Goal: Task Accomplishment & Management: Use online tool/utility

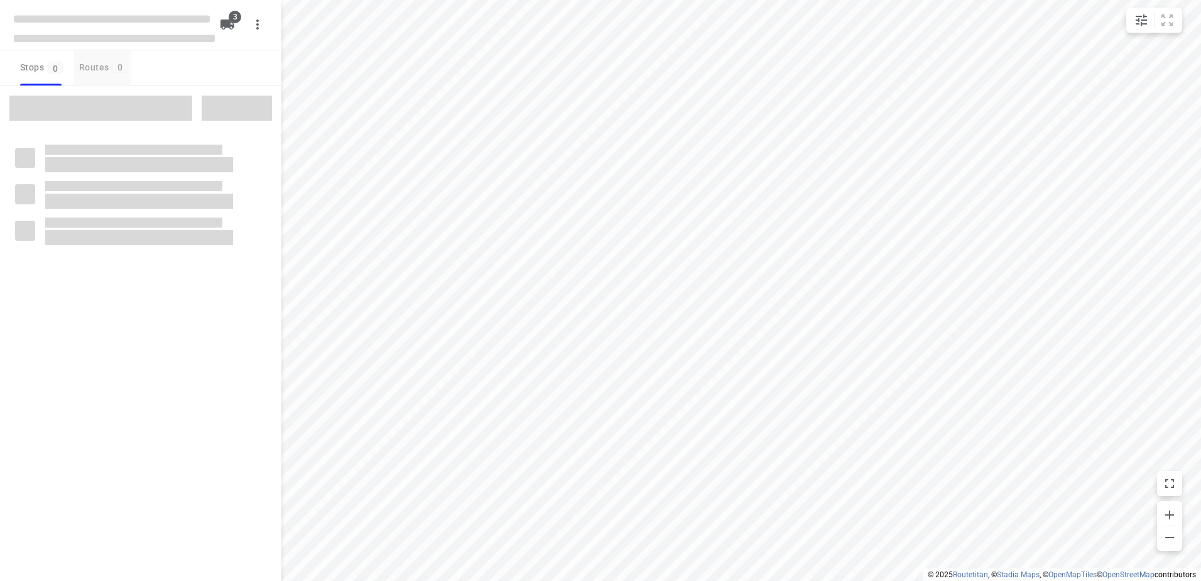
type input "distance"
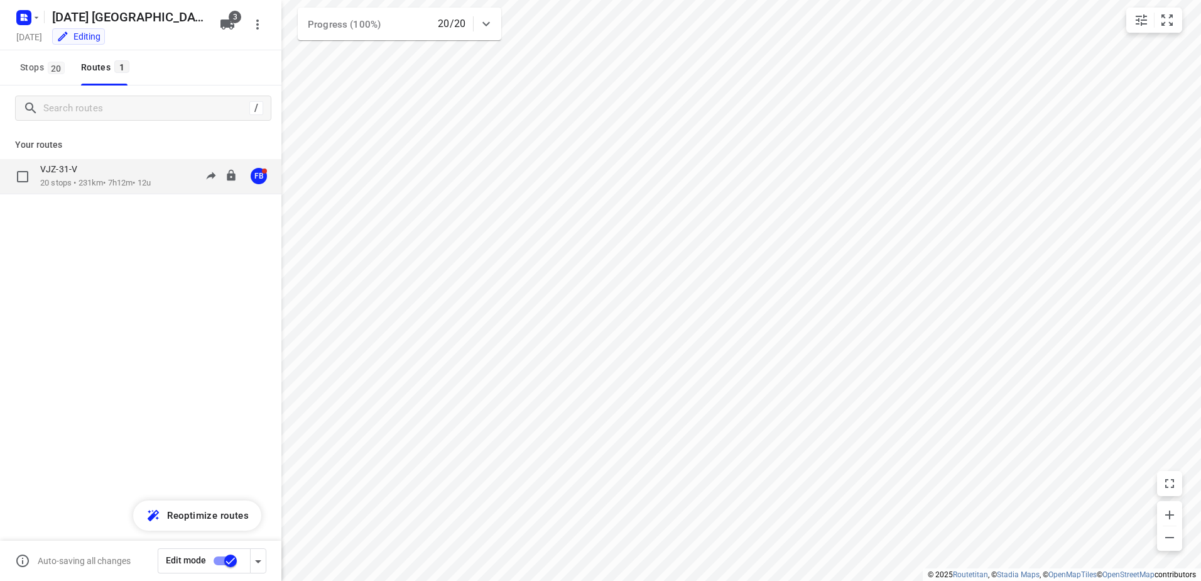
click at [140, 171] on div "VJZ-31-V" at bounding box center [95, 170] width 111 height 14
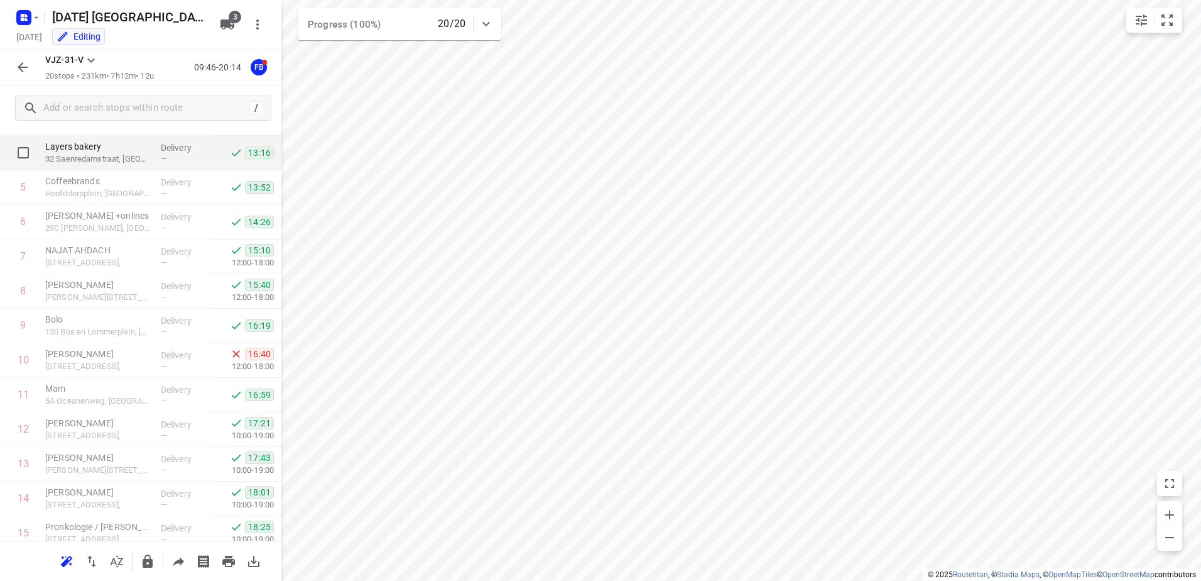
scroll to position [128, 0]
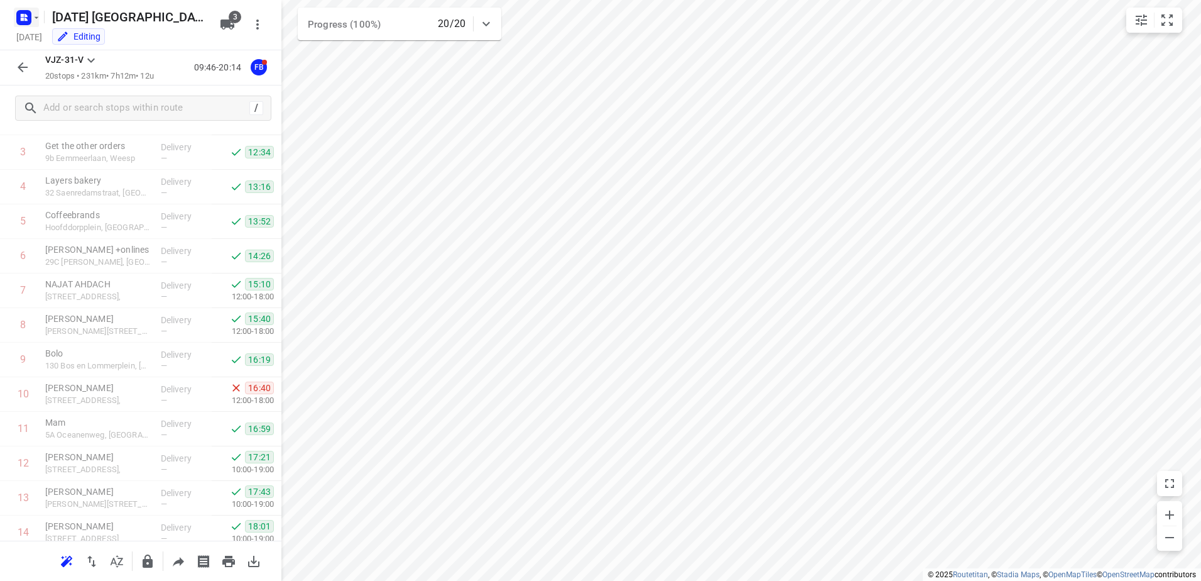
click at [19, 24] on rect "button" at bounding box center [23, 17] width 15 height 15
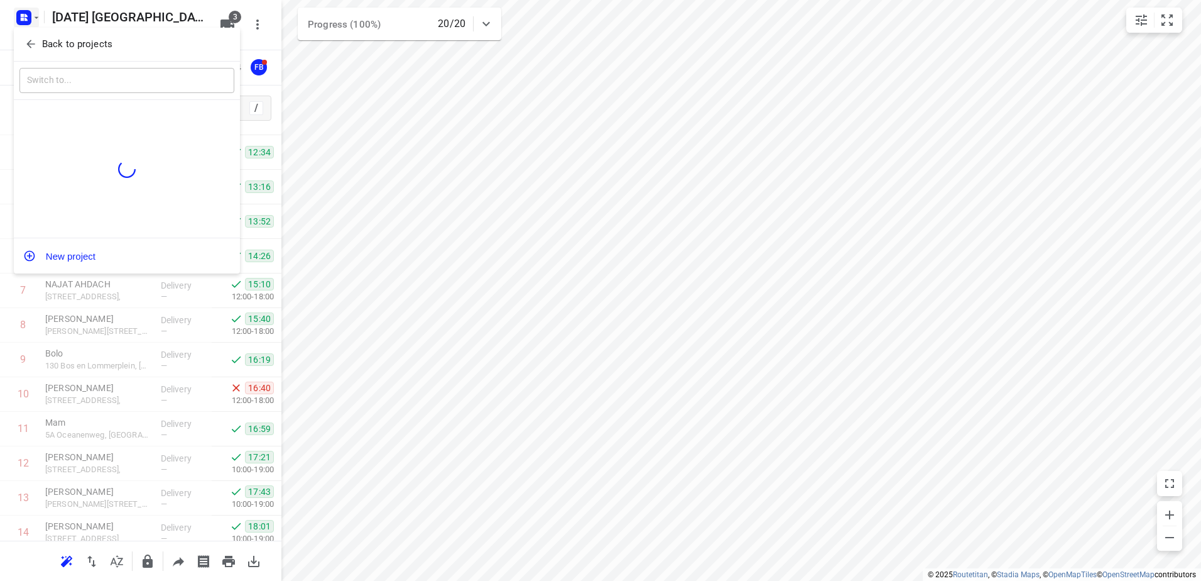
click at [31, 47] on icon "button" at bounding box center [31, 44] width 13 height 13
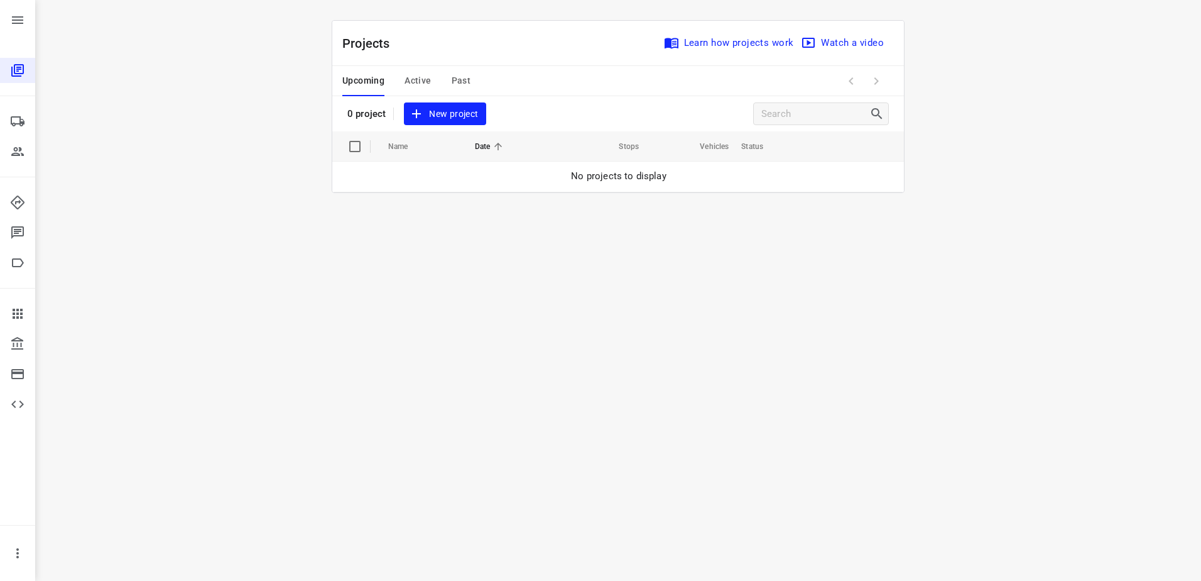
click at [432, 76] on div "Upcoming Active Past" at bounding box center [416, 81] width 148 height 30
click at [426, 81] on span "Active" at bounding box center [418, 81] width 26 height 16
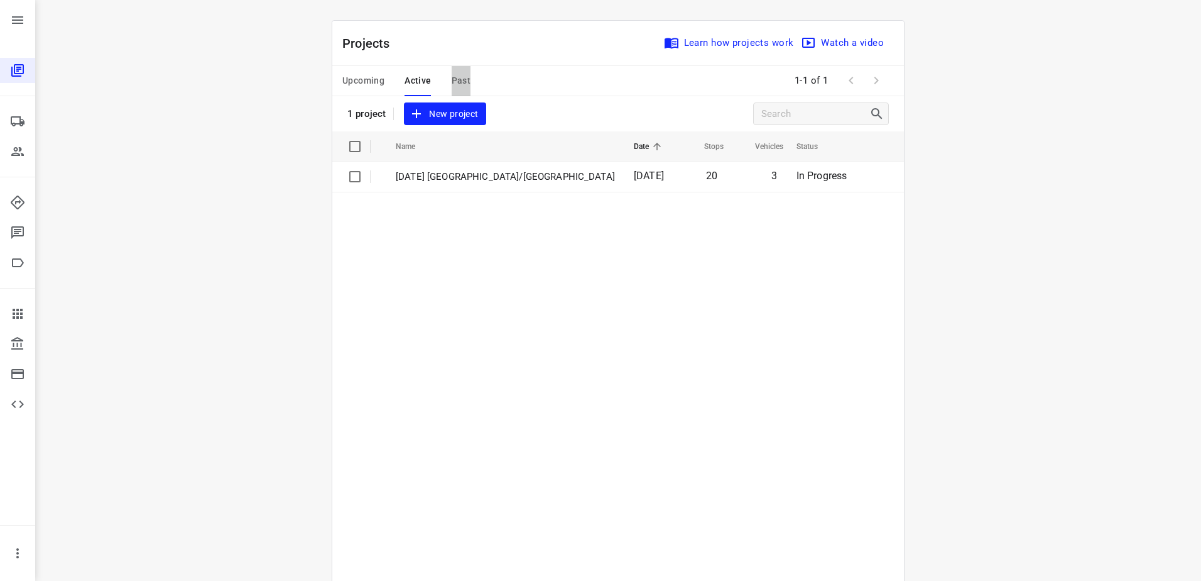
click at [452, 82] on span "Past" at bounding box center [461, 81] width 19 height 16
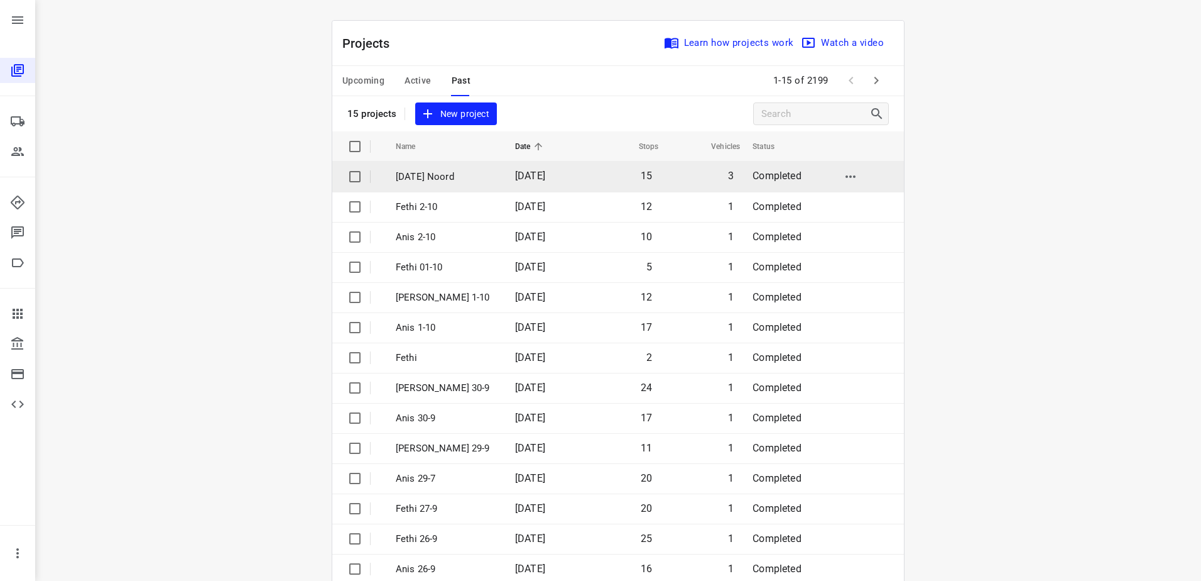
click at [451, 173] on p "[DATE] Noord" at bounding box center [446, 177] width 101 height 14
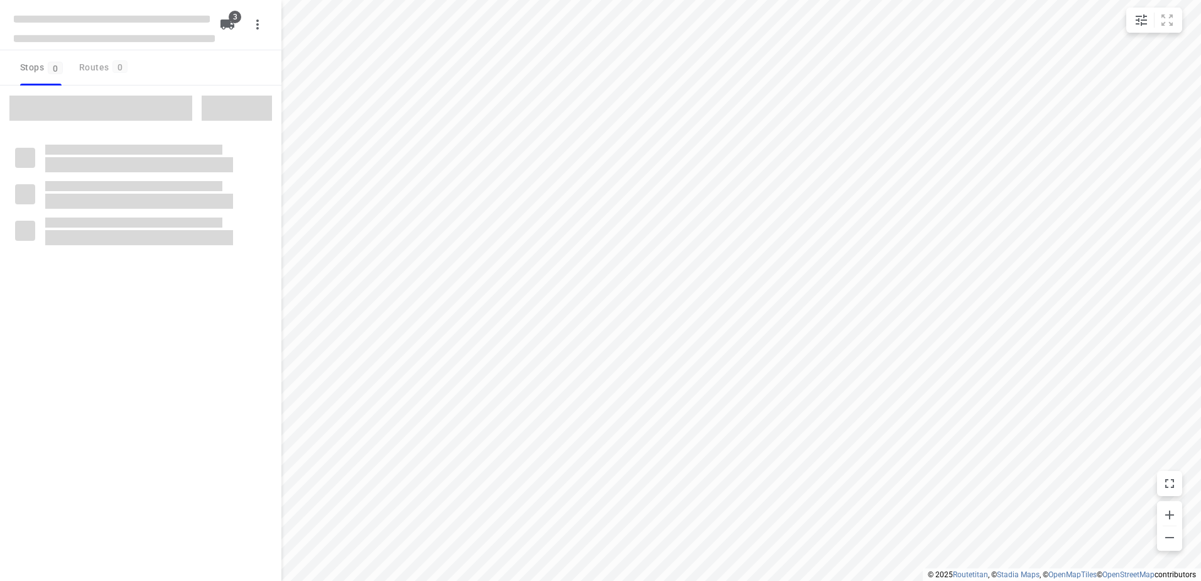
type input "distance"
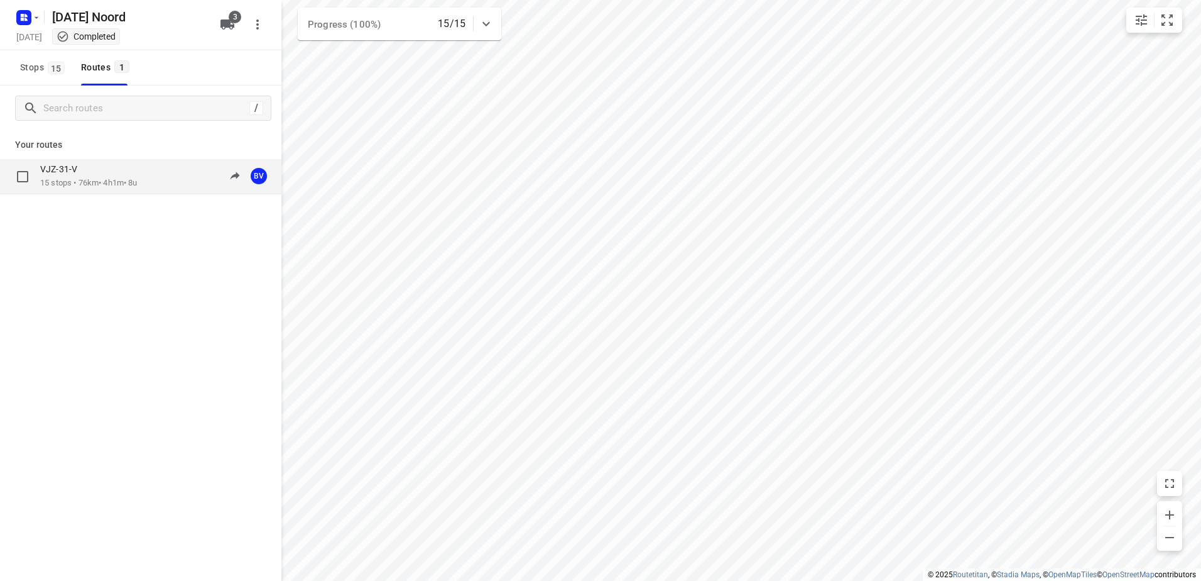
click at [114, 165] on div "VJZ-31-V" at bounding box center [88, 170] width 97 height 14
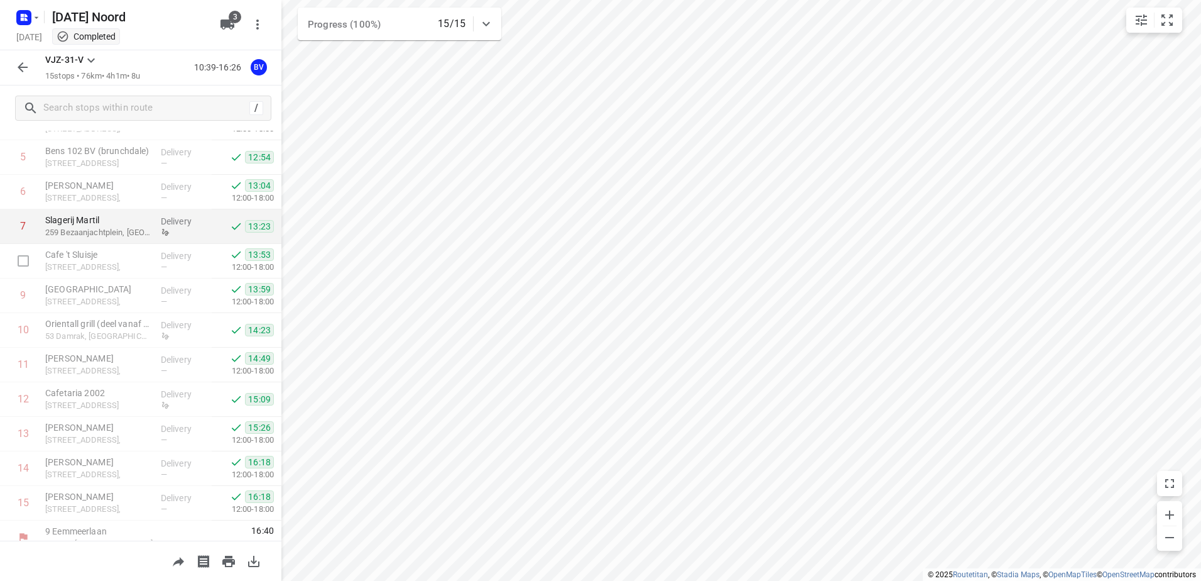
scroll to position [206, 0]
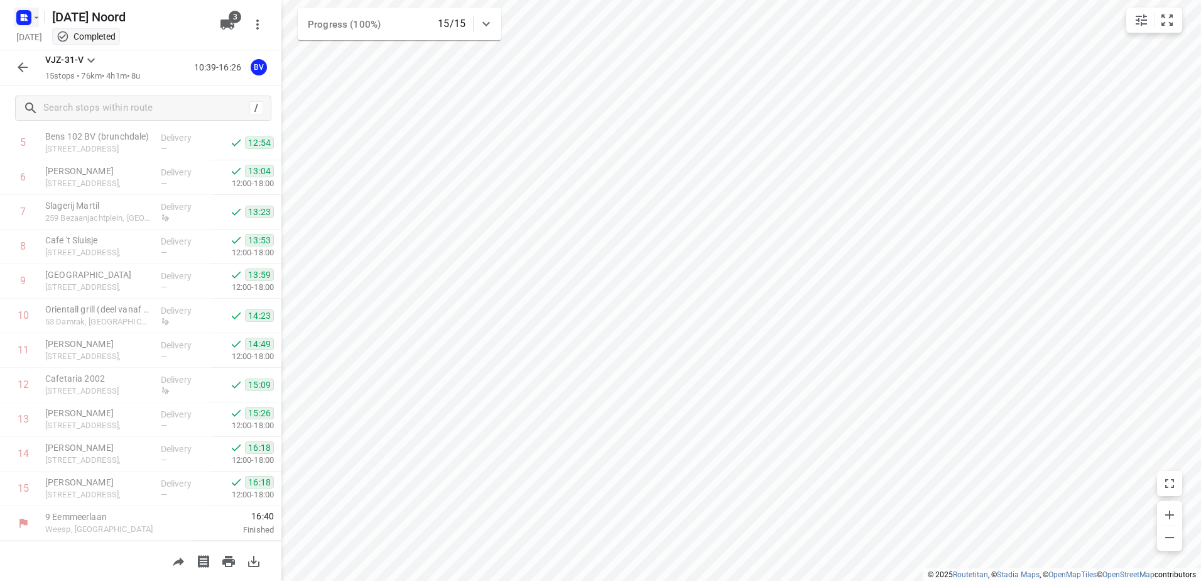
click at [29, 17] on rect "button" at bounding box center [23, 17] width 15 height 15
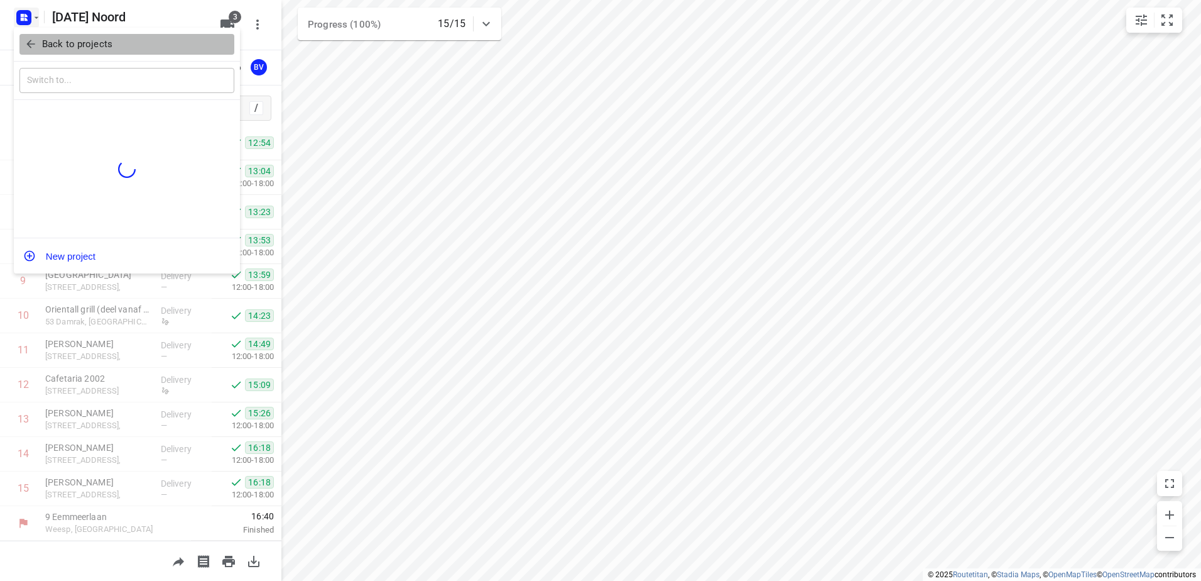
click at [31, 37] on span "Back to projects" at bounding box center [127, 44] width 205 height 14
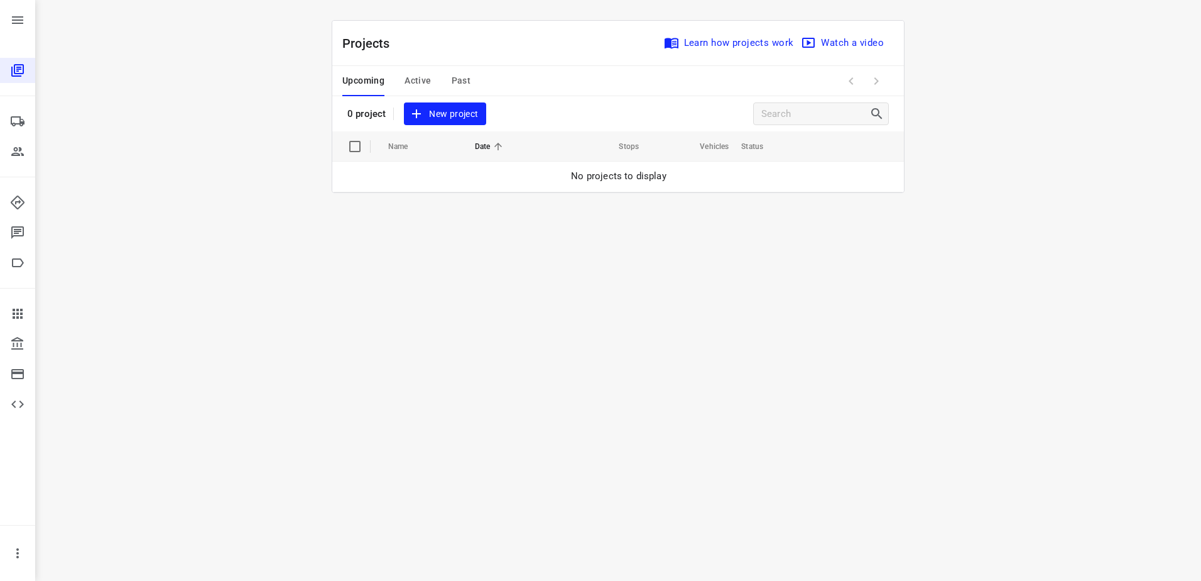
click at [463, 112] on span "New project" at bounding box center [445, 114] width 67 height 16
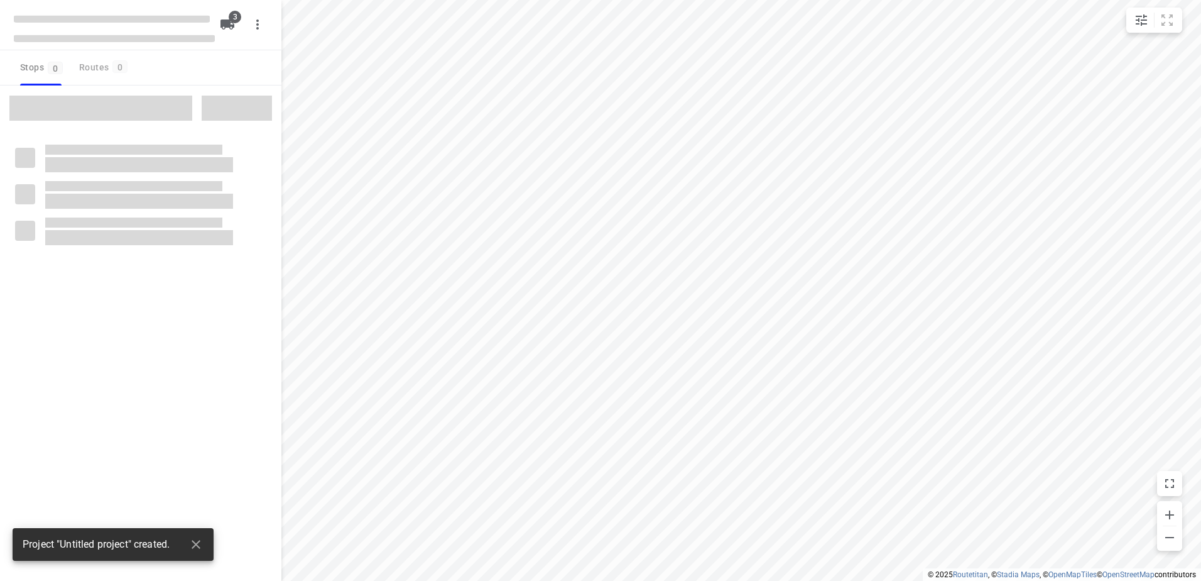
type input "distance"
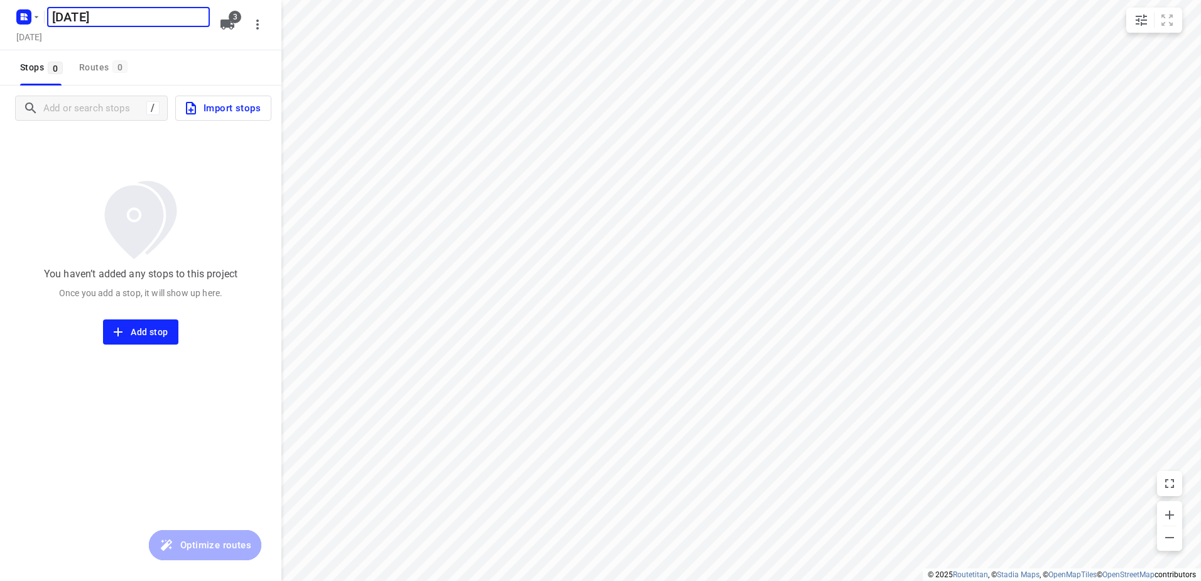
type input "[DATE]"
click at [238, 108] on span "Import stops" at bounding box center [221, 108] width 77 height 16
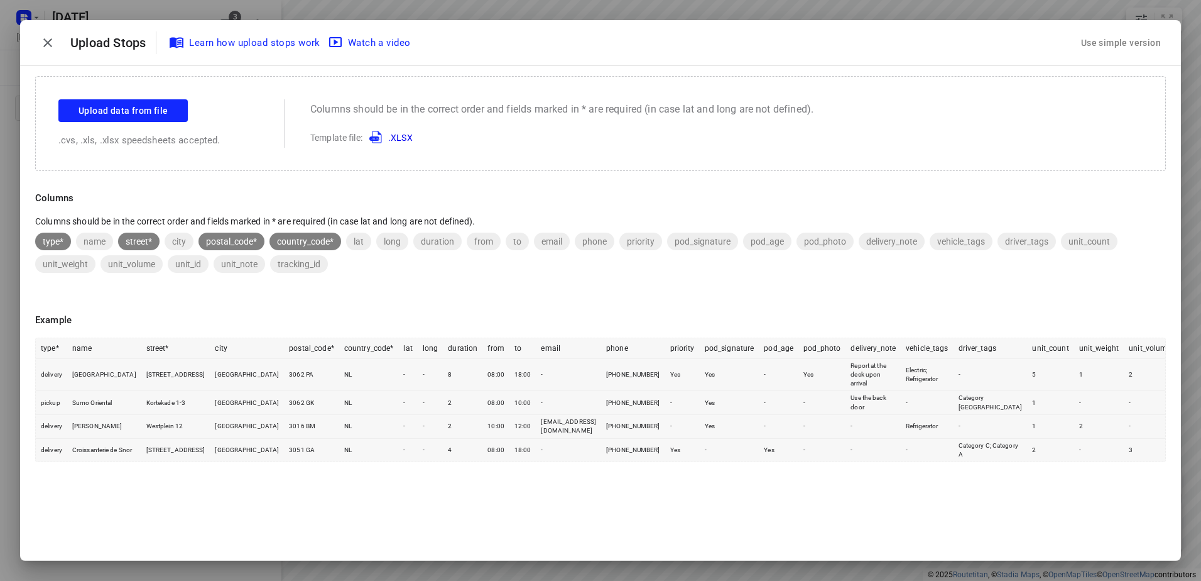
click at [1102, 37] on div "Use simple version" at bounding box center [1121, 43] width 85 height 21
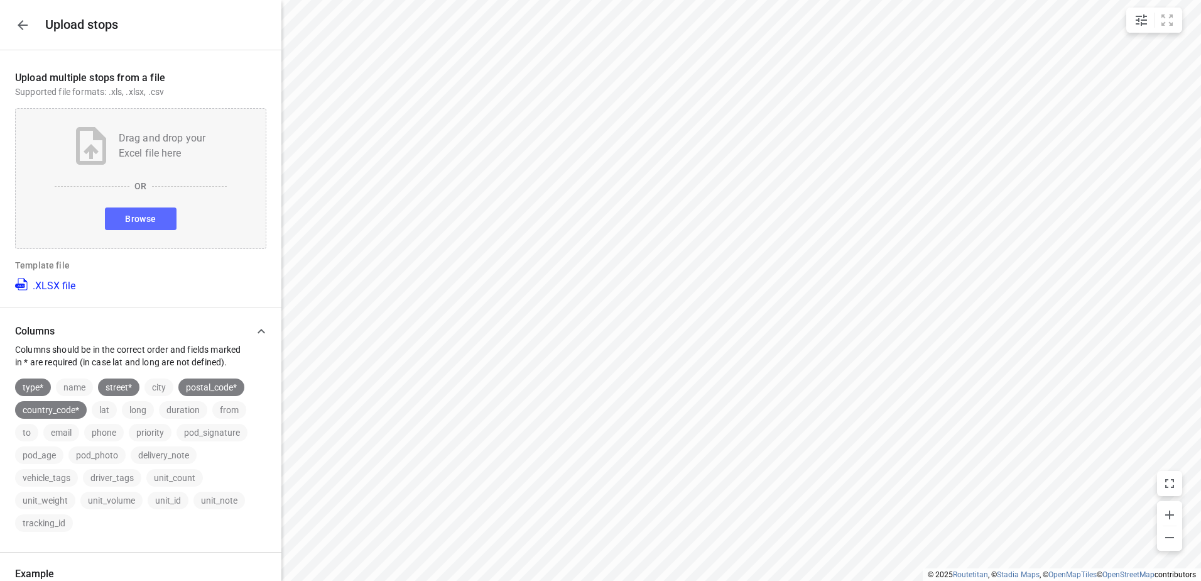
click at [149, 221] on span "Browse" at bounding box center [140, 219] width 31 height 16
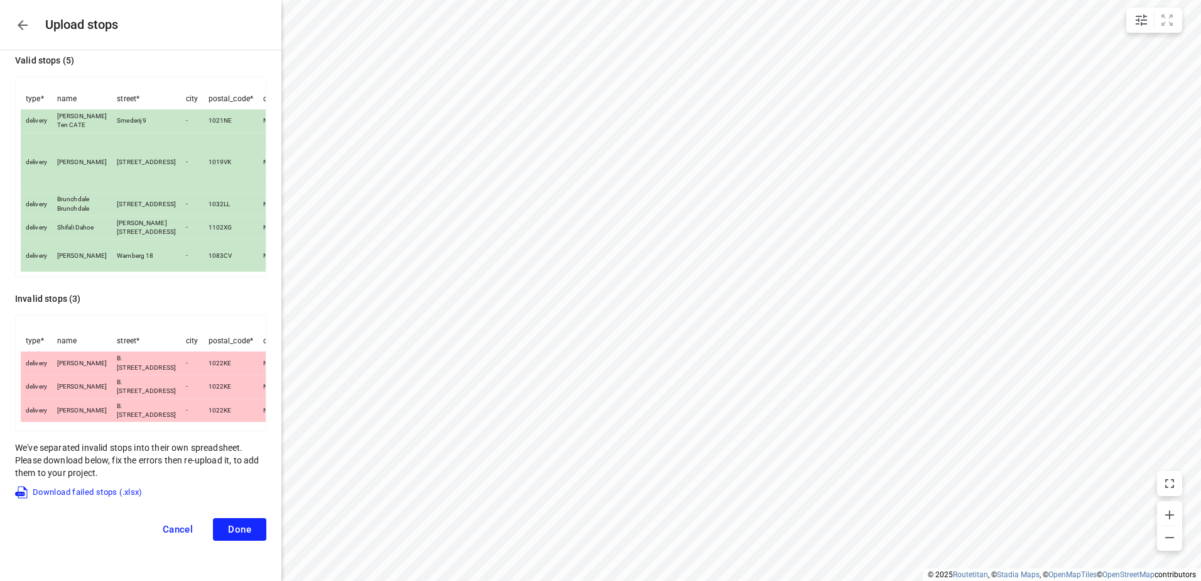
scroll to position [111, 0]
click at [244, 523] on button "Done" at bounding box center [239, 529] width 53 height 23
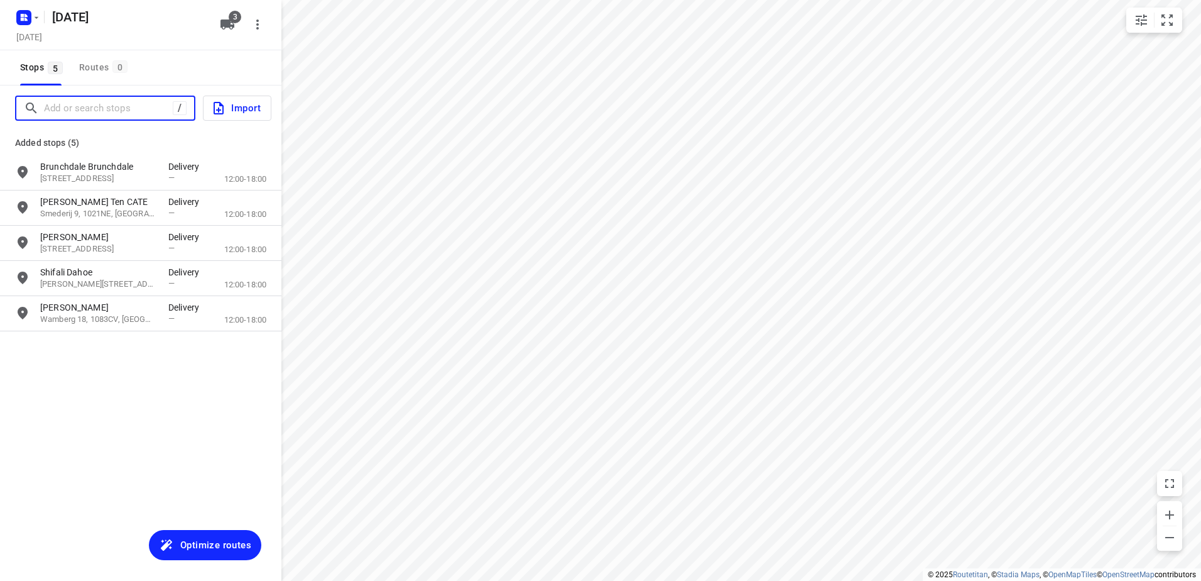
click at [93, 101] on input "Add or search stops" at bounding box center [108, 108] width 129 height 19
paste input "B. [STREET_ADDRESS]"
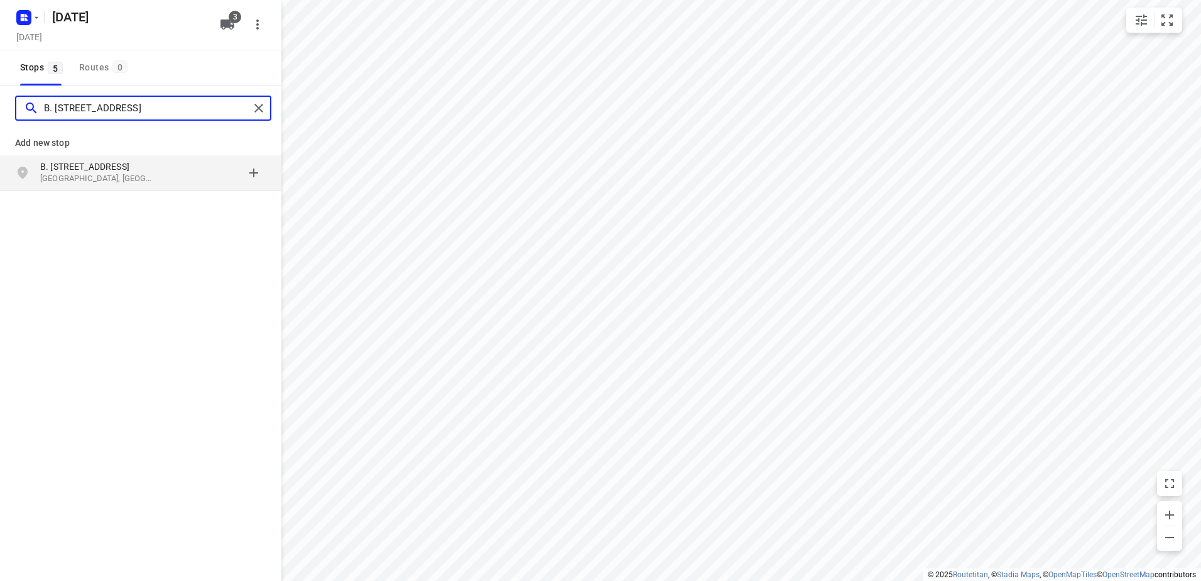
type input "B. [STREET_ADDRESS]"
click at [116, 180] on p "[GEOGRAPHIC_DATA], [GEOGRAPHIC_DATA]" at bounding box center [98, 179] width 116 height 12
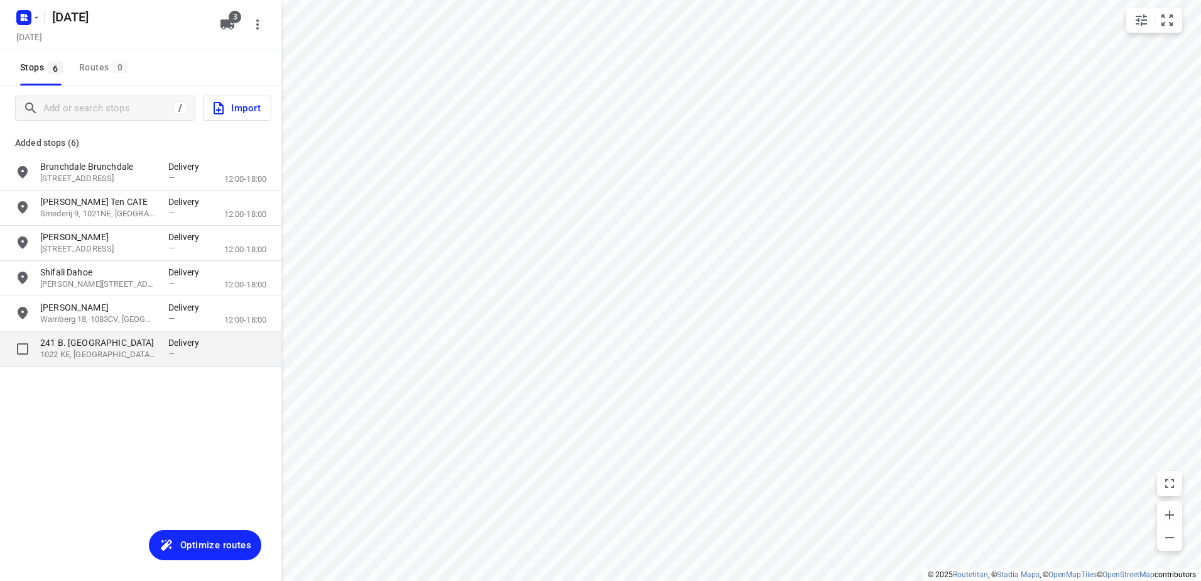
click at [97, 348] on p "241 B. [GEOGRAPHIC_DATA]" at bounding box center [98, 342] width 116 height 13
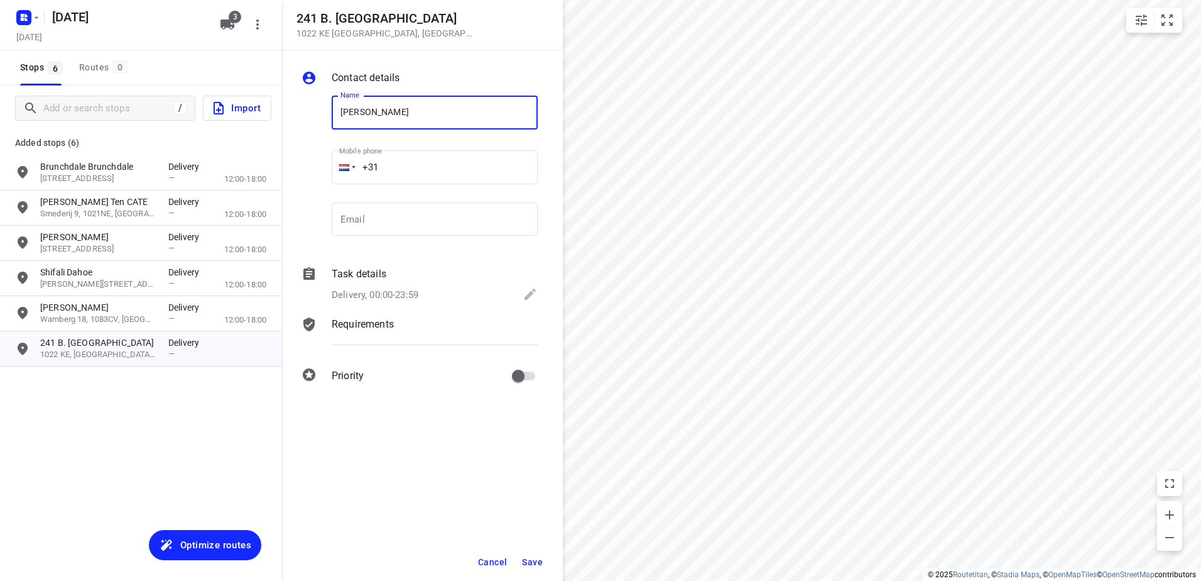
type input "[PERSON_NAME]"
click at [413, 161] on input "+31" at bounding box center [435, 167] width 206 height 34
paste input "31648213300"
click at [392, 170] on input "[PHONE_NUMBER]" at bounding box center [435, 167] width 206 height 34
type input "[PHONE_NUMBER]"
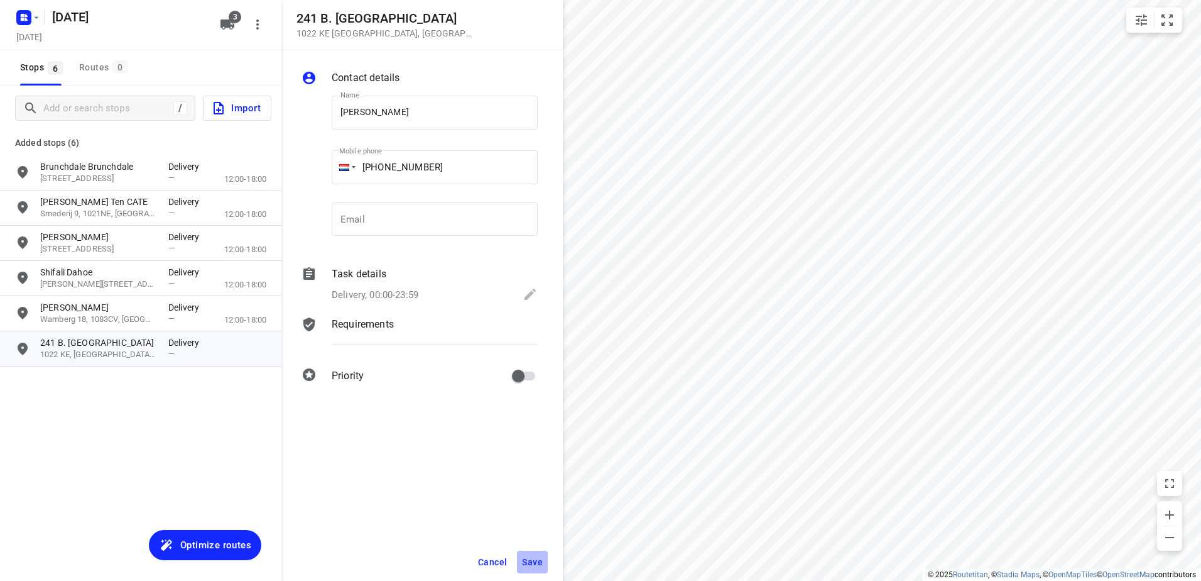
click at [530, 562] on span "Save" at bounding box center [532, 562] width 21 height 10
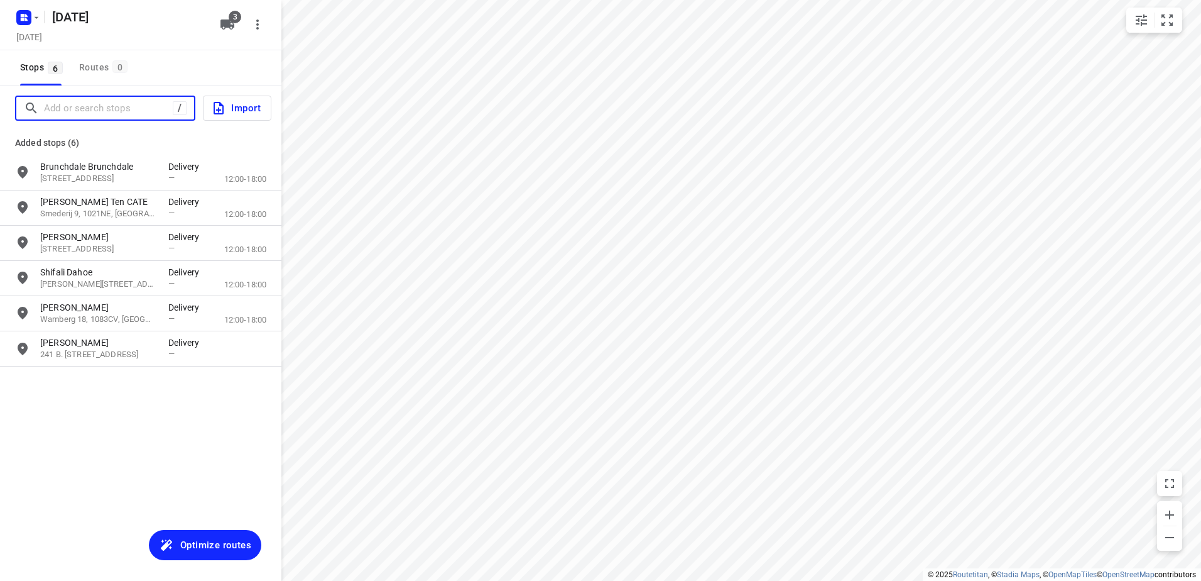
click at [109, 100] on input "Add or search stops" at bounding box center [108, 108] width 129 height 19
paste input "Haarlemmerstraat"
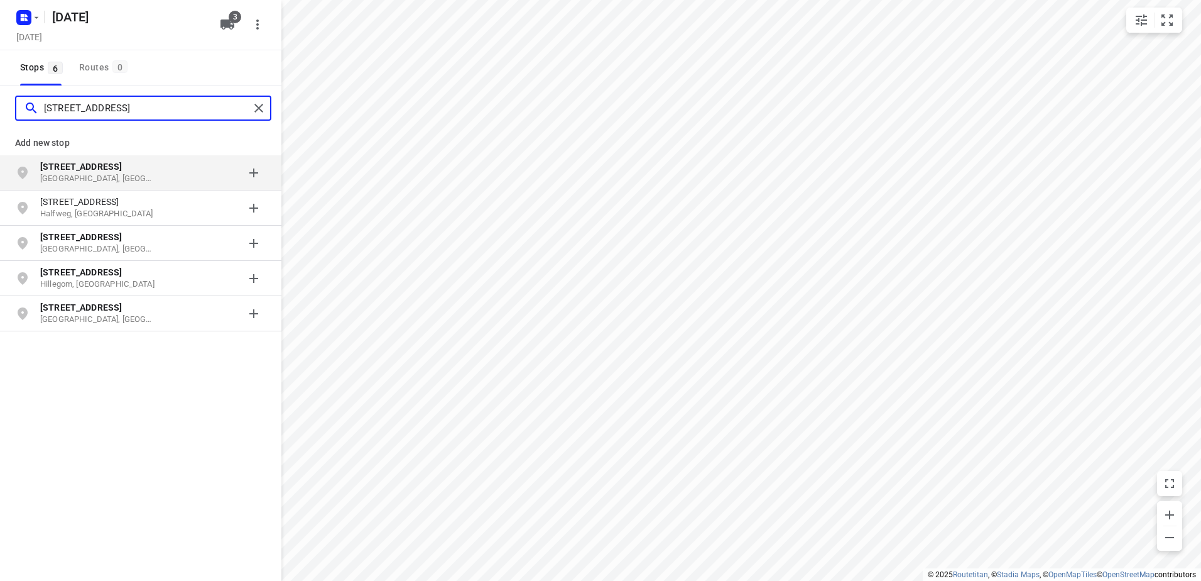
type input "[STREET_ADDRESS]"
click at [141, 170] on p "[STREET_ADDRESS]" at bounding box center [98, 166] width 116 height 13
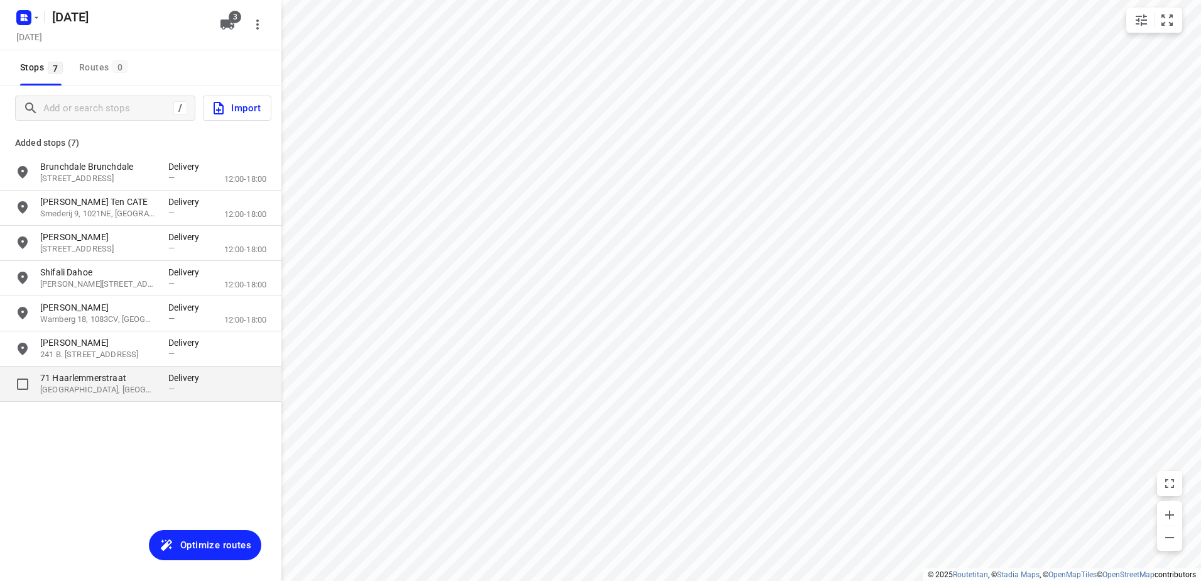
click at [151, 381] on p "71 Haarlemmerstraat" at bounding box center [98, 377] width 116 height 13
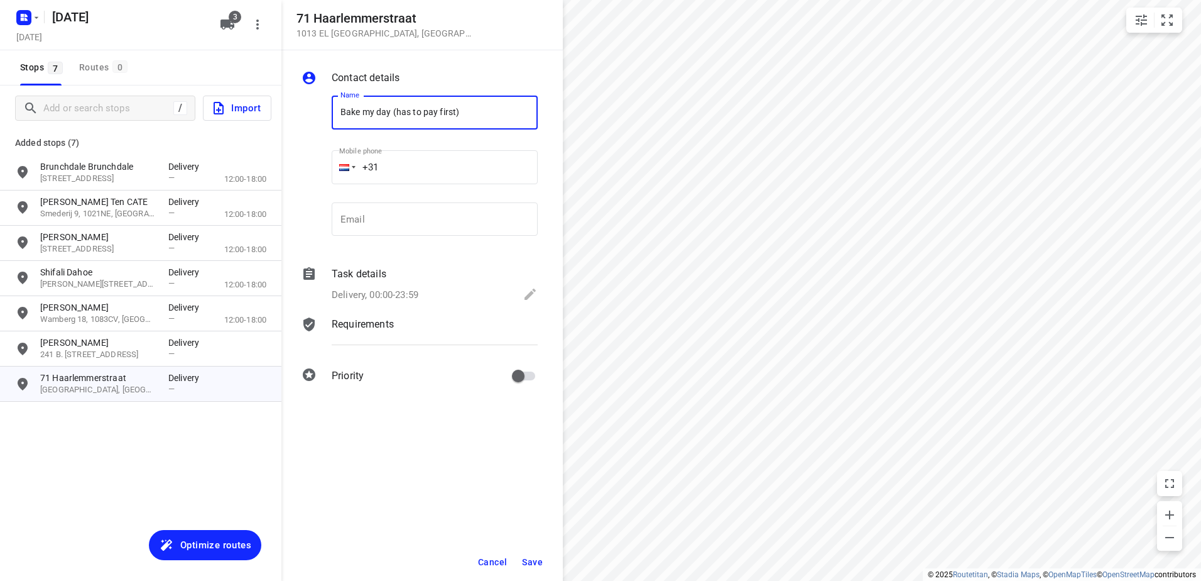
type input "Bake my day (has to pay first)"
click at [542, 566] on span "Save" at bounding box center [532, 562] width 21 height 10
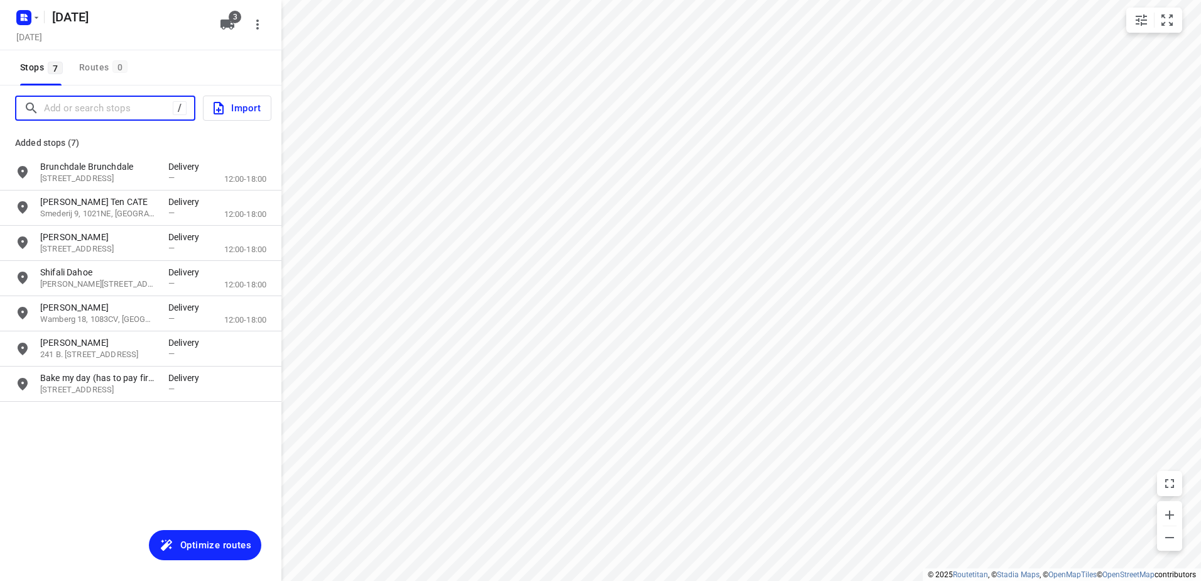
click at [133, 114] on input "Add or search stops" at bounding box center [108, 108] width 129 height 19
paste input "Krijn taconiskade"
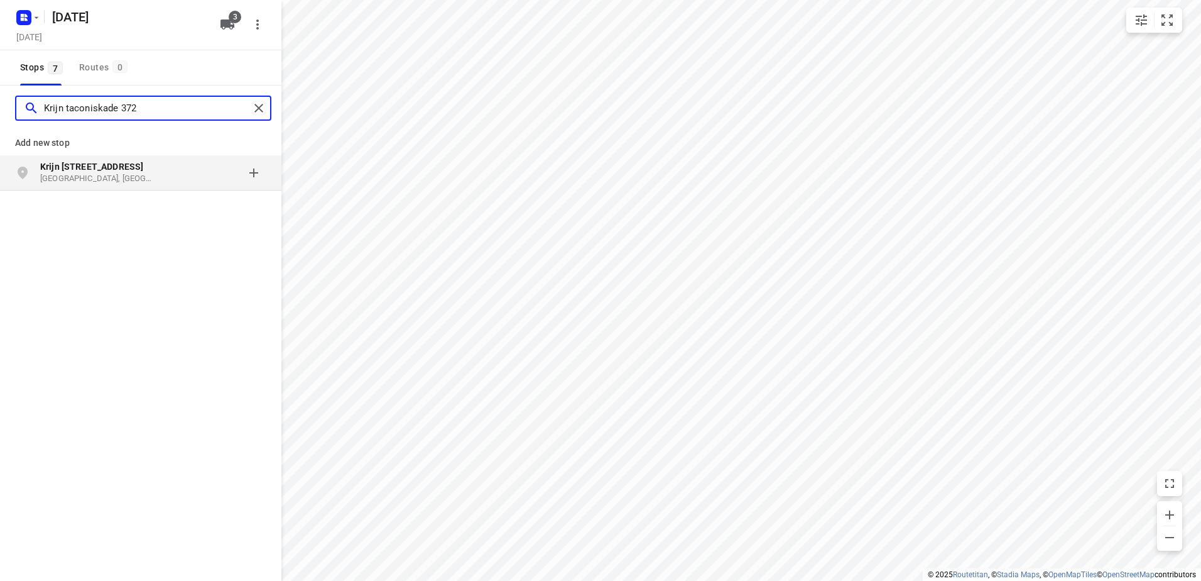
type input "Krijn taconiskade 372"
click at [130, 176] on p "[GEOGRAPHIC_DATA], [GEOGRAPHIC_DATA]" at bounding box center [98, 179] width 116 height 12
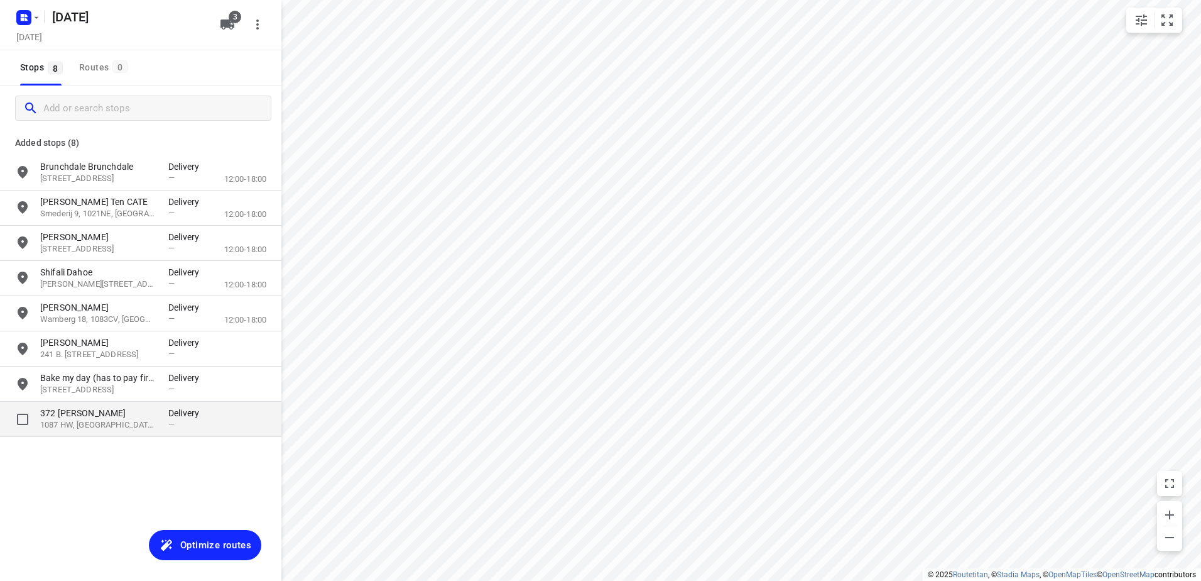
click at [148, 416] on p "372 [PERSON_NAME]" at bounding box center [98, 413] width 116 height 13
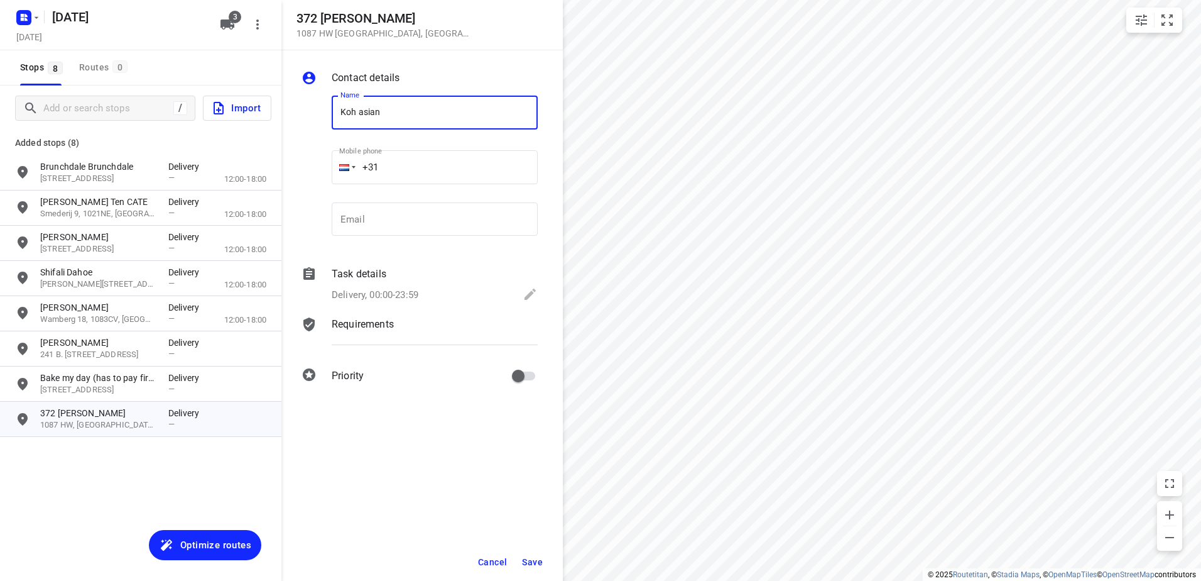
type input "Koh asian"
click at [535, 557] on span "Save" at bounding box center [532, 562] width 21 height 10
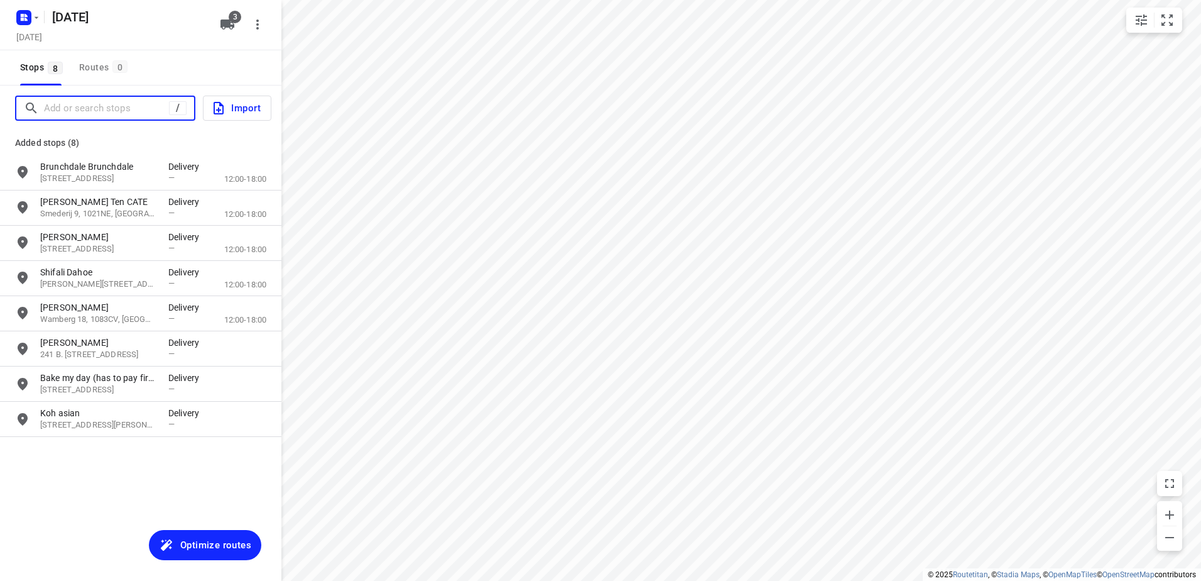
click at [138, 111] on input "Add or search stops" at bounding box center [106, 108] width 125 height 19
paste input "Overamstelstraat"
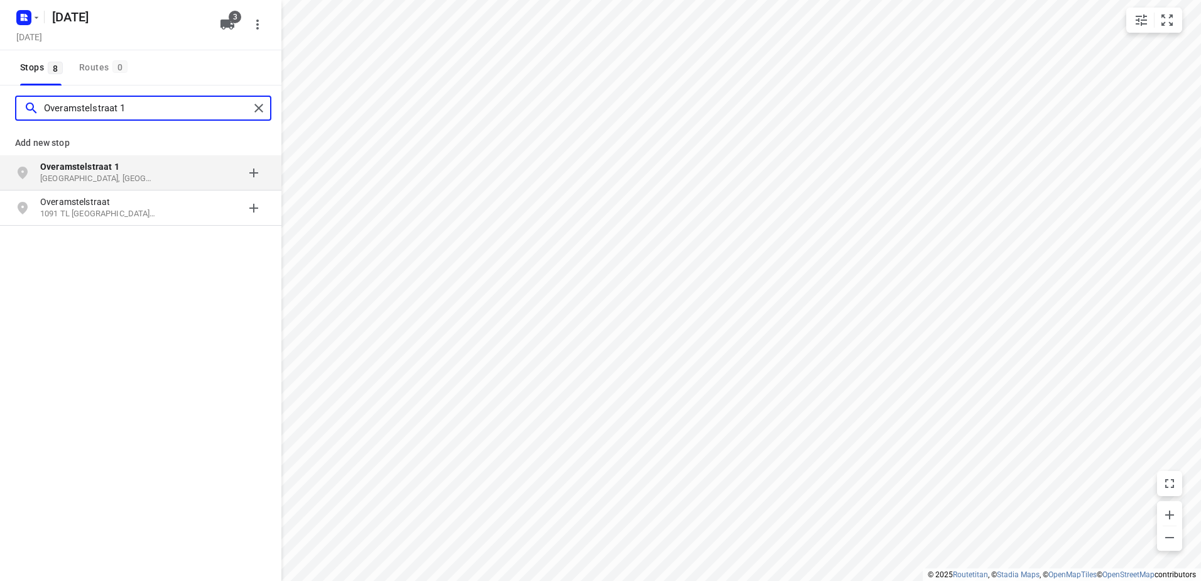
type input "Overamstelstraat 1"
click at [126, 170] on p "Overamstelstraat 1" at bounding box center [98, 166] width 116 height 13
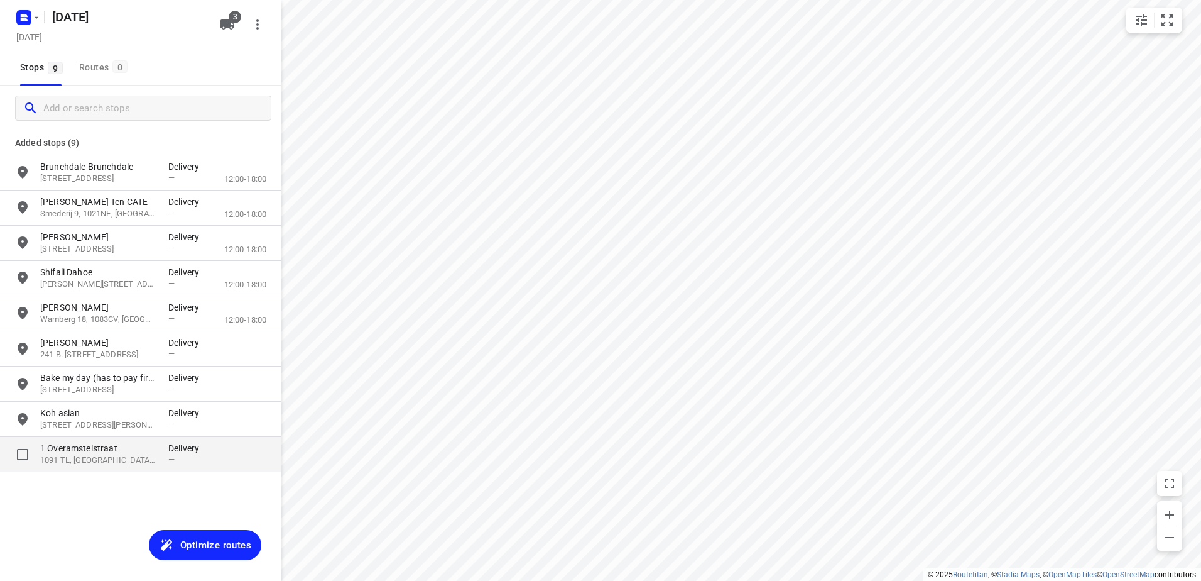
click at [97, 457] on p "1091 TL, [GEOGRAPHIC_DATA], [GEOGRAPHIC_DATA]" at bounding box center [98, 460] width 116 height 12
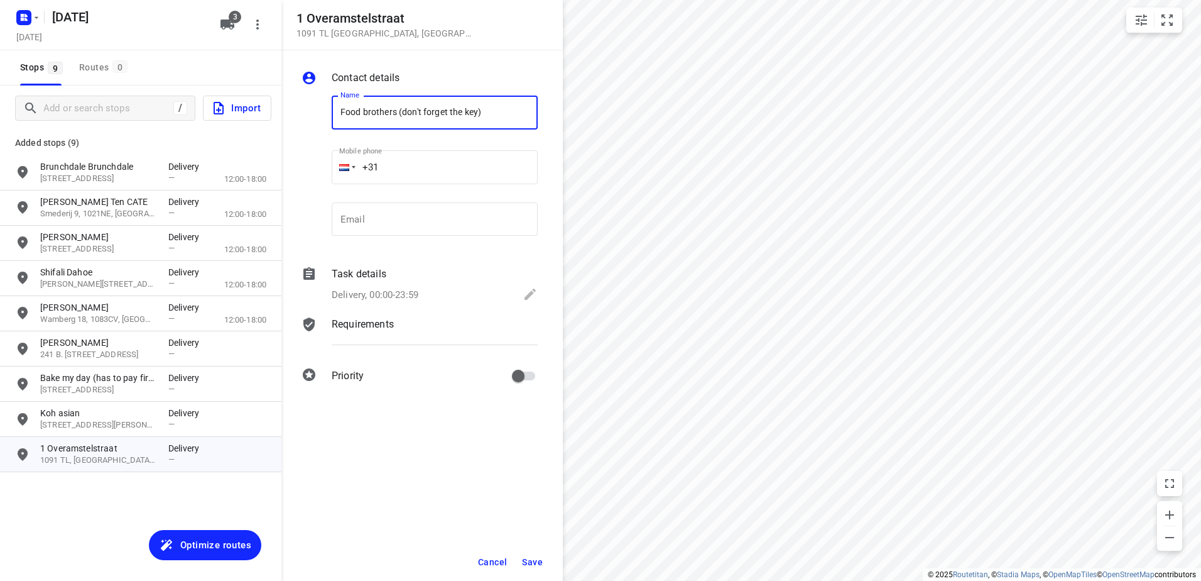
type input "Food brothers (don't forget the key)"
click at [527, 562] on span "Save" at bounding box center [532, 562] width 21 height 10
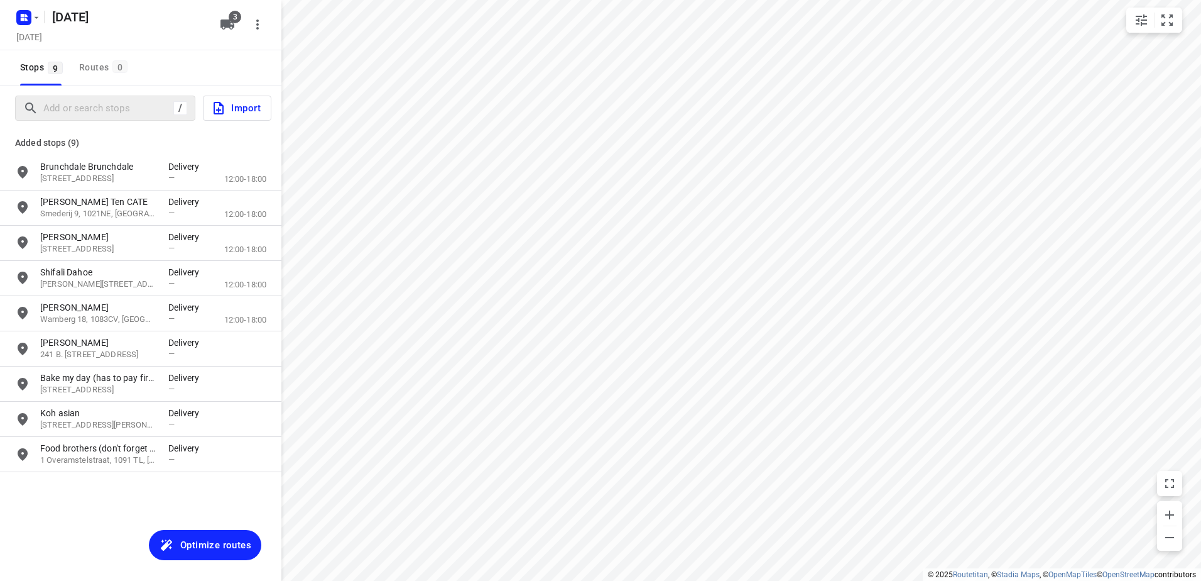
click at [131, 97] on div "/" at bounding box center [105, 108] width 180 height 25
click at [132, 108] on input "Add or search stops" at bounding box center [106, 108] width 125 height 19
paste input "Rijnstraat"
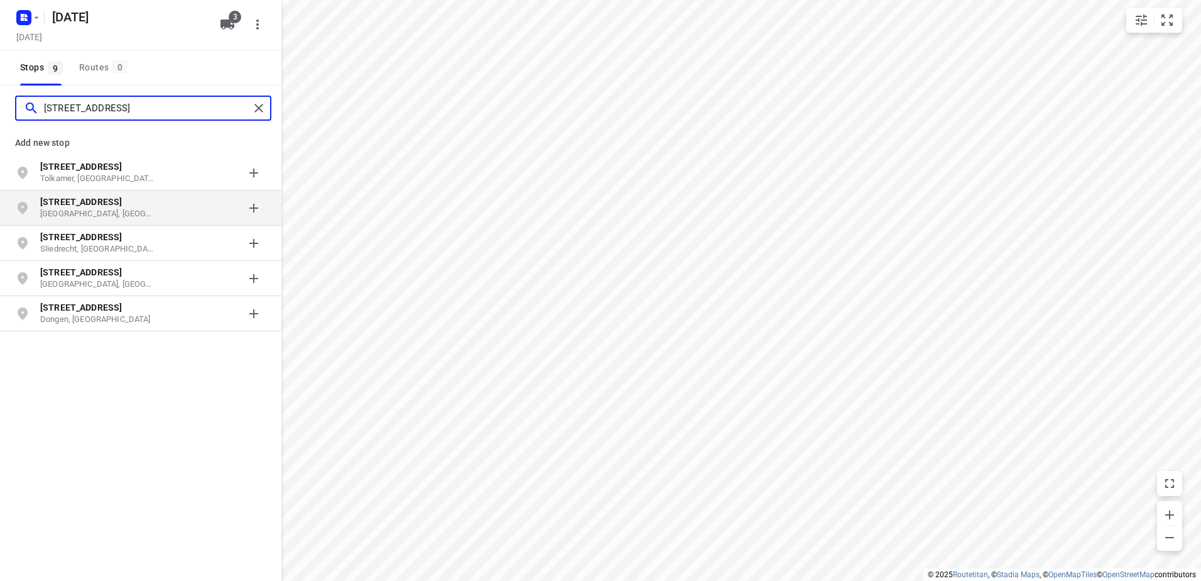
type input "[STREET_ADDRESS]"
click at [128, 211] on p "[GEOGRAPHIC_DATA], [GEOGRAPHIC_DATA]" at bounding box center [98, 214] width 116 height 12
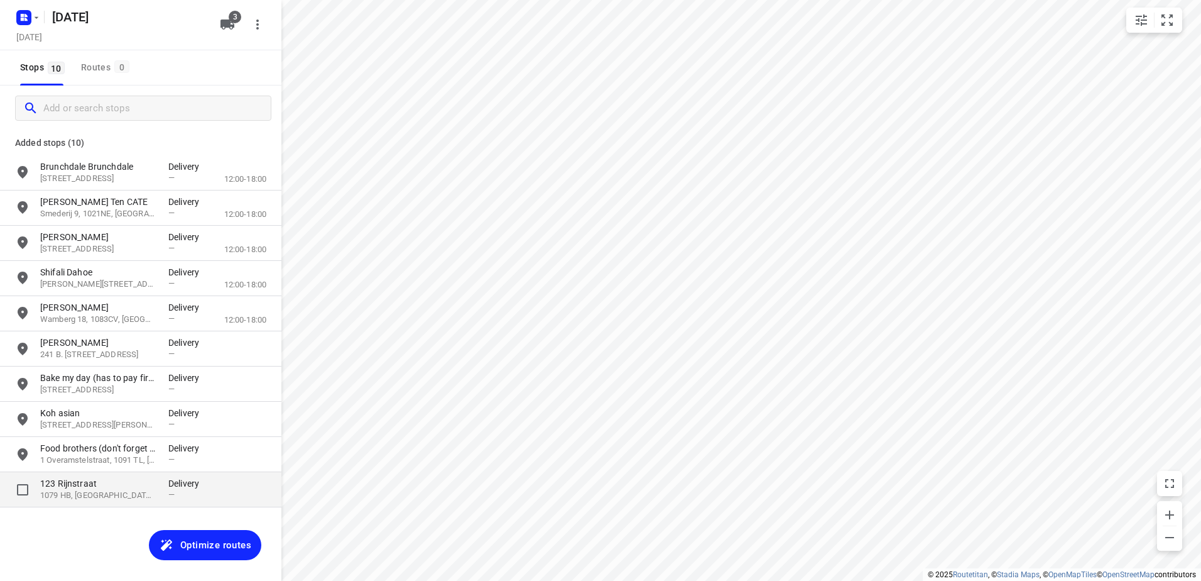
click at [103, 480] on p "123 Rijnstraat" at bounding box center [98, 483] width 116 height 13
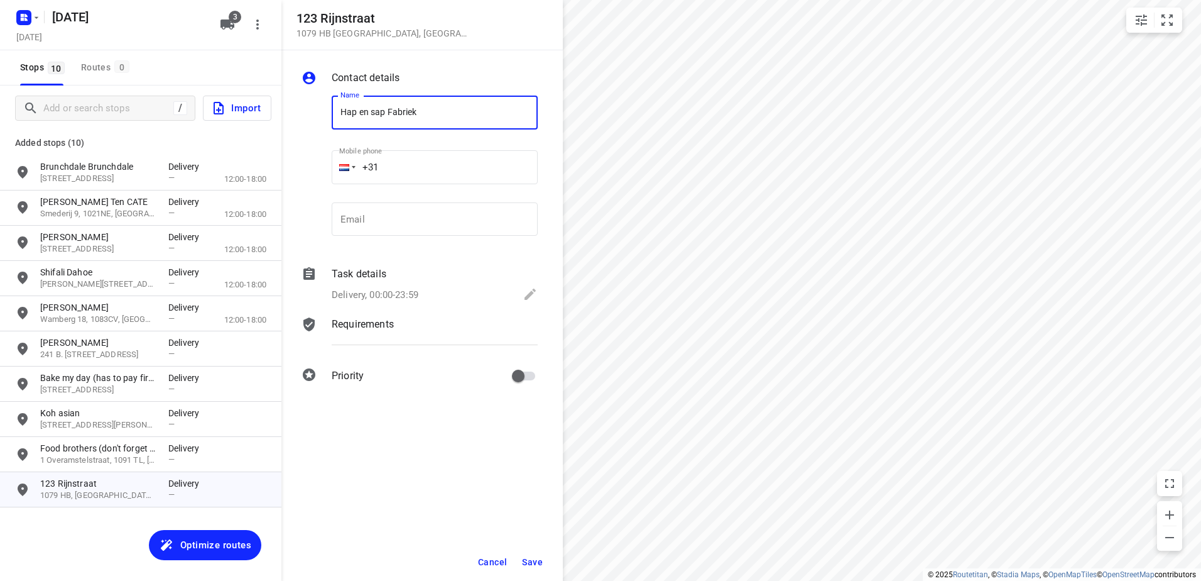
type input "Hap en sap Fabriek"
click at [543, 564] on button "Save" at bounding box center [532, 561] width 31 height 23
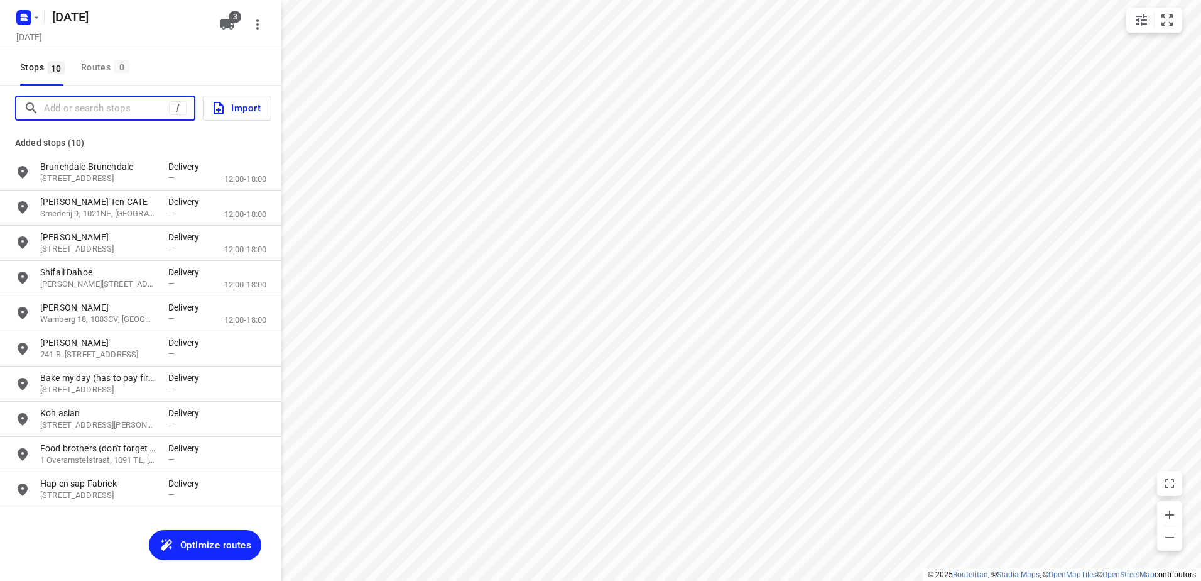
click at [126, 113] on input "Add or search stops" at bounding box center [106, 108] width 125 height 19
paste input "[PERSON_NAME]"
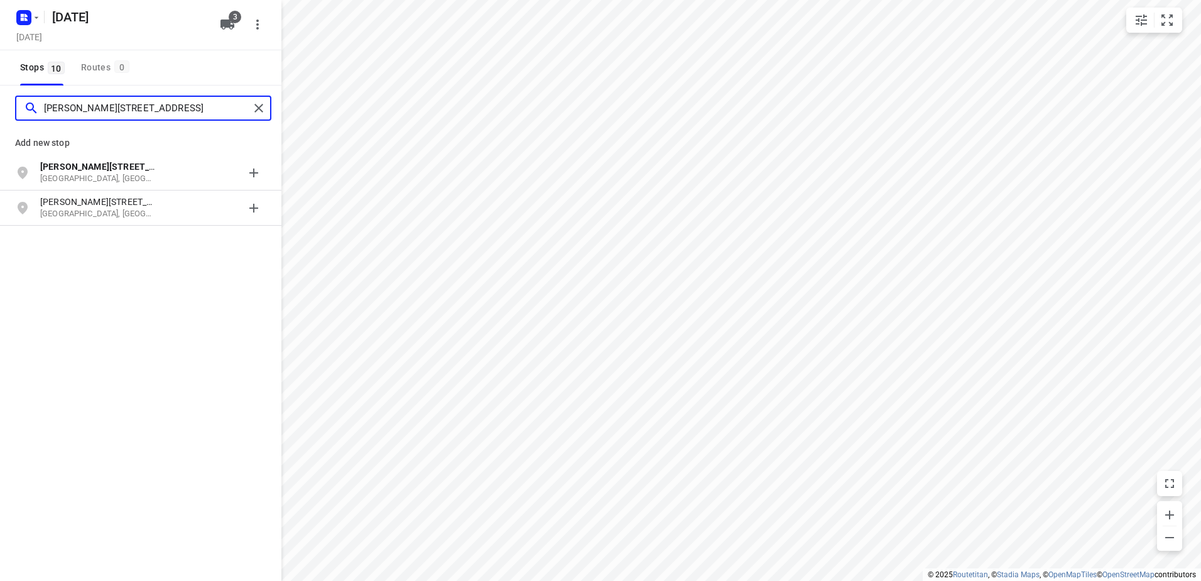
type input "[PERSON_NAME][STREET_ADDRESS]"
click at [124, 178] on p "[GEOGRAPHIC_DATA], [GEOGRAPHIC_DATA]" at bounding box center [98, 179] width 116 height 12
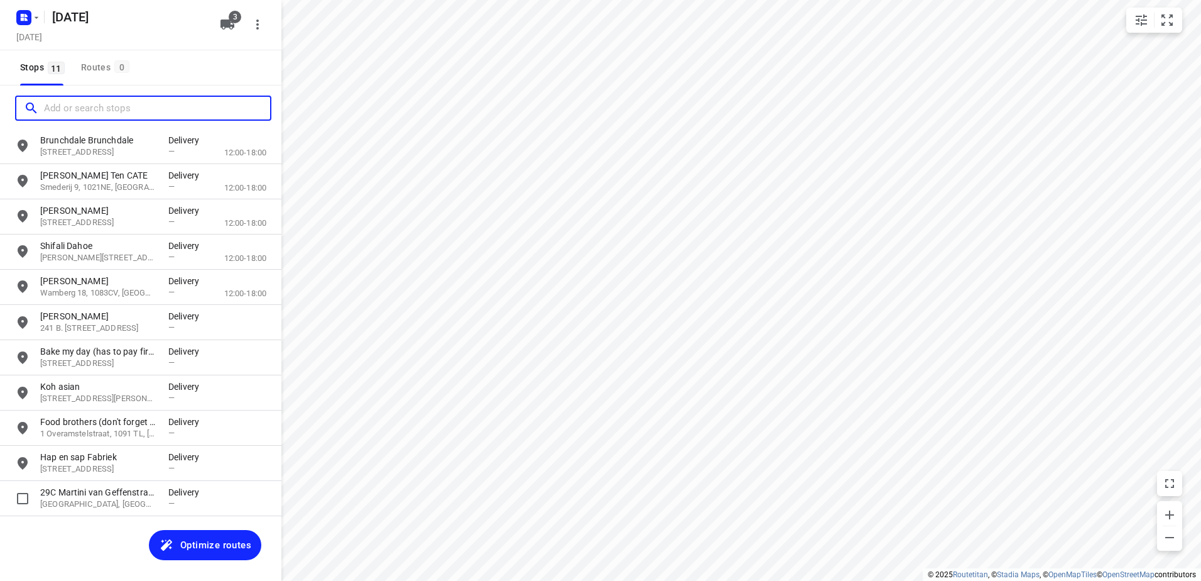
scroll to position [33, 0]
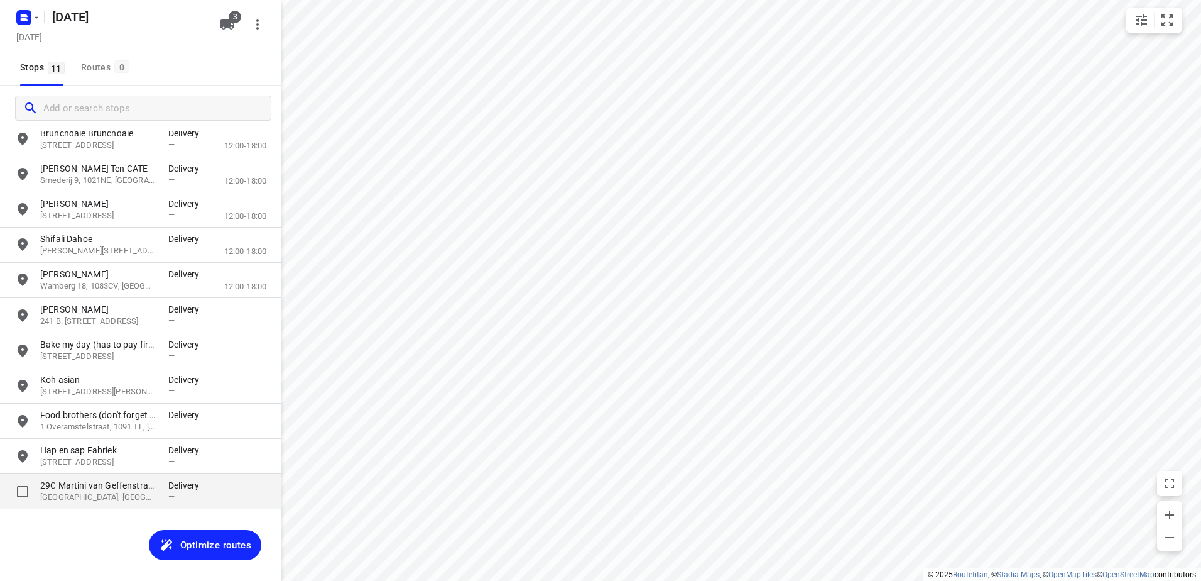
click at [119, 498] on p "[GEOGRAPHIC_DATA], [GEOGRAPHIC_DATA], [GEOGRAPHIC_DATA]" at bounding box center [98, 497] width 116 height 12
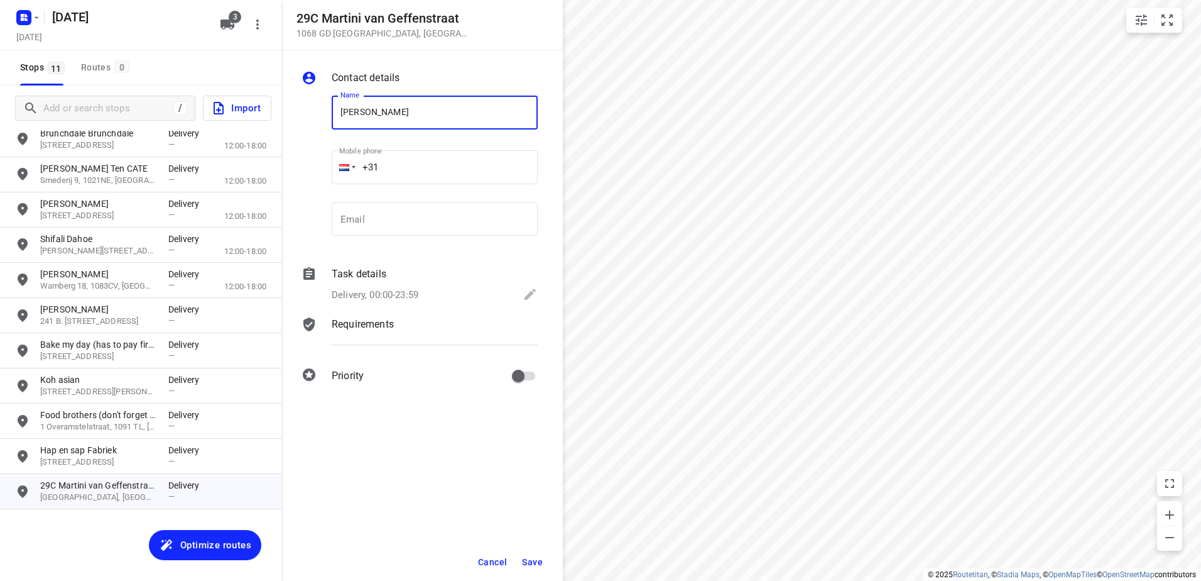
type input "[PERSON_NAME]"
click at [528, 561] on span "Save" at bounding box center [532, 562] width 21 height 10
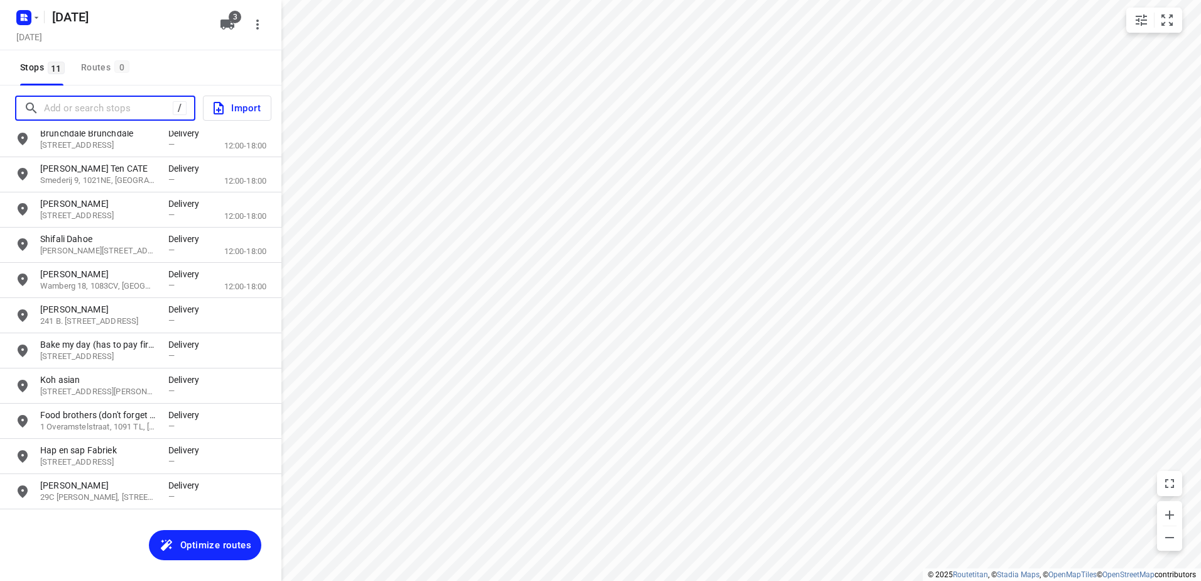
click at [117, 111] on input "Add or search stops" at bounding box center [108, 108] width 129 height 19
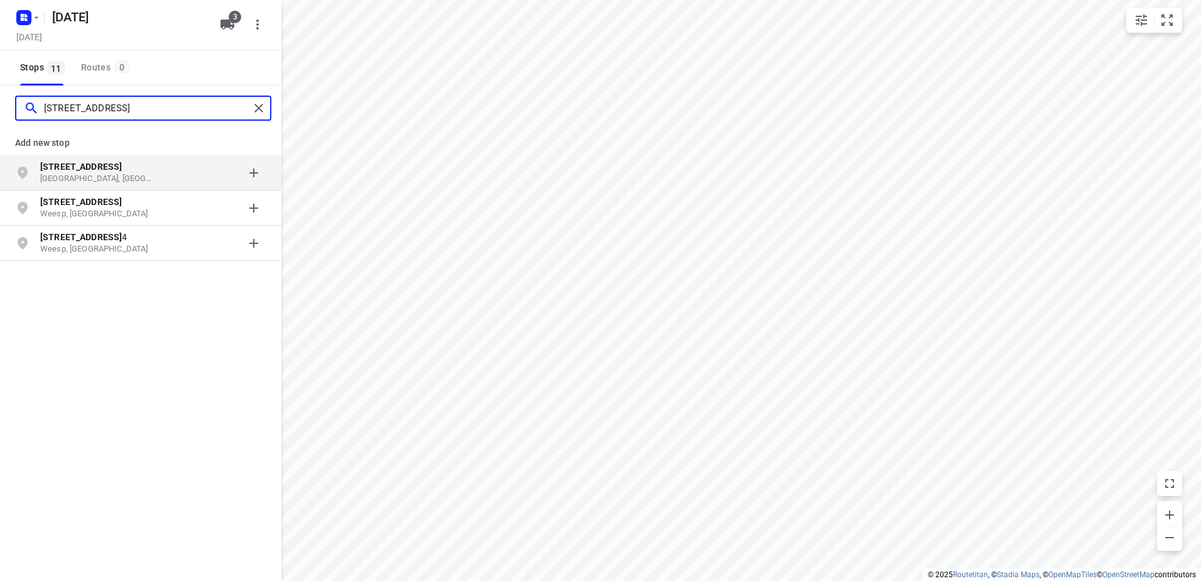
type input "[STREET_ADDRESS]"
click at [143, 167] on p "[STREET_ADDRESS]" at bounding box center [98, 166] width 116 height 13
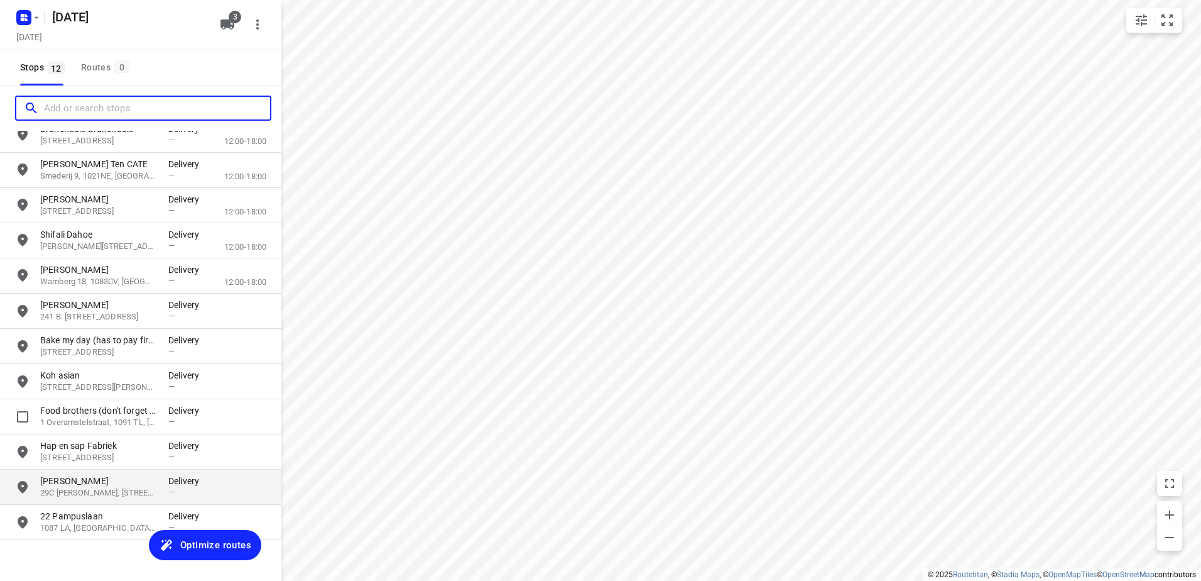
scroll to position [55, 0]
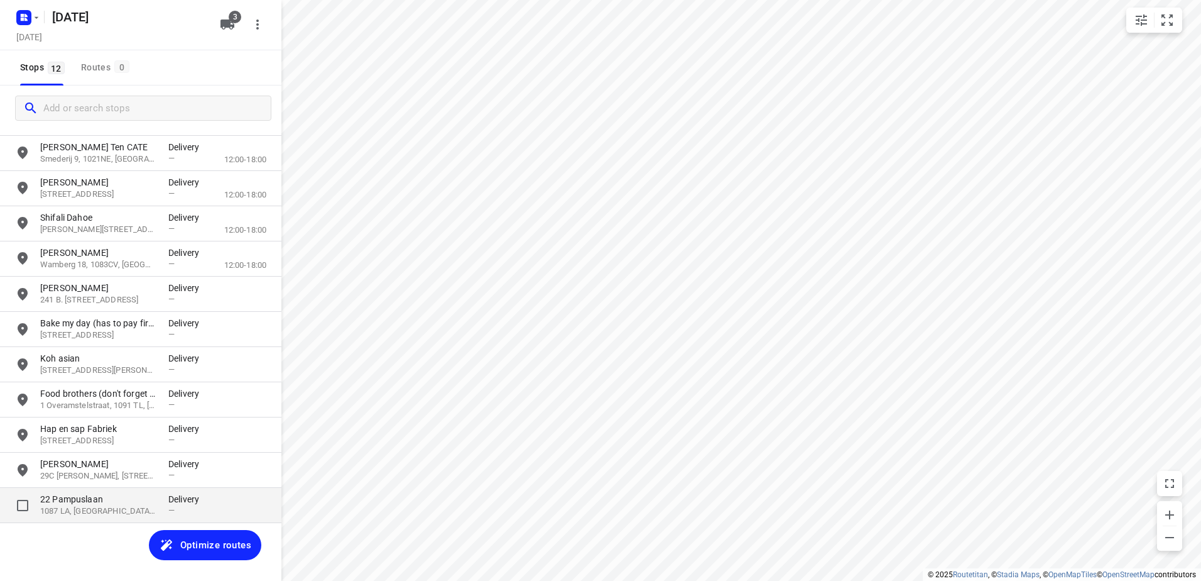
click at [121, 510] on p "1087 LA, [GEOGRAPHIC_DATA], [GEOGRAPHIC_DATA]" at bounding box center [98, 511] width 116 height 12
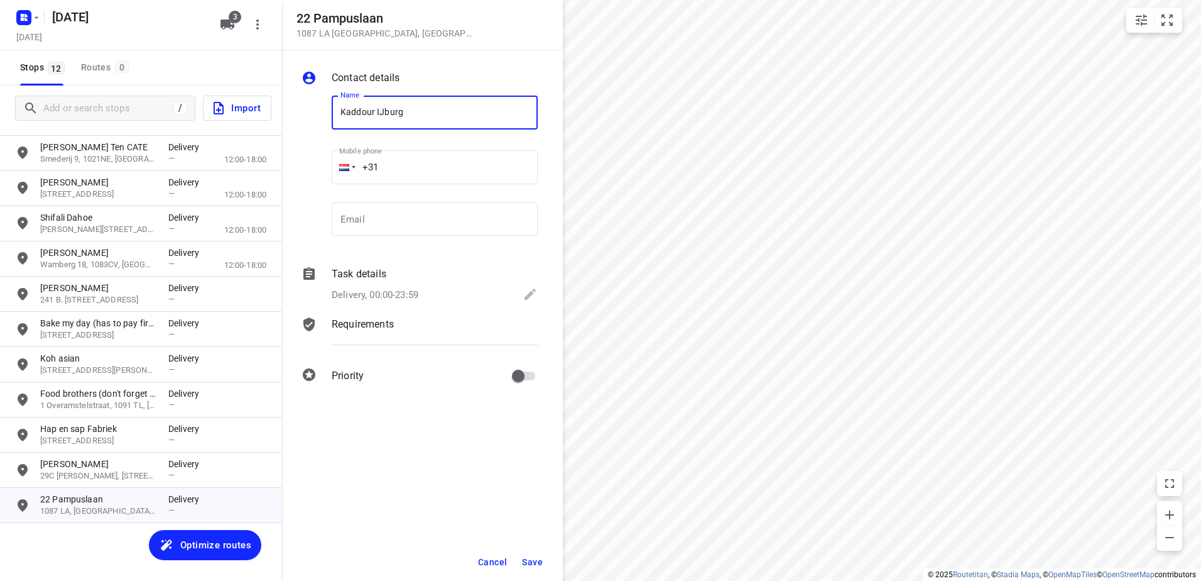
type input "Kaddour IJburg"
click at [542, 561] on span "Save" at bounding box center [532, 562] width 21 height 10
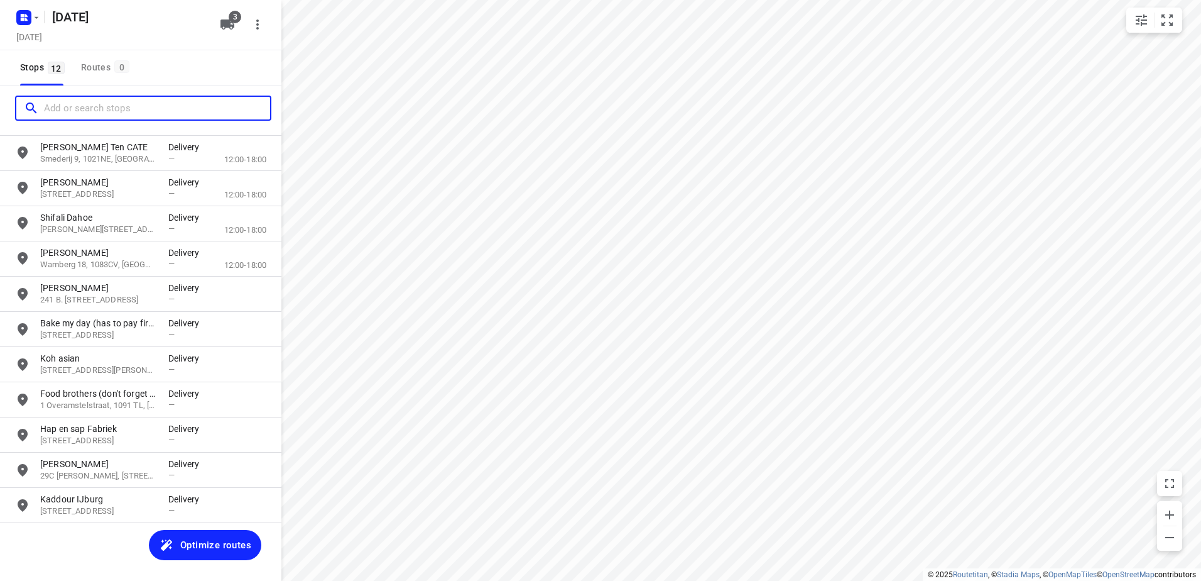
click at [112, 104] on input "Add or search stops" at bounding box center [157, 108] width 226 height 19
paste input "Oosterdokskade"
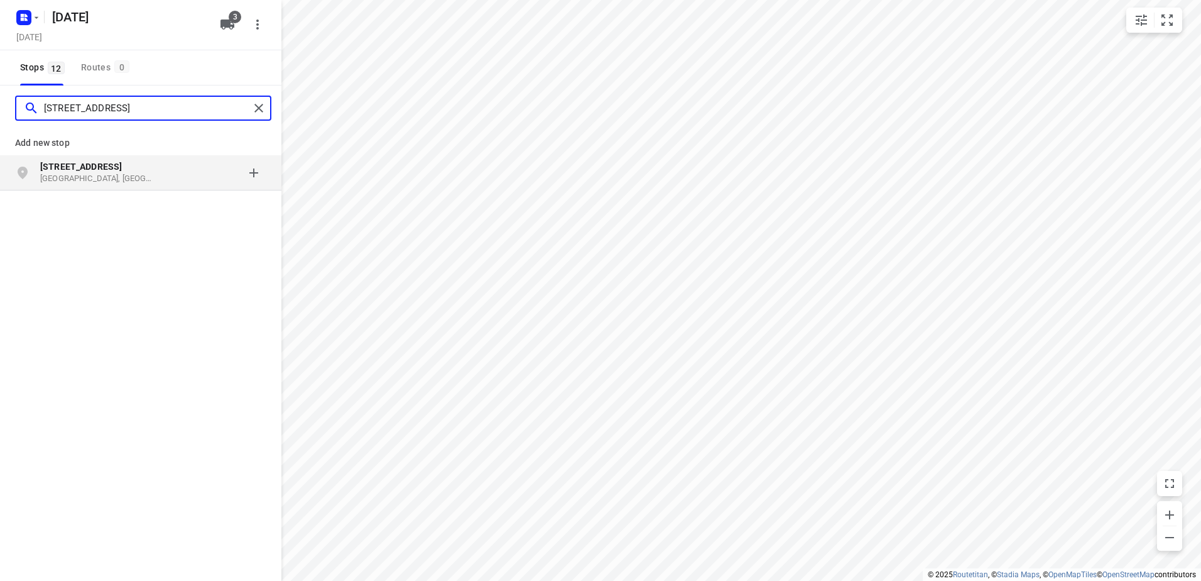
type input "[STREET_ADDRESS]"
click at [138, 165] on p "[STREET_ADDRESS]" at bounding box center [98, 166] width 116 height 13
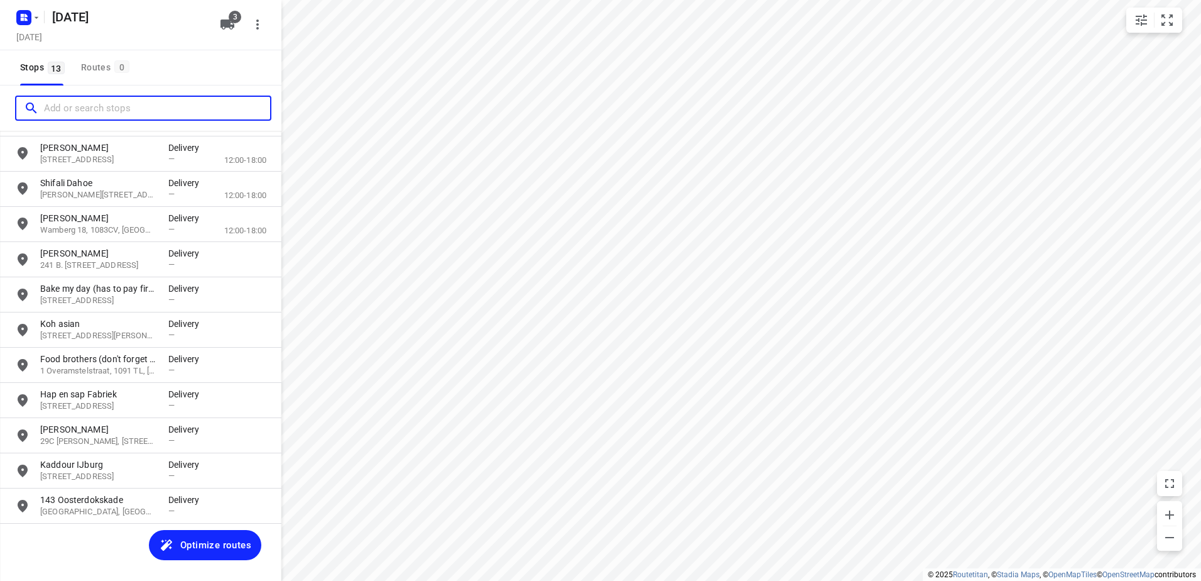
scroll to position [90, 0]
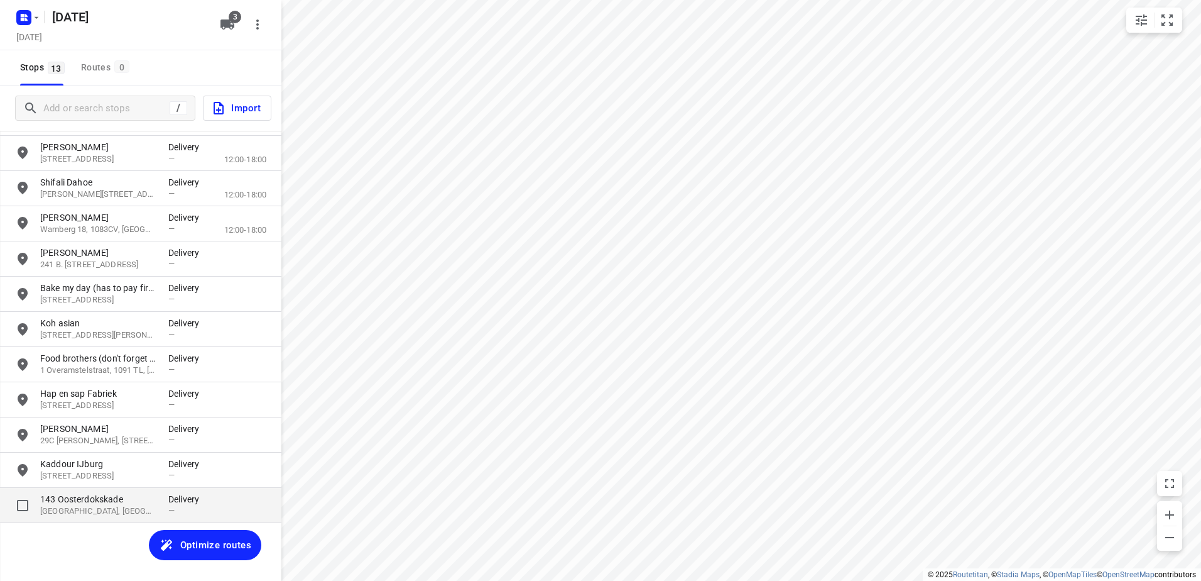
click at [125, 492] on div "143 [STREET_ADDRESS] Delivery —" at bounding box center [141, 505] width 282 height 35
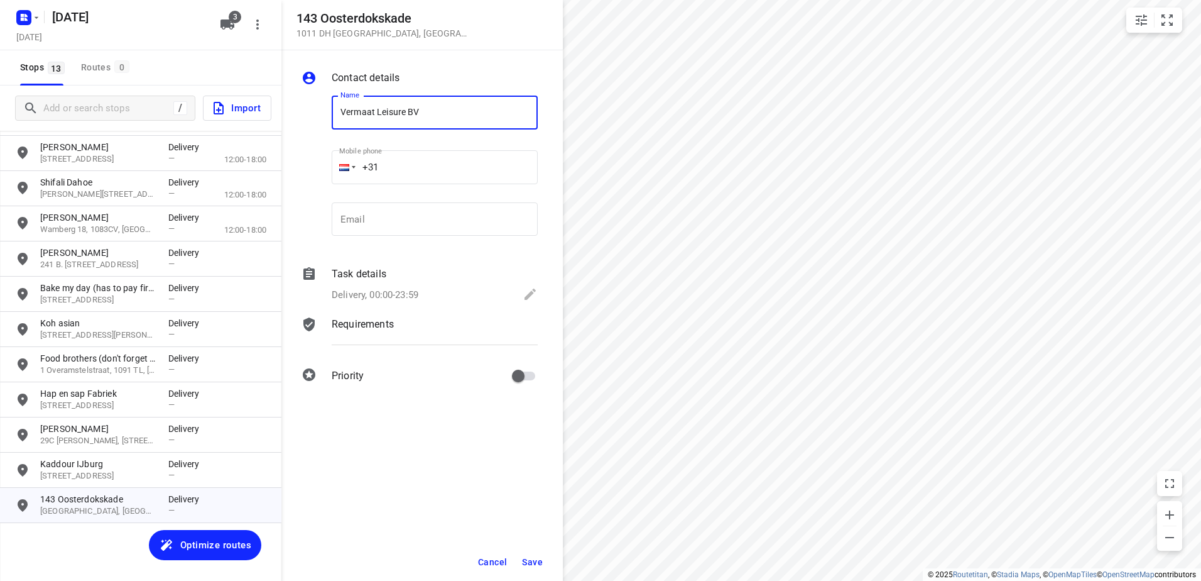
type input "Vermaat Leisure BV"
click at [540, 559] on span "Save" at bounding box center [532, 562] width 21 height 10
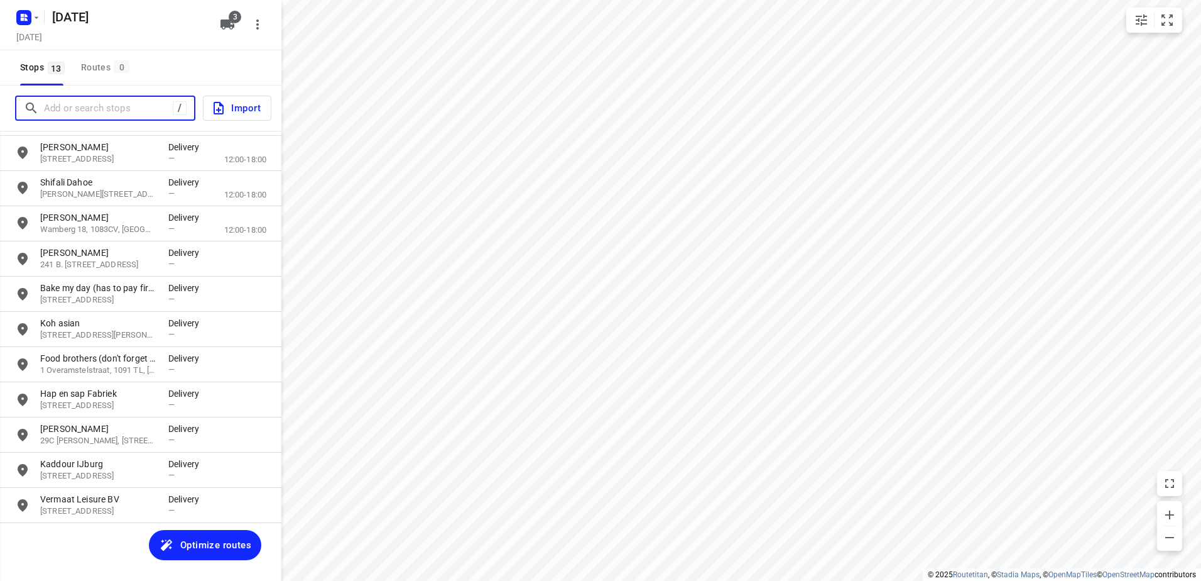
click at [98, 109] on input "Add or search stops" at bounding box center [108, 108] width 129 height 19
paste input "Bos en Lommerplein"
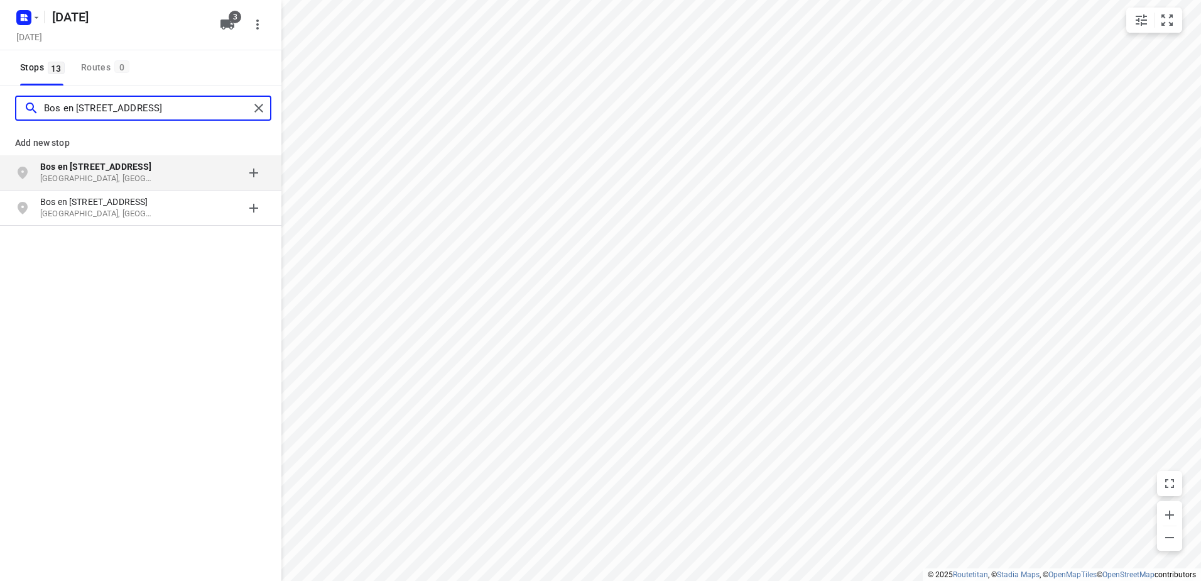
type input "Bos en [STREET_ADDRESS]"
click at [116, 166] on b "Bos en [STREET_ADDRESS]" at bounding box center [95, 166] width 111 height 10
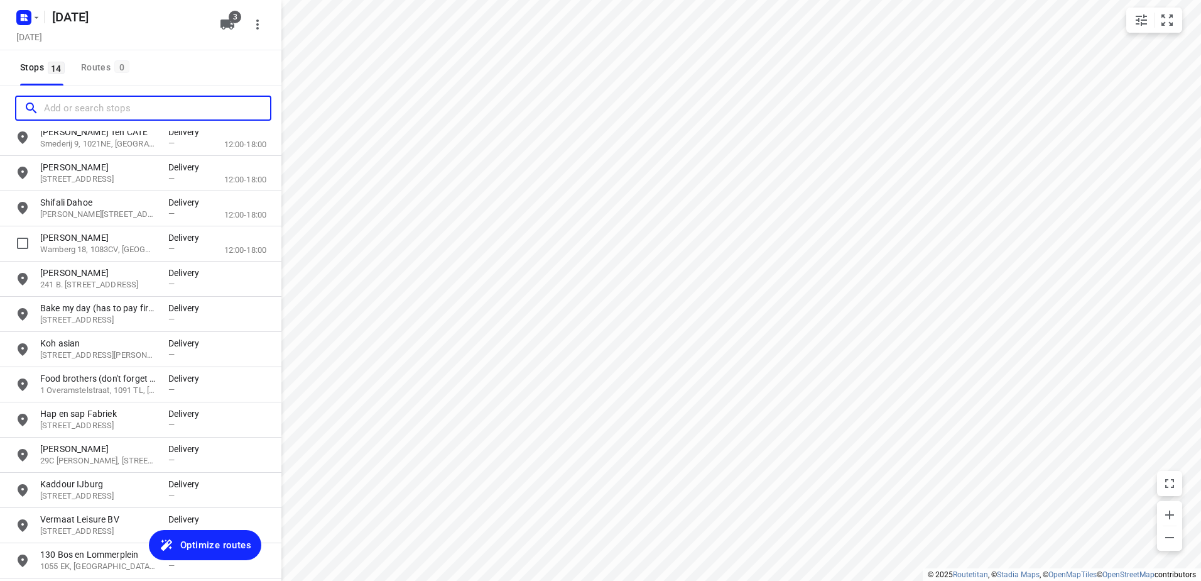
scroll to position [125, 0]
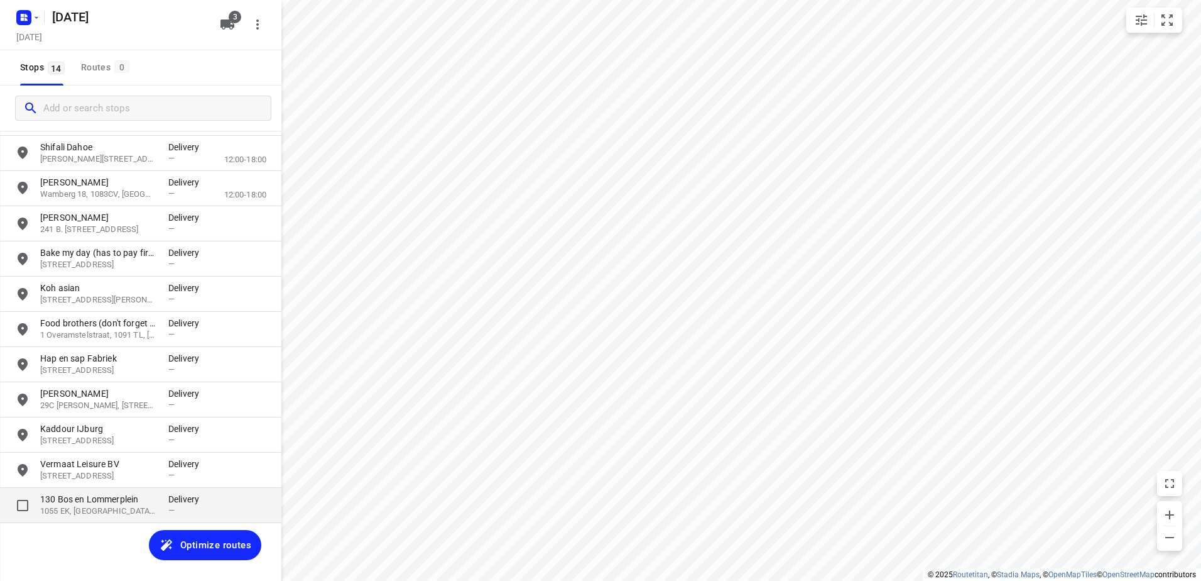
click at [143, 506] on p "1055 EK, [GEOGRAPHIC_DATA], [GEOGRAPHIC_DATA]" at bounding box center [98, 511] width 116 height 12
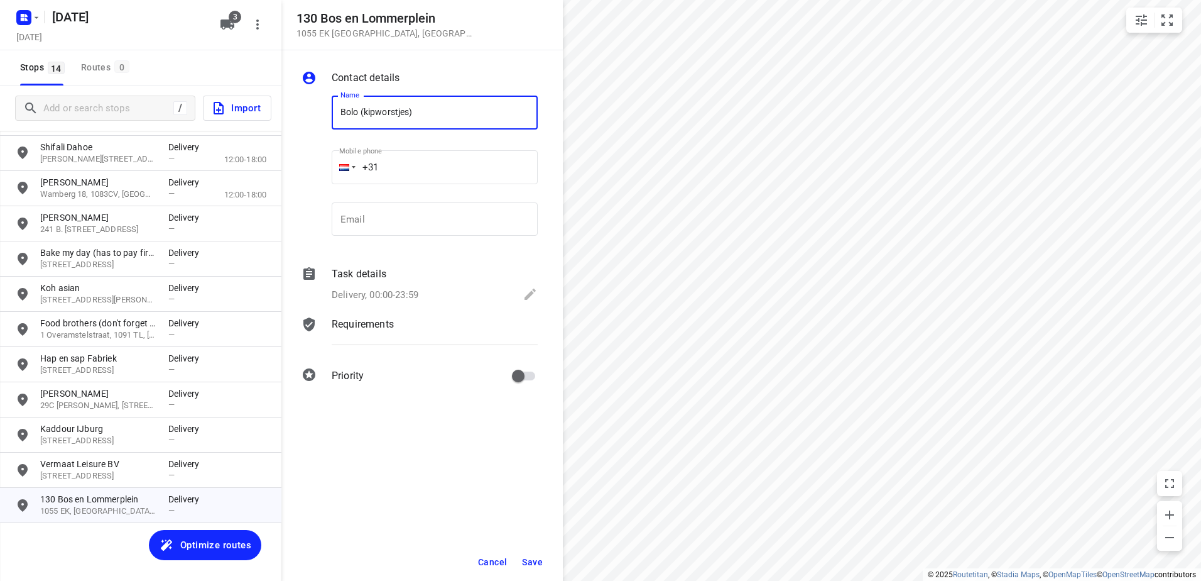
type input "Bolo (kipworstjes)"
click at [530, 567] on button "Save" at bounding box center [532, 561] width 31 height 23
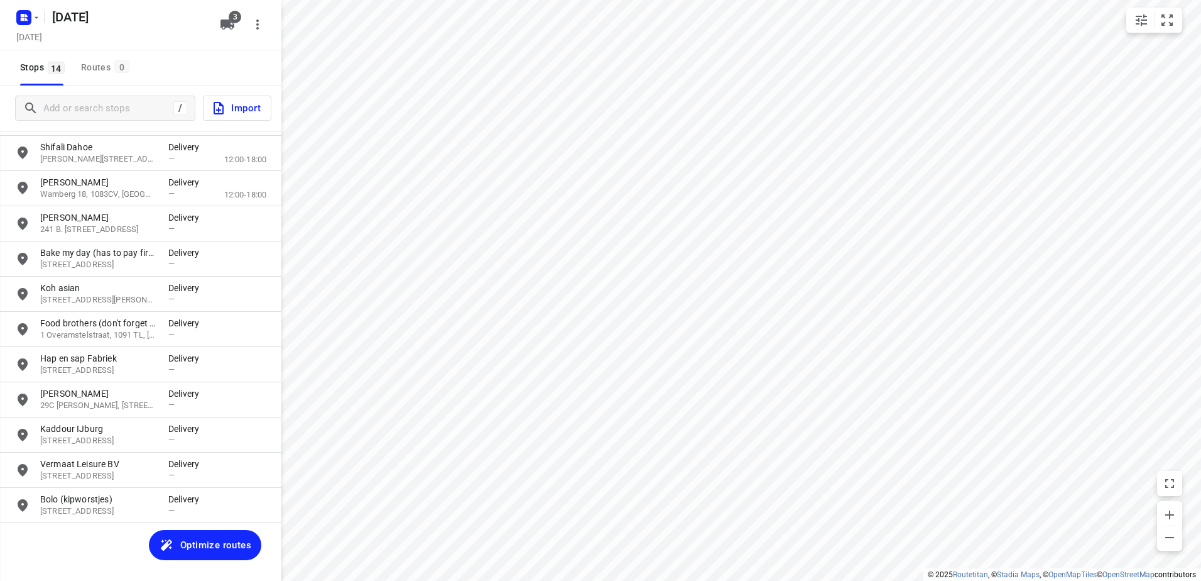
click at [212, 540] on span "Optimize routes" at bounding box center [215, 545] width 71 height 16
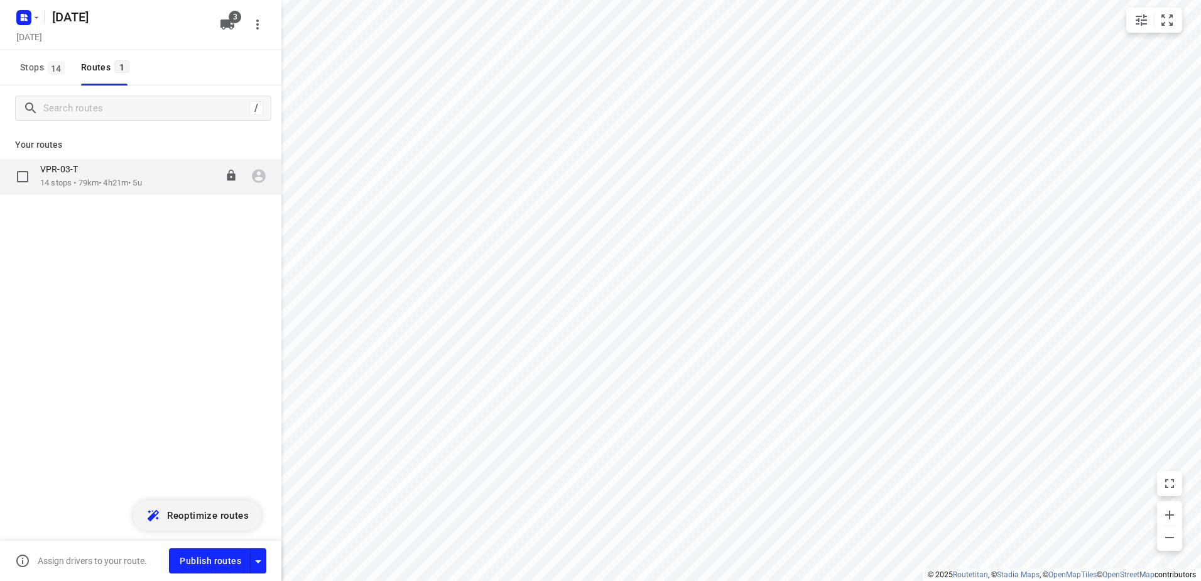
click at [130, 164] on div "VPR-03-T" at bounding box center [91, 170] width 102 height 14
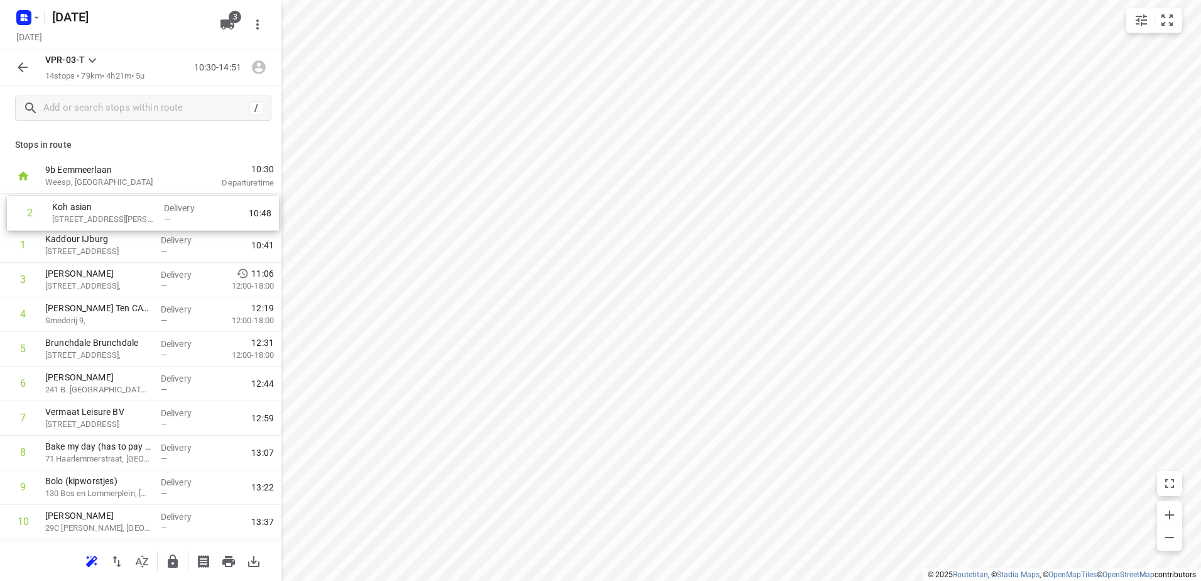
drag, startPoint x: 133, startPoint y: 249, endPoint x: 143, endPoint y: 209, distance: 41.3
click at [143, 209] on div "1 Kaddour IJburg 22 Pampuslaan, [GEOGRAPHIC_DATA] Delivery — 10:41 2 Koh asian …" at bounding box center [141, 436] width 282 height 484
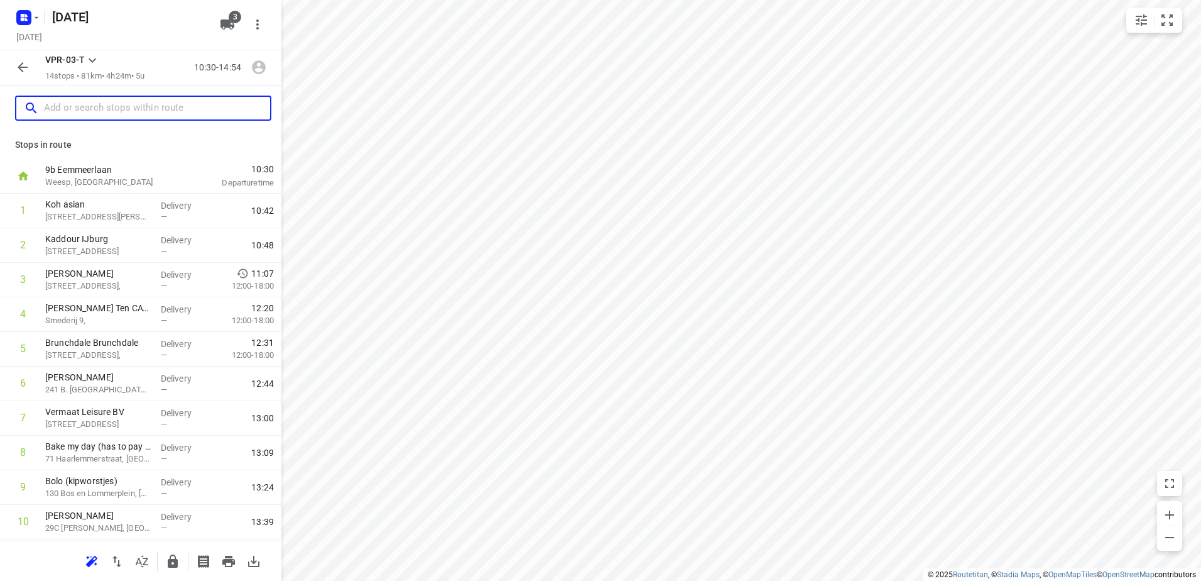
click at [99, 105] on input "text" at bounding box center [157, 108] width 226 height 19
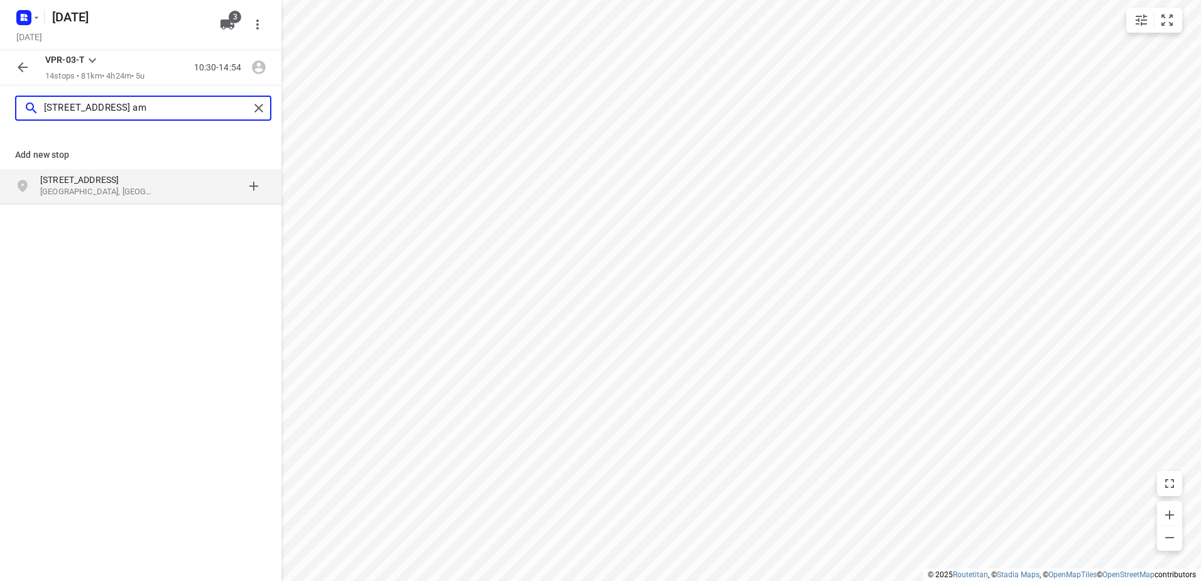
type input "[STREET_ADDRESS] am"
click at [96, 199] on div "[STREET_ADDRESS]" at bounding box center [141, 186] width 282 height 35
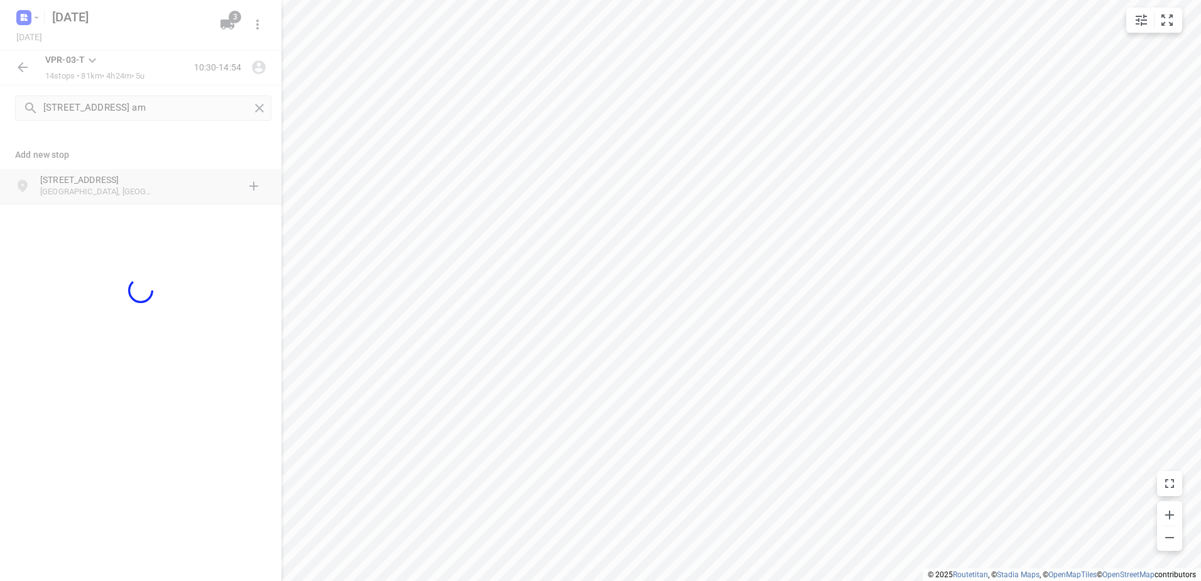
click at [96, 199] on div at bounding box center [141, 290] width 282 height 581
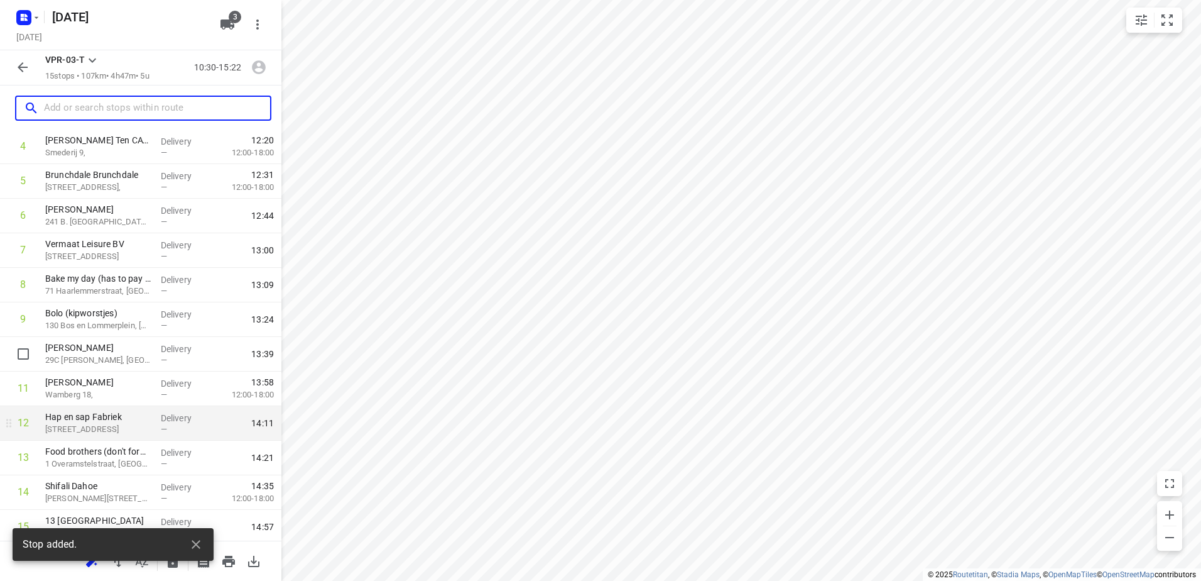
scroll to position [206, 0]
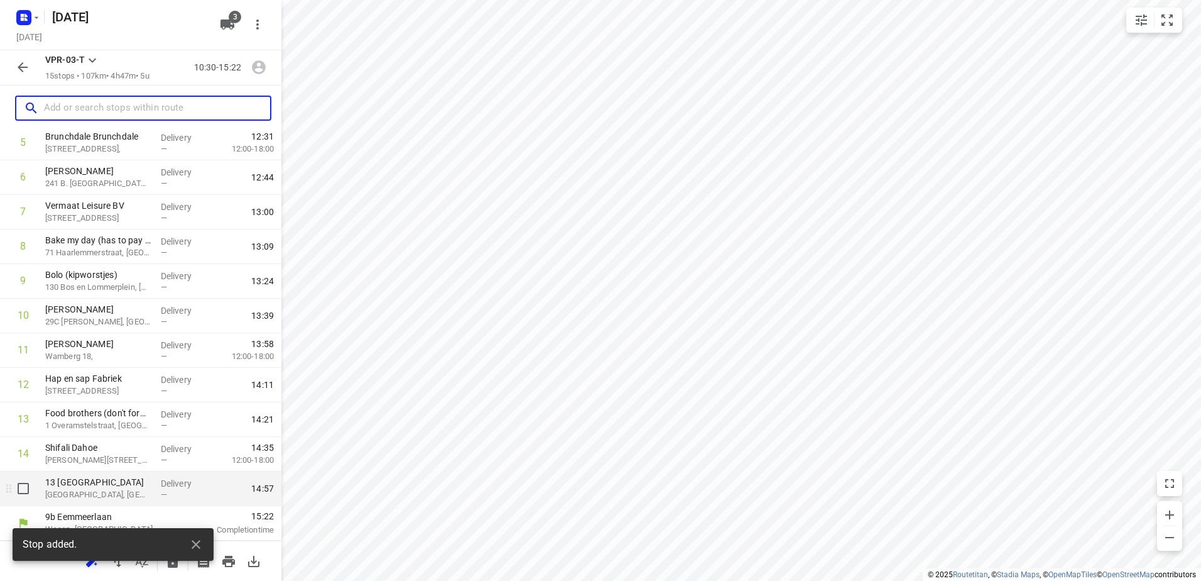
click at [101, 493] on p "[GEOGRAPHIC_DATA], [GEOGRAPHIC_DATA]" at bounding box center [98, 494] width 106 height 13
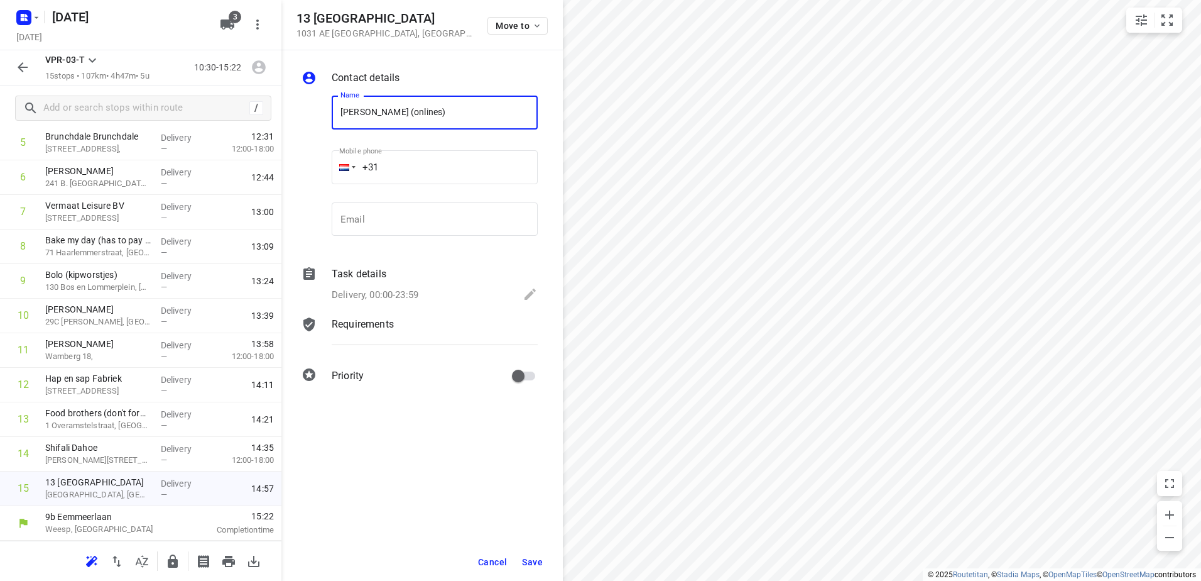
type input "[PERSON_NAME] (onlines)"
click at [527, 552] on button "Save" at bounding box center [532, 561] width 31 height 23
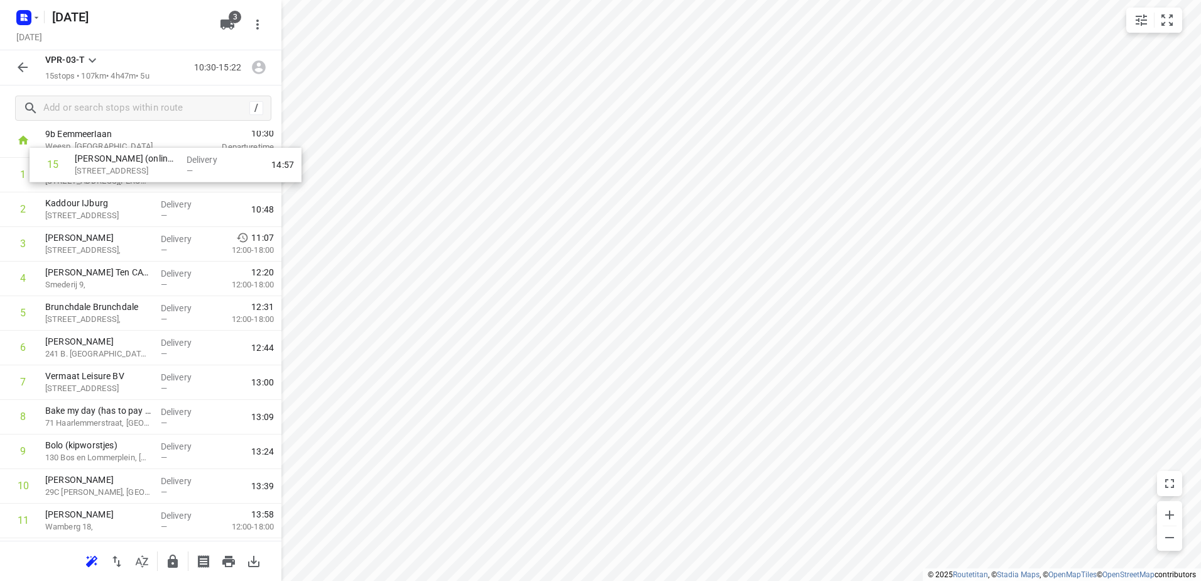
scroll to position [0, 0]
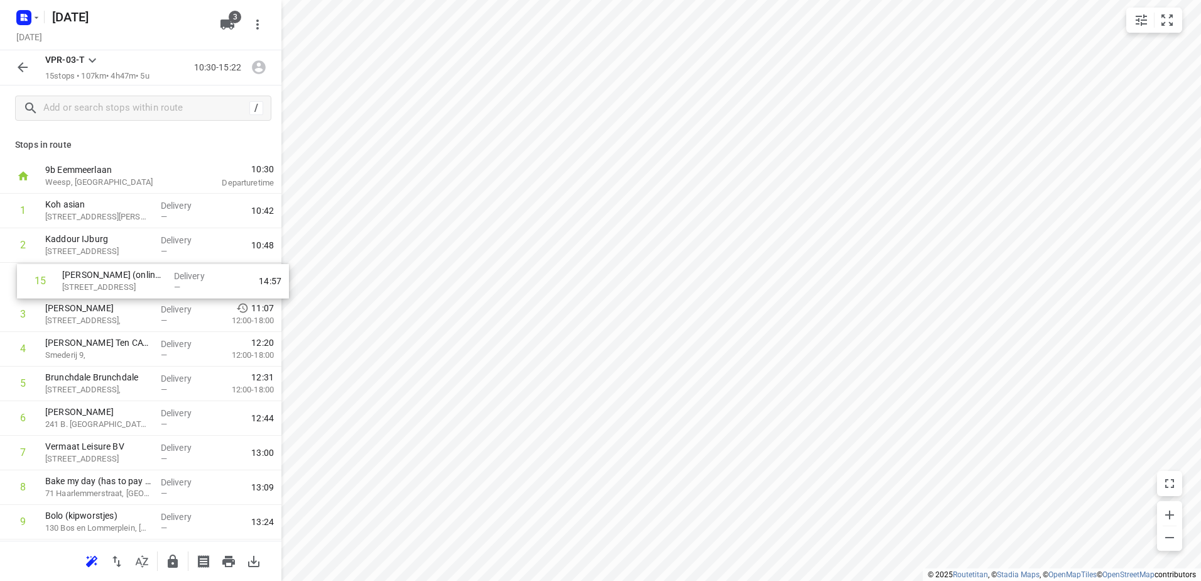
drag, startPoint x: 158, startPoint y: 499, endPoint x: 176, endPoint y: 288, distance: 211.9
click at [176, 288] on div "1 Koh asian 372 [PERSON_NAME], [GEOGRAPHIC_DATA] Delivery — 10:42 2 Kaddour IJb…" at bounding box center [141, 453] width 282 height 518
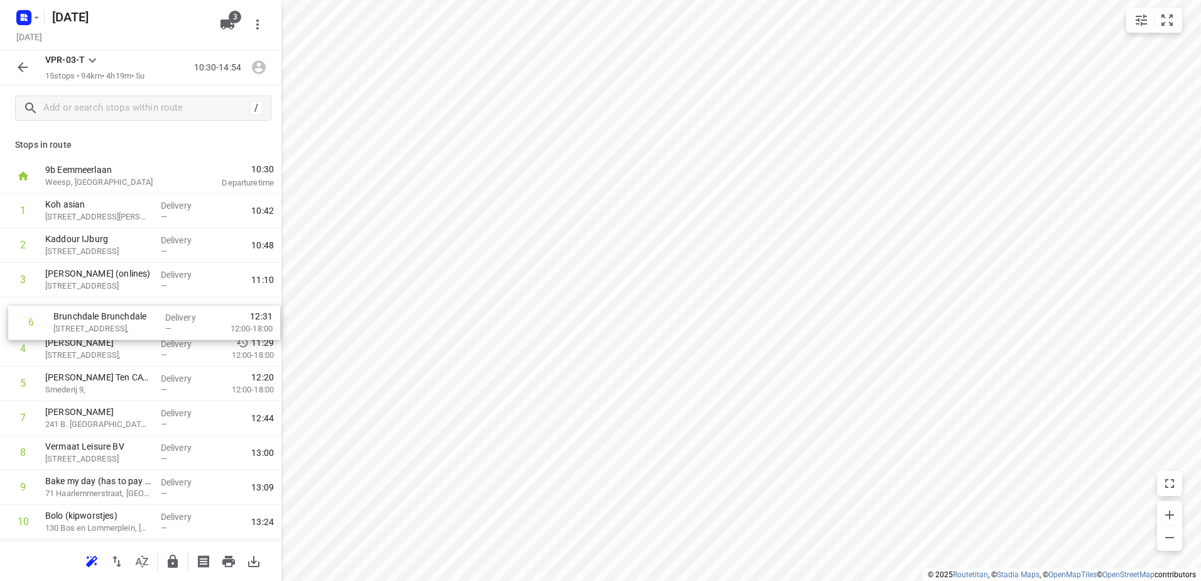
drag, startPoint x: 124, startPoint y: 385, endPoint x: 131, endPoint y: 319, distance: 65.7
click at [131, 319] on div "1 Koh asian 372 [PERSON_NAME], [GEOGRAPHIC_DATA] Delivery — 10:42 2 Kaddour IJb…" at bounding box center [141, 453] width 282 height 518
drag, startPoint x: 128, startPoint y: 385, endPoint x: 127, endPoint y: 313, distance: 72.3
click at [127, 313] on div "1 Koh asian 372 [PERSON_NAME], [GEOGRAPHIC_DATA] Delivery — 10:42 2 Kaddour IJb…" at bounding box center [141, 453] width 282 height 518
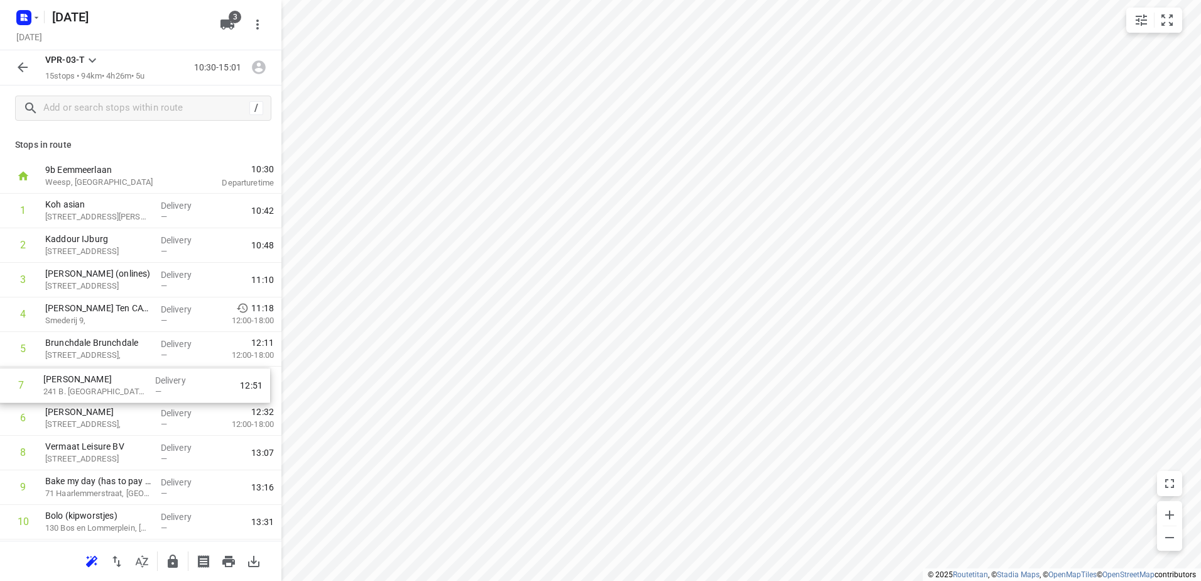
drag, startPoint x: 112, startPoint y: 417, endPoint x: 110, endPoint y: 378, distance: 39.0
click at [110, 378] on div "1 Koh asian 372 [PERSON_NAME], [GEOGRAPHIC_DATA] Delivery — 10:42 2 Kaddour IJb…" at bounding box center [141, 453] width 282 height 518
click at [265, 67] on icon "button" at bounding box center [259, 68] width 14 height 14
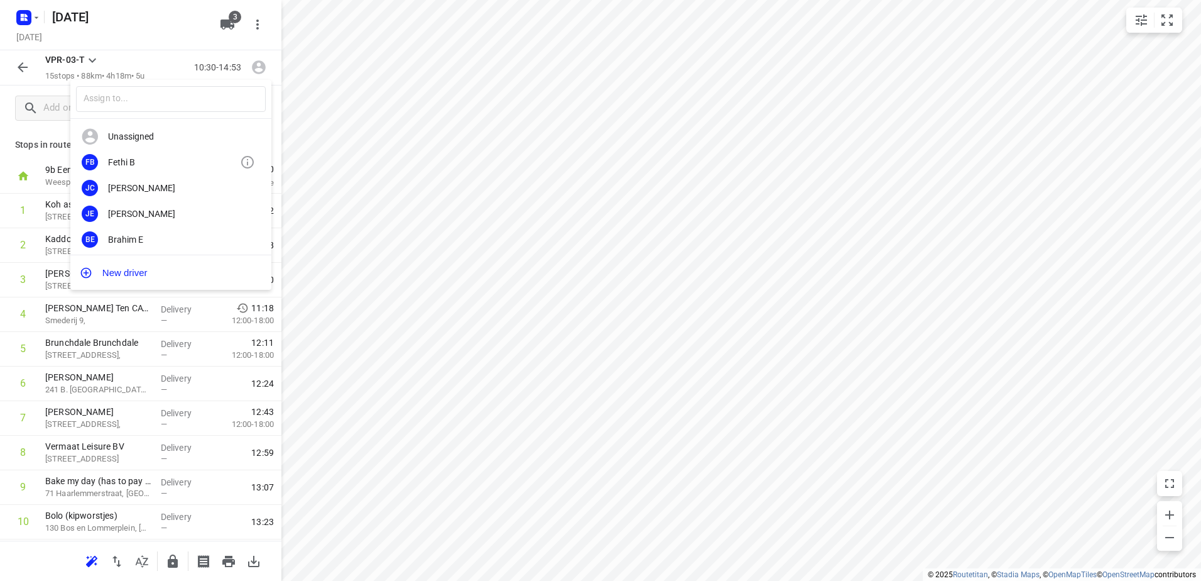
click at [157, 164] on div "Fethi B" at bounding box center [174, 162] width 132 height 10
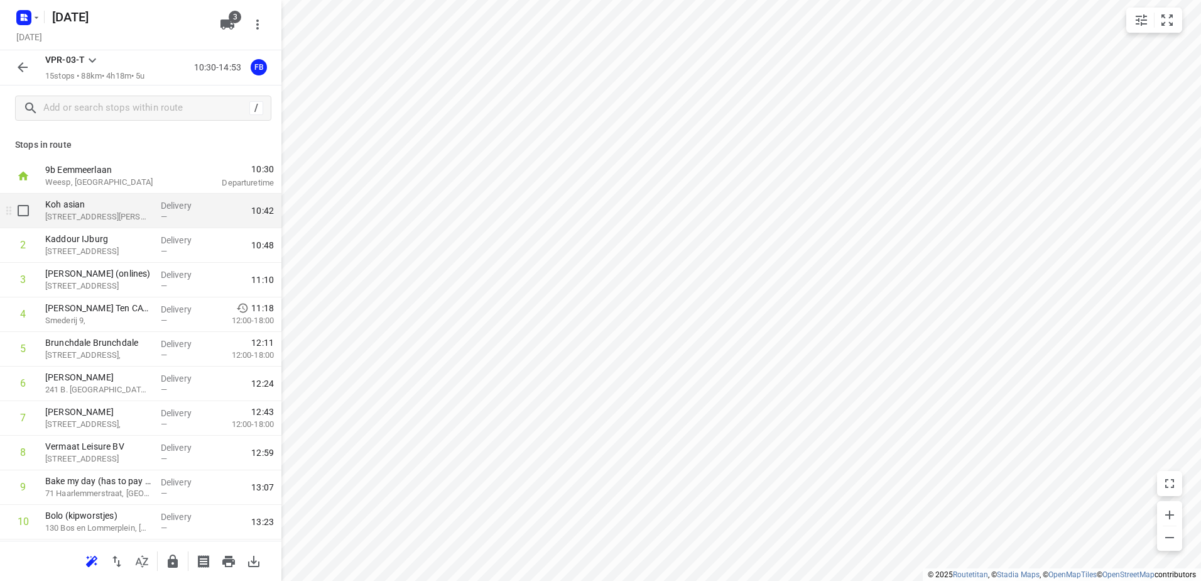
click at [168, 207] on p "Delivery" at bounding box center [184, 205] width 47 height 13
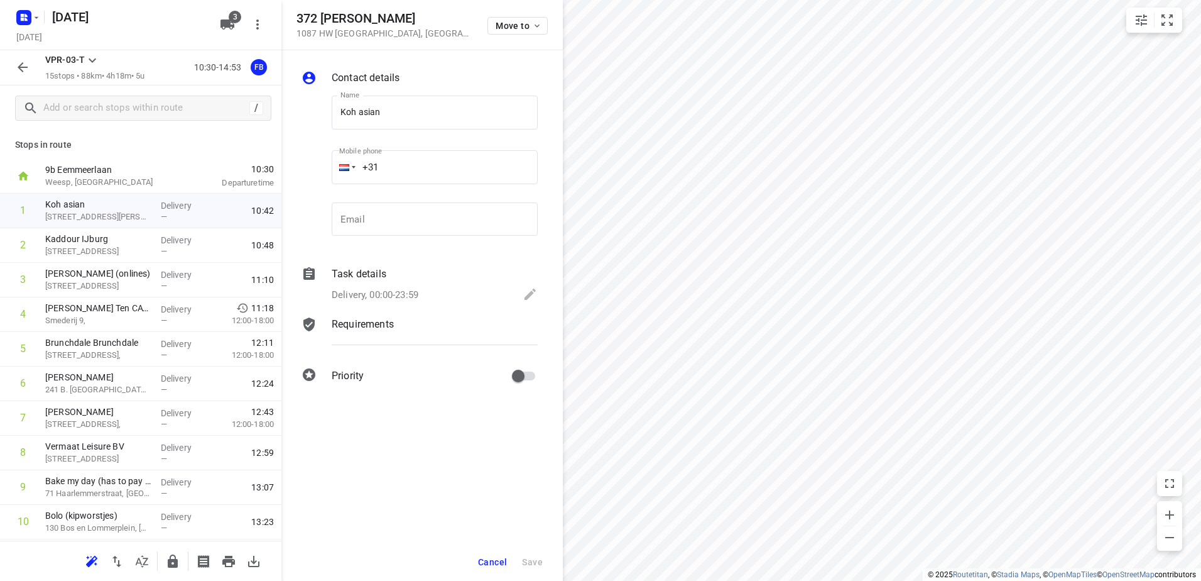
click at [405, 290] on p "Delivery, 00:00-23:59" at bounding box center [375, 295] width 87 height 14
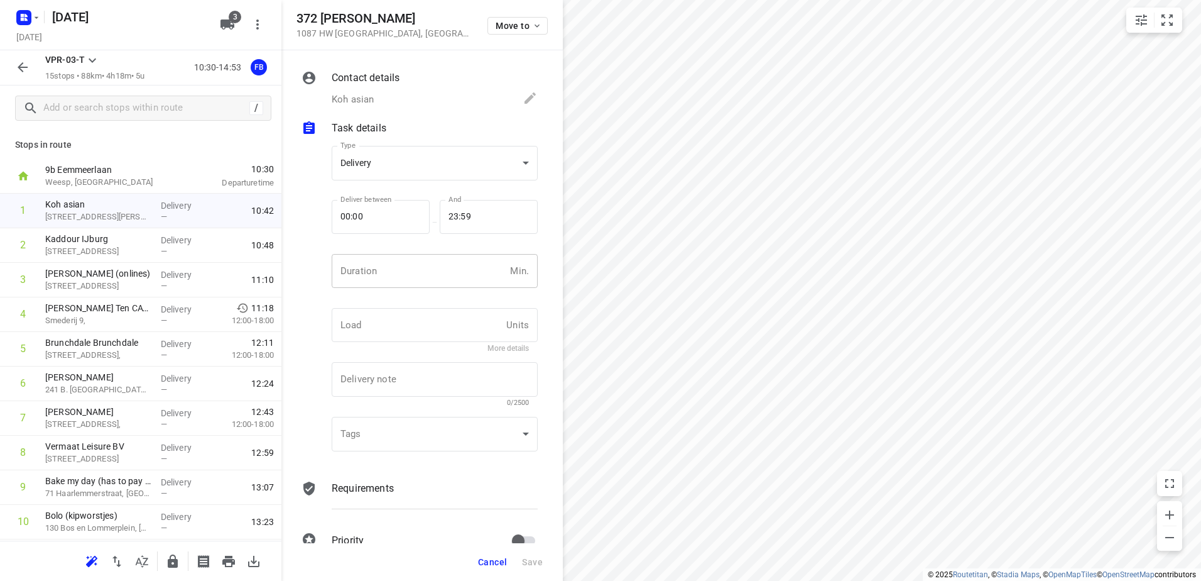
click at [406, 283] on input "number" at bounding box center [418, 271] width 173 height 34
type input "15"
click at [538, 559] on span "Save" at bounding box center [532, 562] width 21 height 10
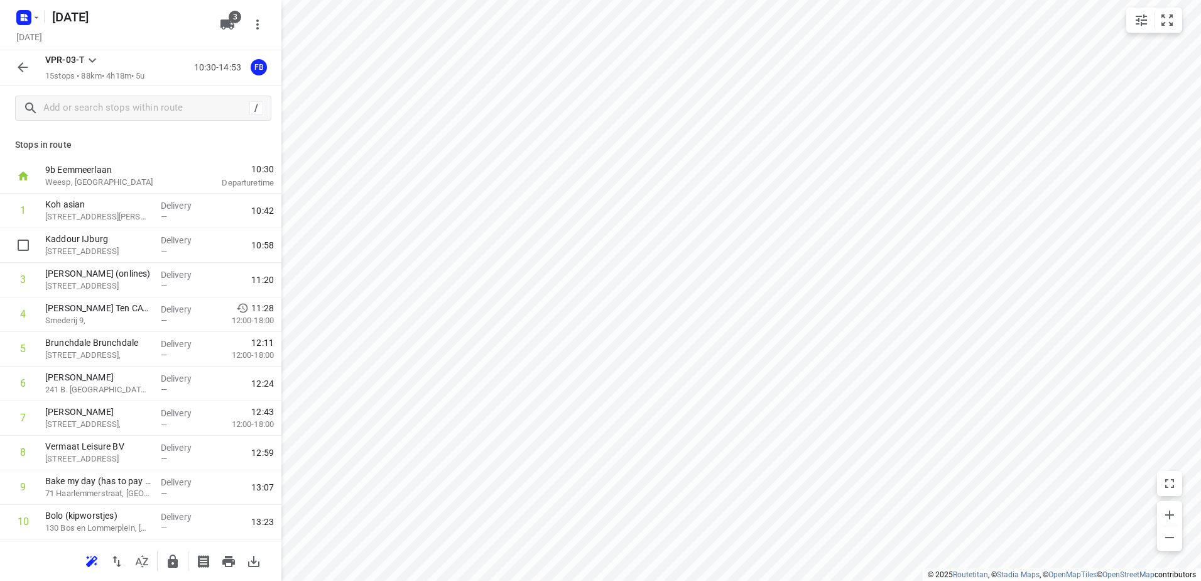
click at [123, 241] on p "Kaddour IJburg" at bounding box center [98, 239] width 106 height 13
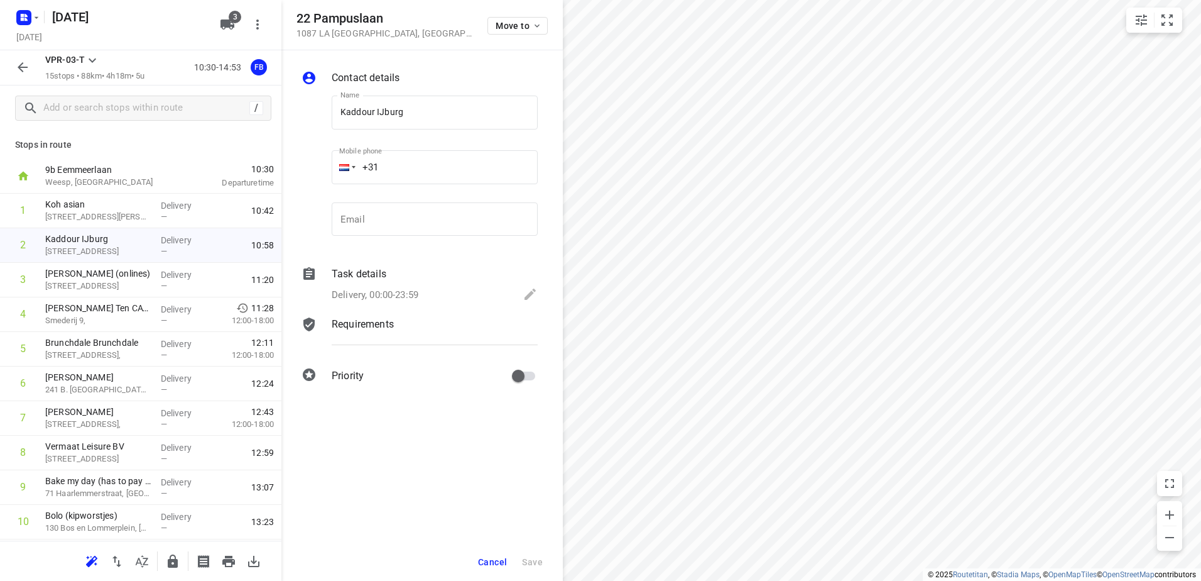
click at [408, 273] on div "Task details" at bounding box center [435, 273] width 206 height 15
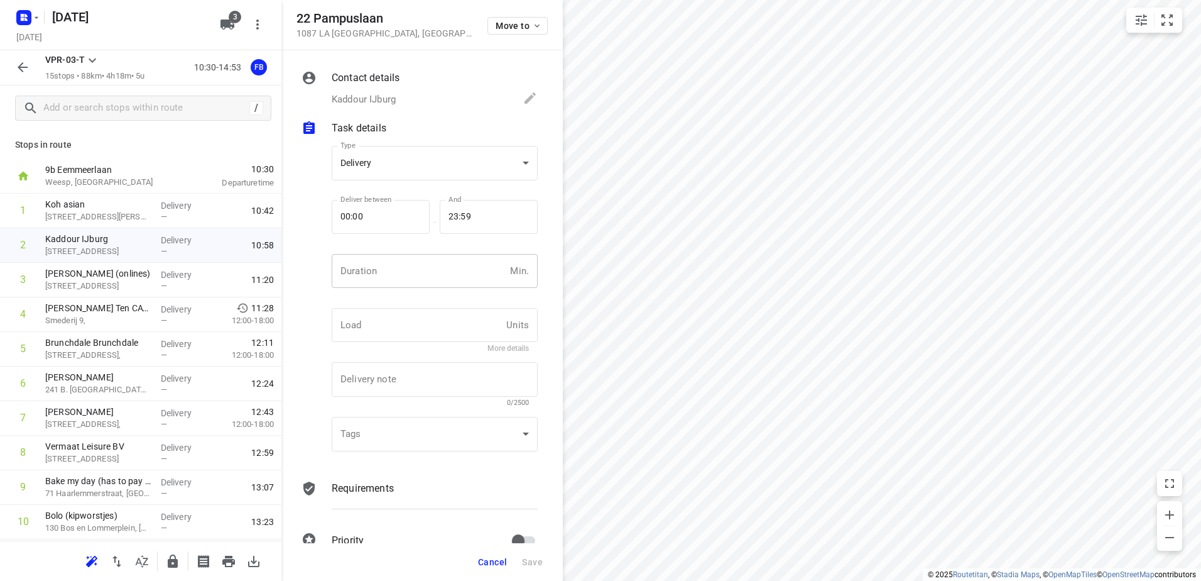
click at [414, 265] on input "number" at bounding box center [418, 271] width 173 height 34
type input "20"
click at [529, 562] on span "Save" at bounding box center [532, 562] width 21 height 10
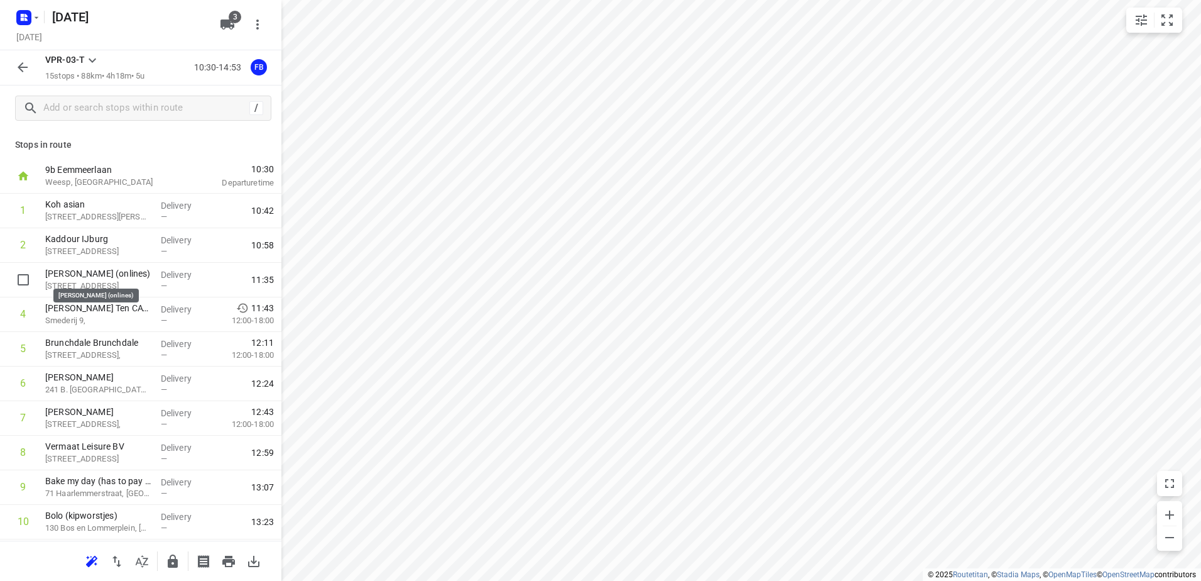
click at [83, 277] on p "[PERSON_NAME] (onlines)" at bounding box center [98, 273] width 106 height 13
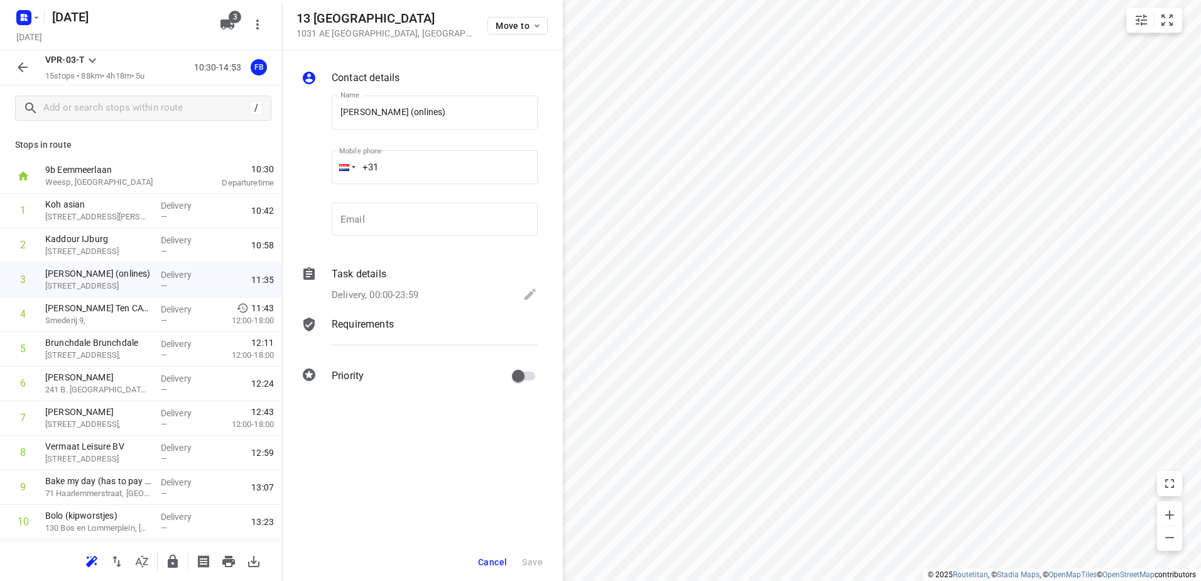
drag, startPoint x: 451, startPoint y: 258, endPoint x: 447, endPoint y: 266, distance: 9.0
click at [451, 259] on div "Contact details Name [PERSON_NAME] (onlines) Name Mobile phone +31 ​ Email Emai…" at bounding box center [423, 229] width 282 height 358
click at [447, 271] on div "Task details" at bounding box center [435, 273] width 206 height 15
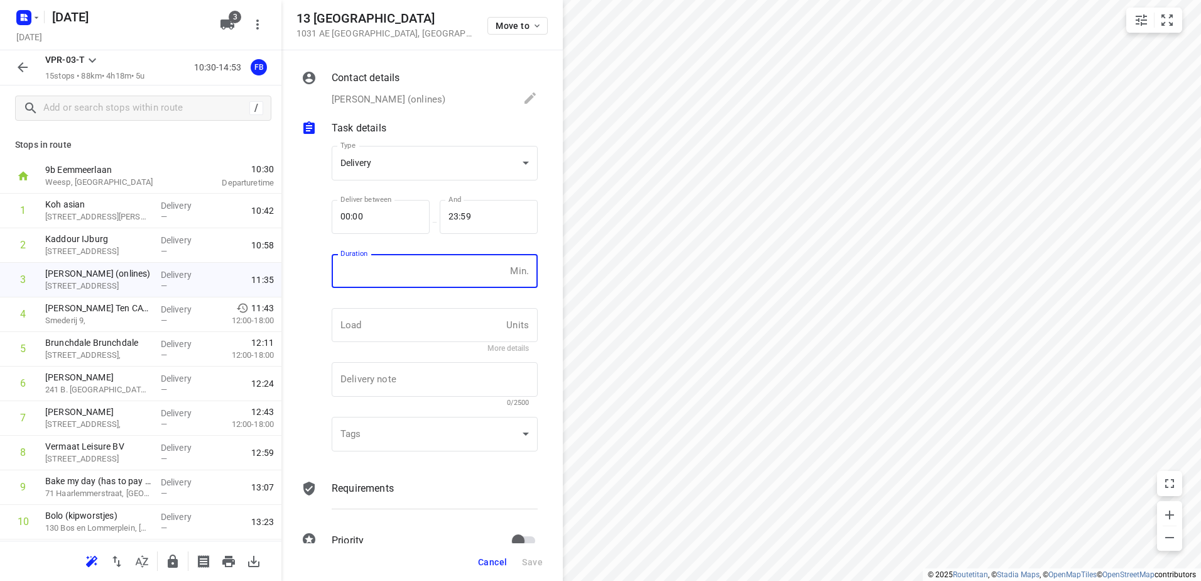
click at [429, 270] on input "number" at bounding box center [418, 271] width 173 height 34
type input "15"
click at [535, 562] on span "Save" at bounding box center [532, 562] width 21 height 10
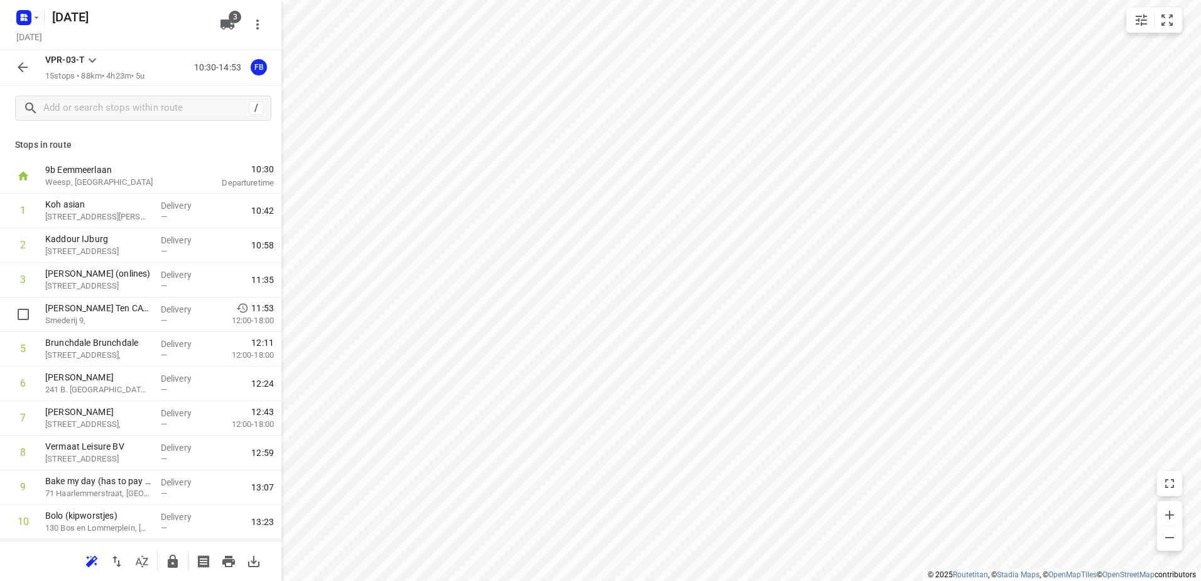
click at [89, 313] on p "[PERSON_NAME] Ten CATE" at bounding box center [98, 308] width 106 height 13
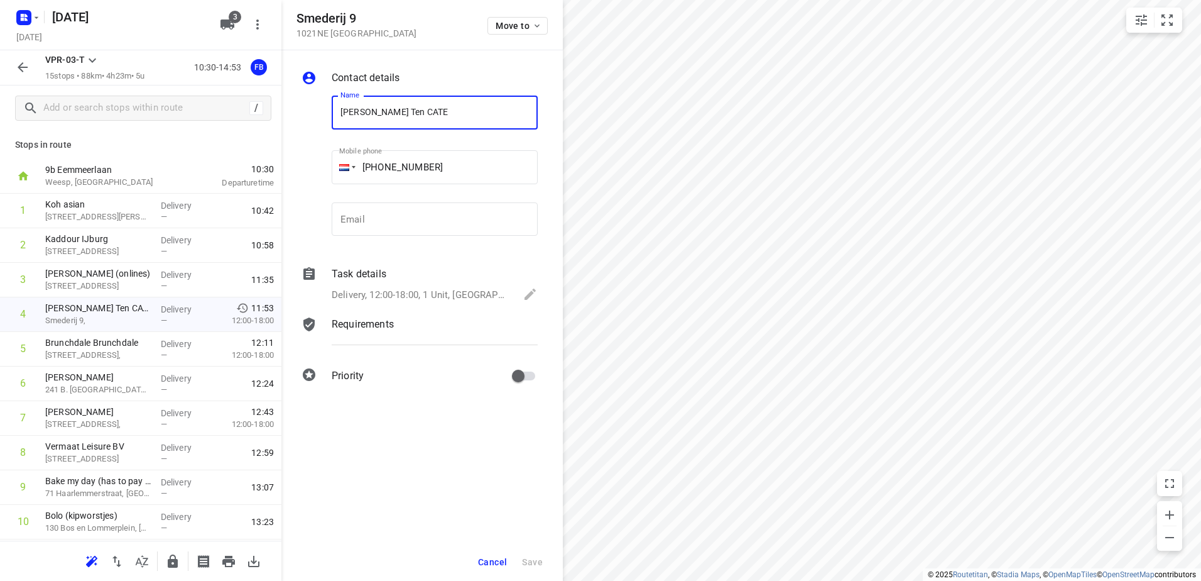
click at [420, 285] on div "Task details Delivery, 12:00-18:00, [GEOGRAPHIC_DATA]" at bounding box center [434, 285] width 211 height 43
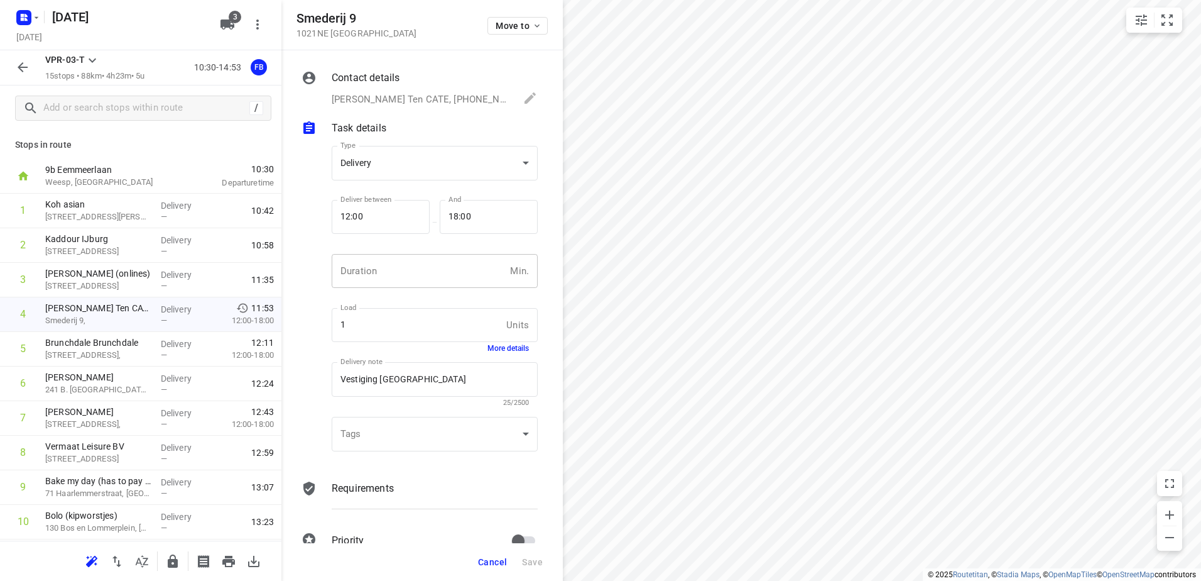
click at [414, 269] on input "number" at bounding box center [418, 271] width 173 height 34
type input "5"
click at [539, 562] on span "Save" at bounding box center [532, 562] width 21 height 10
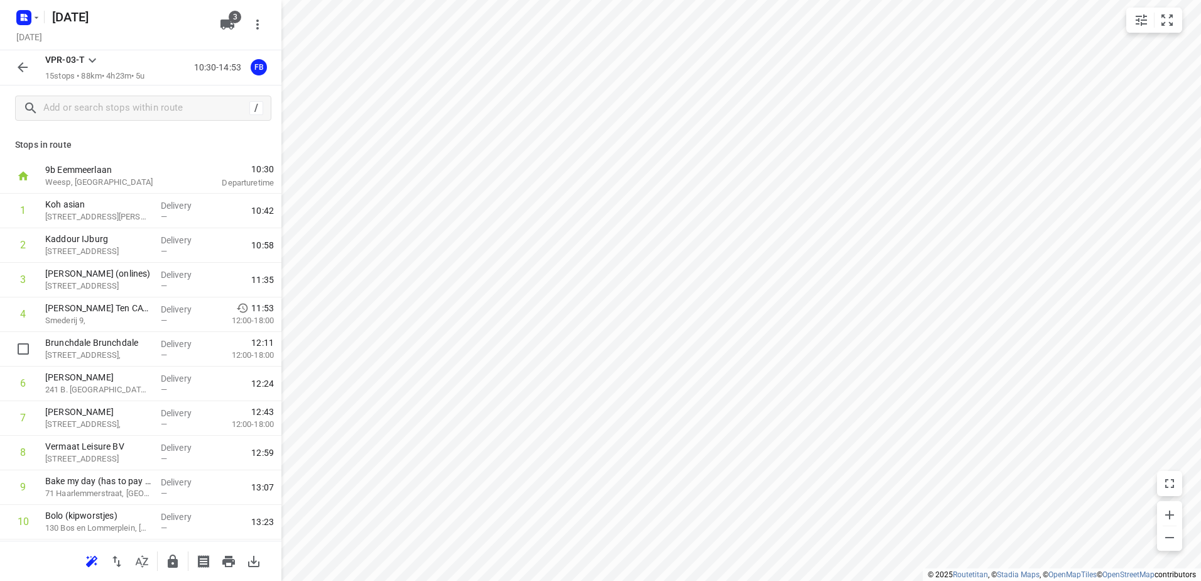
click at [144, 344] on p "Brunchdale Brunchdale" at bounding box center [98, 342] width 106 height 13
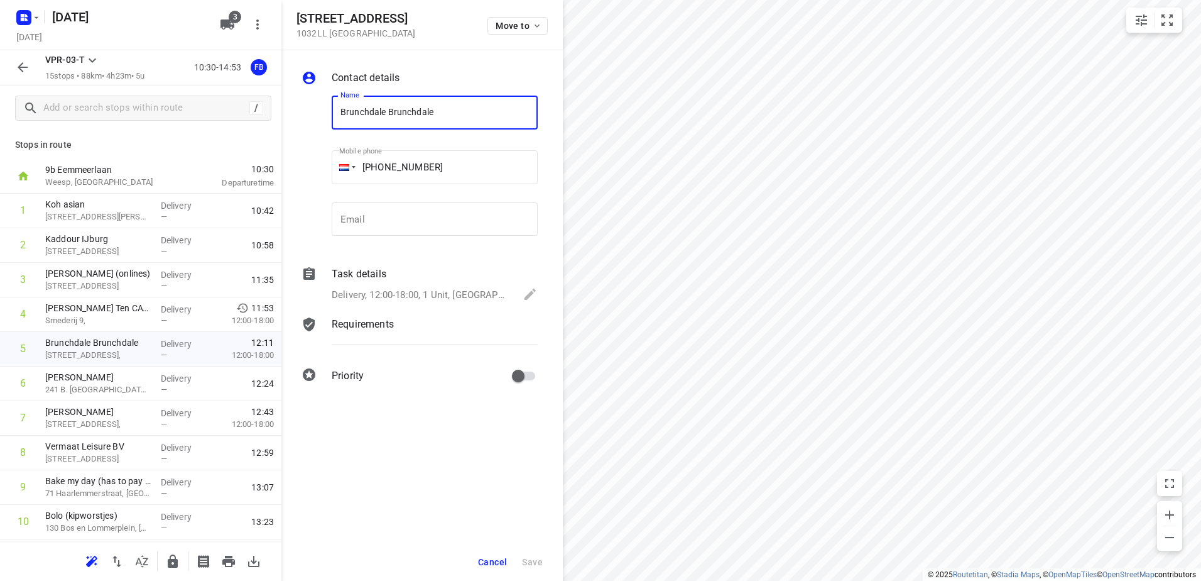
click at [410, 176] on input "[PHONE_NUMBER]" at bounding box center [435, 167] width 206 height 34
click at [414, 292] on p "Delivery, 12:00-18:00, 1 Unit, [GEOGRAPHIC_DATA]" at bounding box center [421, 295] width 179 height 14
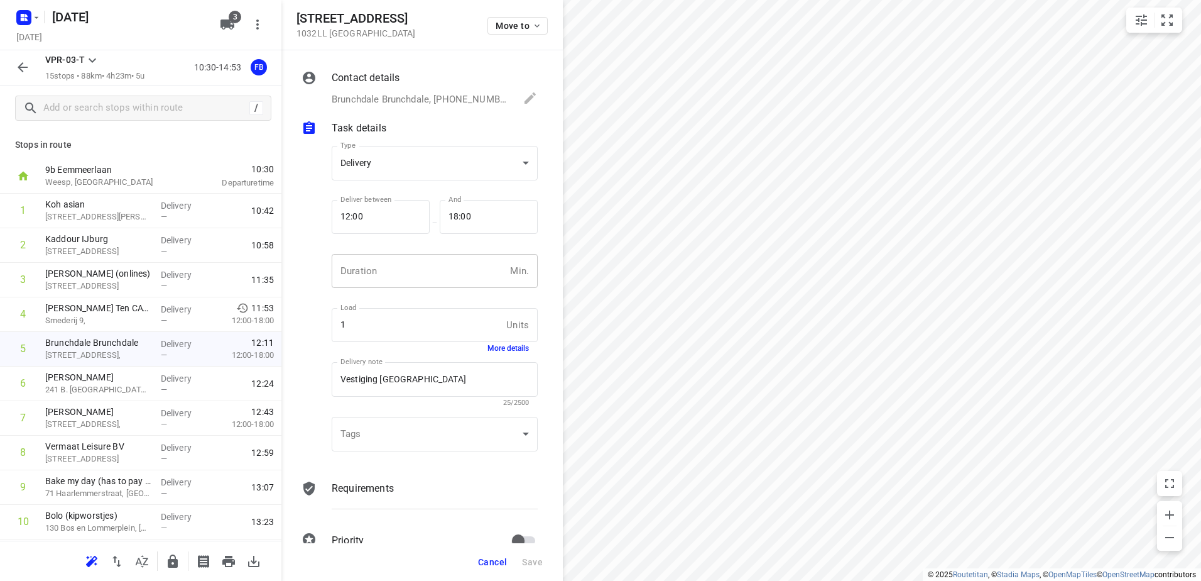
click at [400, 263] on input "number" at bounding box center [418, 271] width 173 height 34
type input "5"
click at [539, 554] on button "Save" at bounding box center [532, 561] width 31 height 23
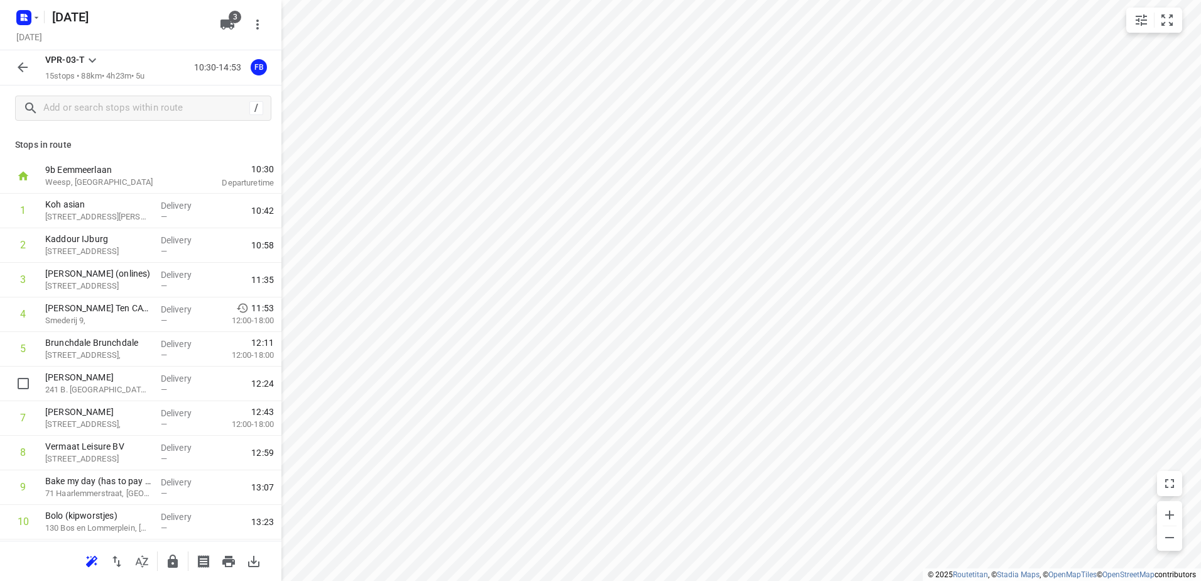
click at [109, 380] on p "[PERSON_NAME]" at bounding box center [98, 377] width 106 height 13
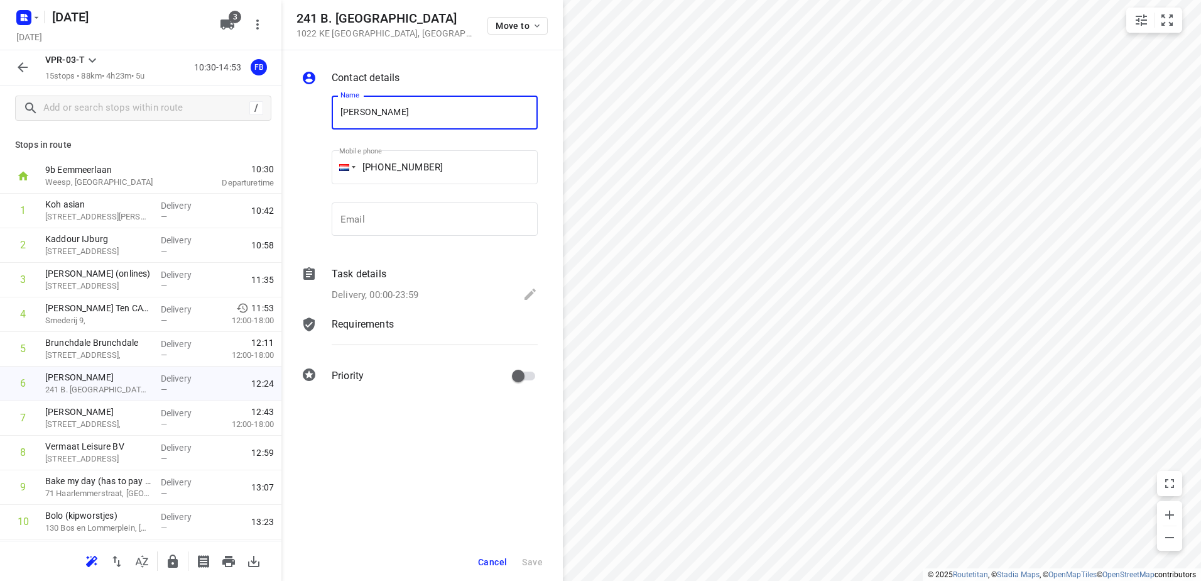
click at [396, 278] on div "Task details" at bounding box center [435, 273] width 206 height 15
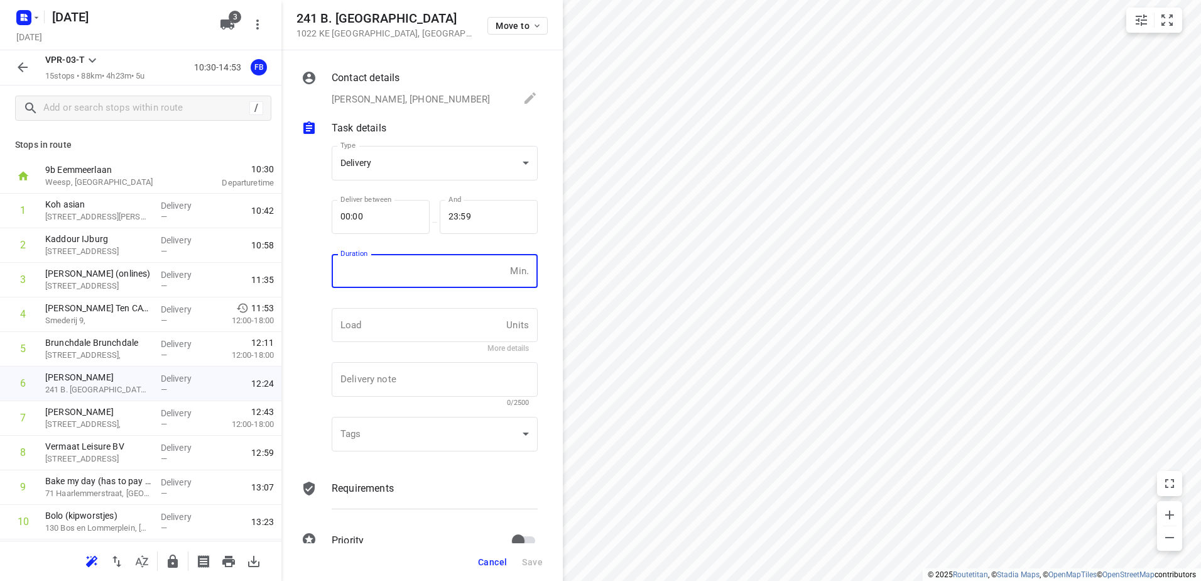
click at [411, 261] on input "number" at bounding box center [418, 271] width 173 height 34
type input "5"
click at [540, 567] on button "Save" at bounding box center [532, 561] width 31 height 23
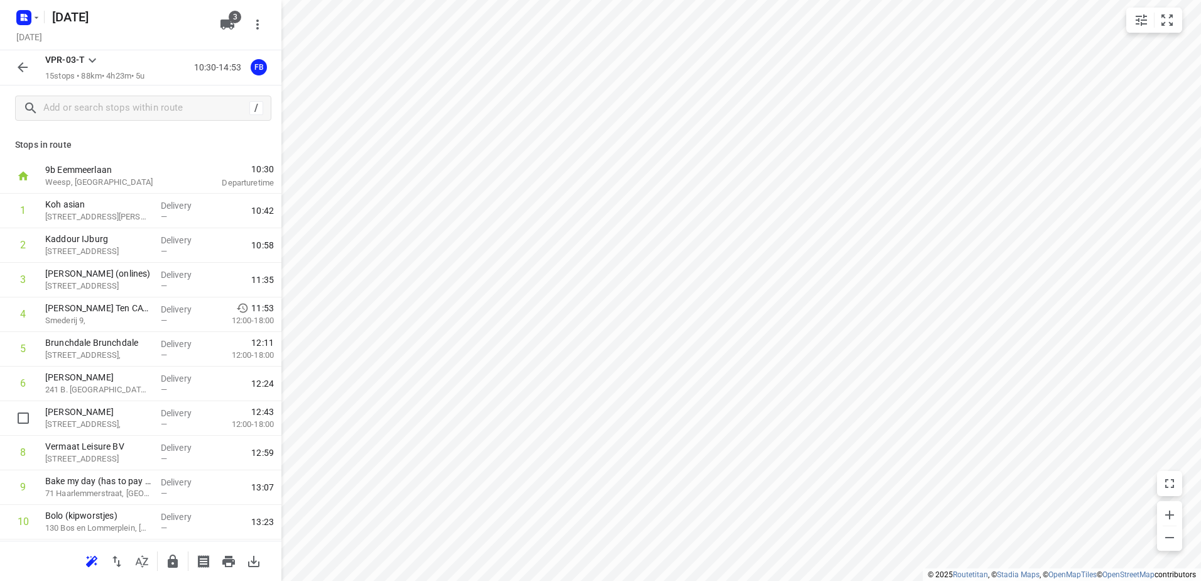
click at [125, 410] on p "[PERSON_NAME]" at bounding box center [98, 411] width 106 height 13
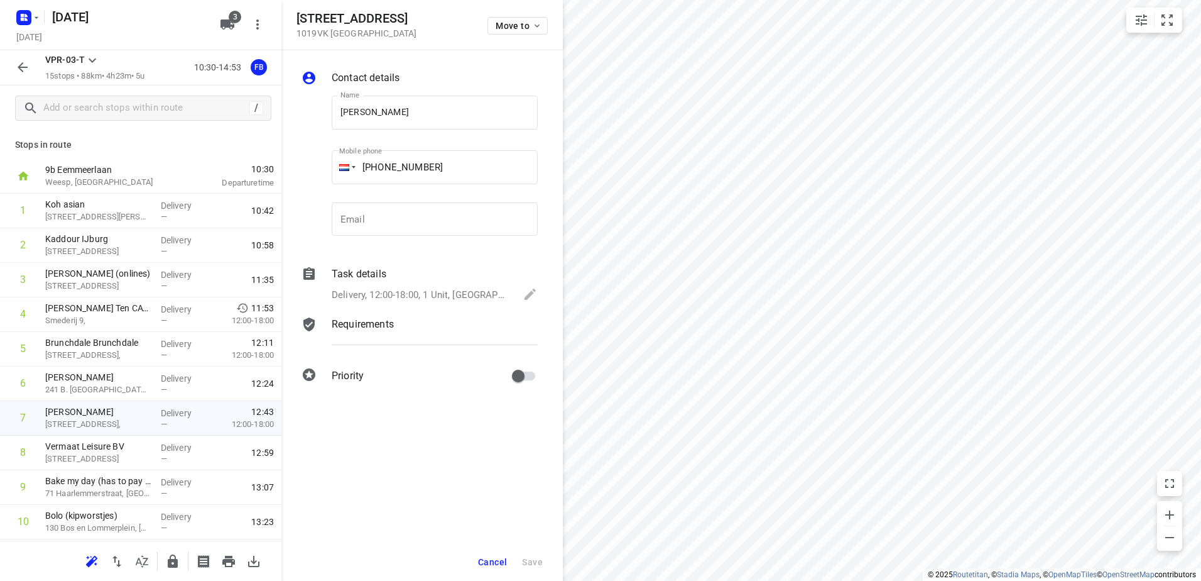
click at [397, 276] on div "Task details" at bounding box center [435, 273] width 206 height 15
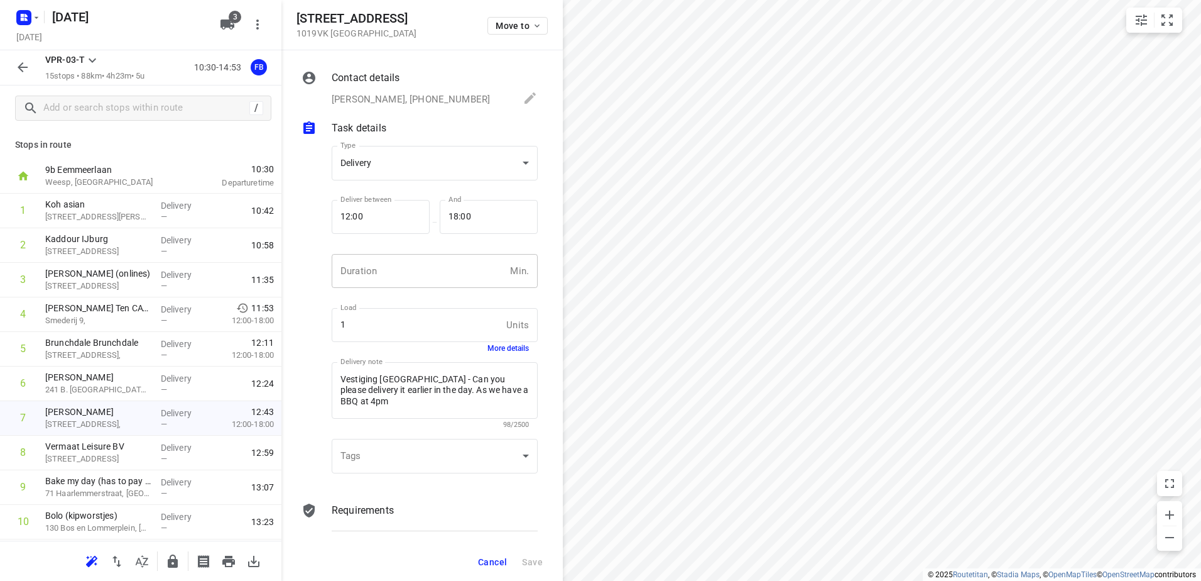
click at [403, 273] on input "number" at bounding box center [418, 271] width 173 height 34
type input "5"
click at [531, 572] on button "Save" at bounding box center [532, 561] width 31 height 23
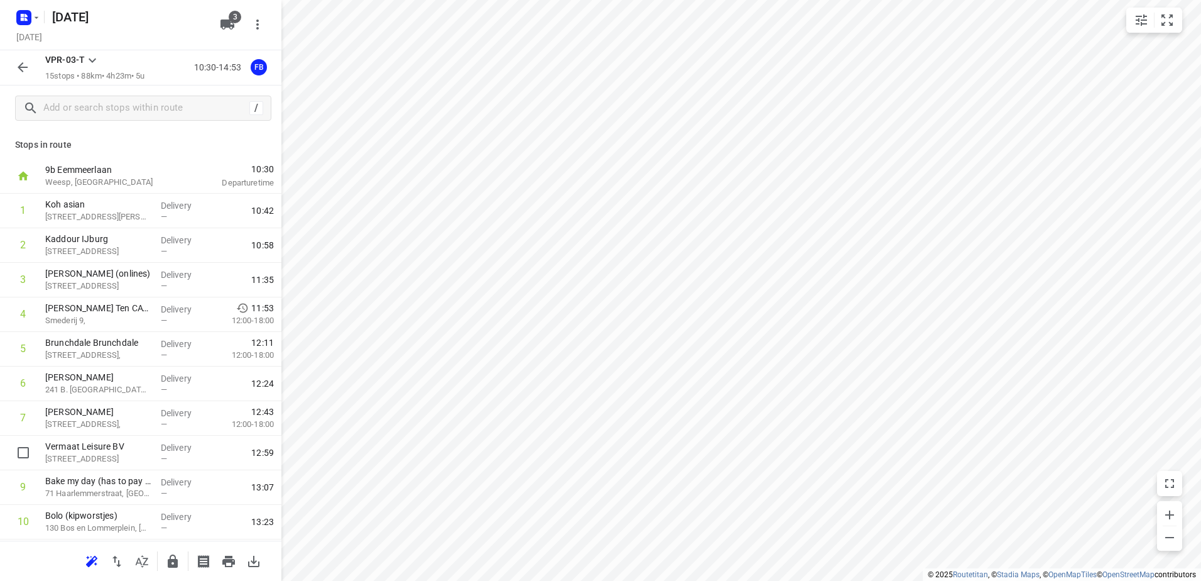
click at [128, 451] on p "Vermaat Leisure BV" at bounding box center [98, 446] width 106 height 13
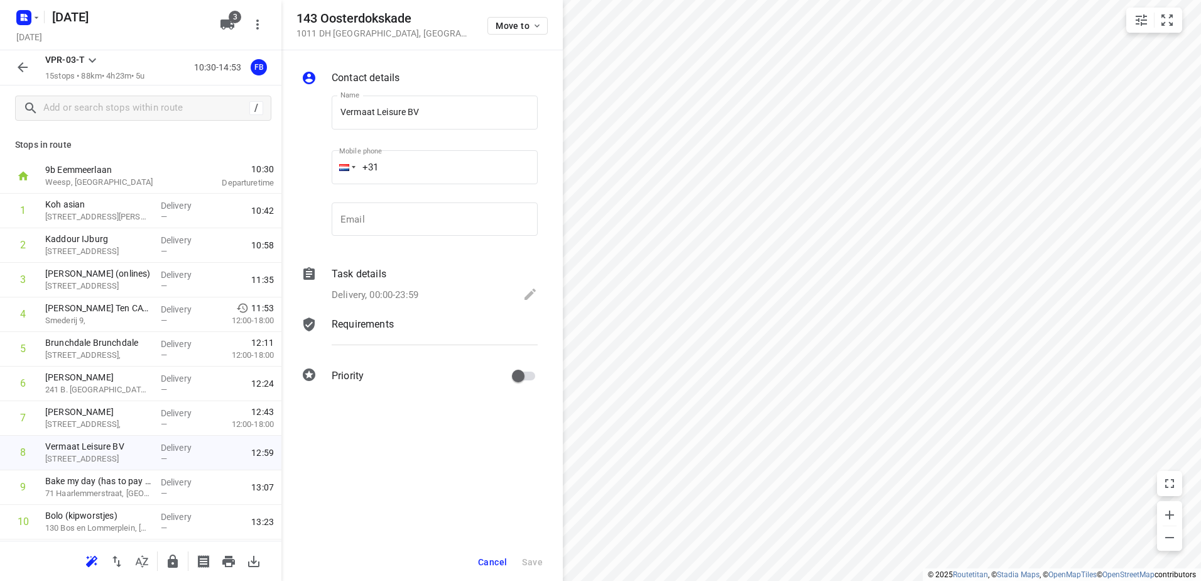
click at [441, 294] on div "Delivery, 00:00-23:59" at bounding box center [435, 296] width 206 height 18
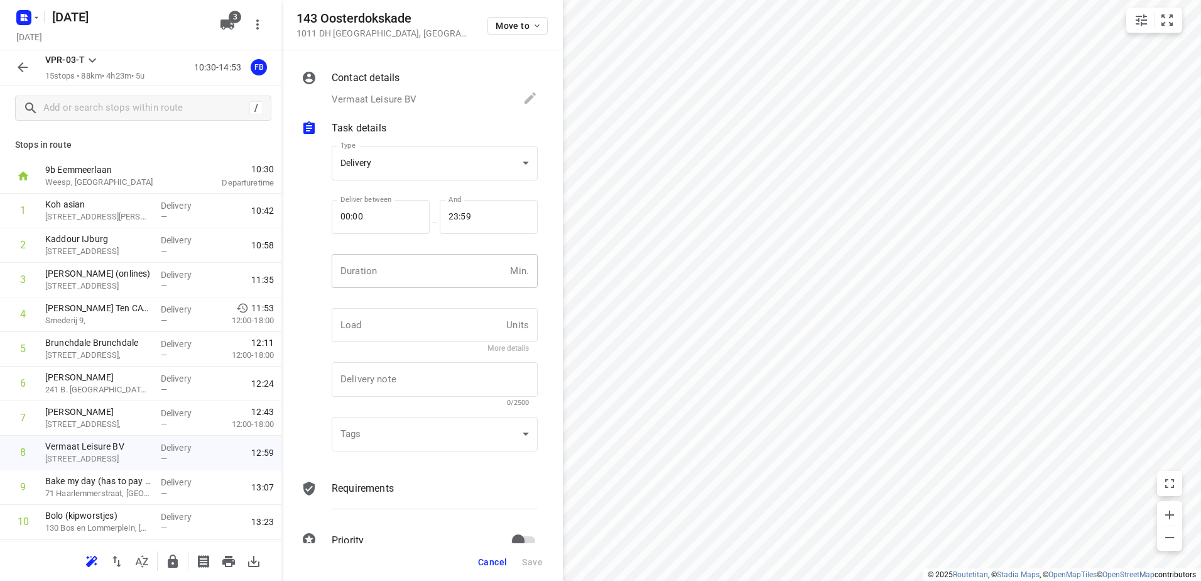
click at [430, 279] on input "number" at bounding box center [418, 271] width 173 height 34
type input "5"
click at [537, 559] on span "Save" at bounding box center [532, 562] width 21 height 10
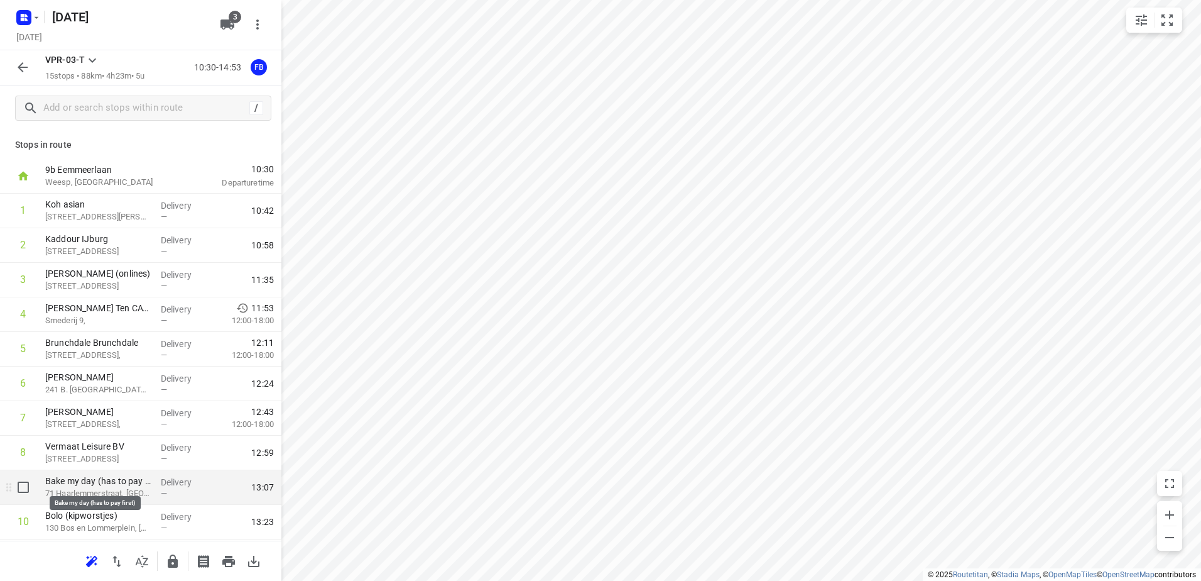
click at [125, 482] on p "Bake my day (has to pay first)" at bounding box center [98, 480] width 106 height 13
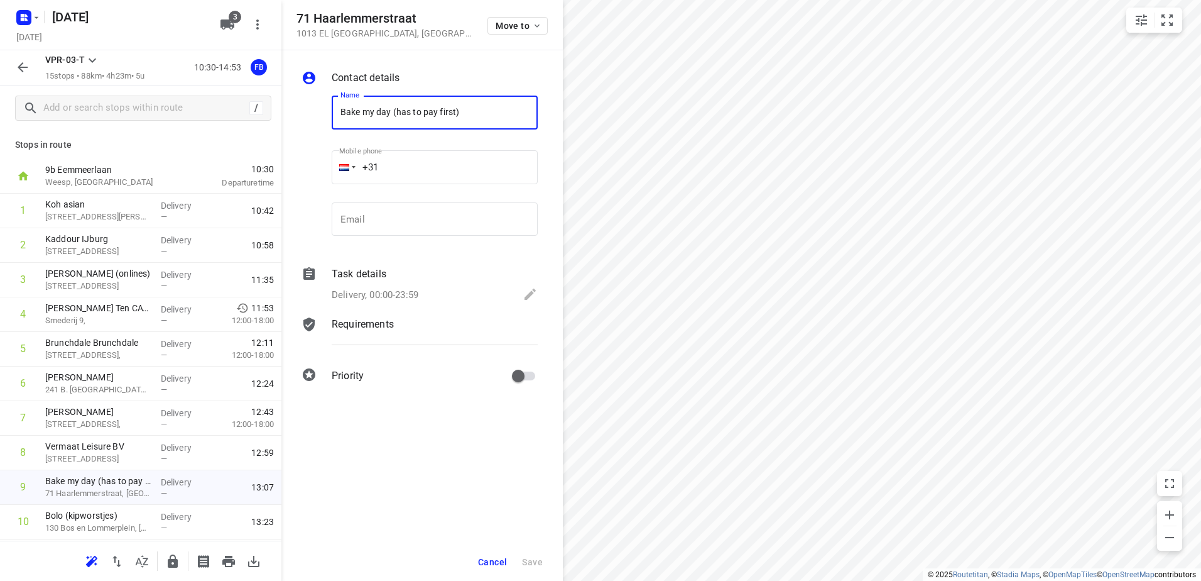
click at [433, 288] on div "Delivery, 00:00-23:59" at bounding box center [435, 296] width 206 height 18
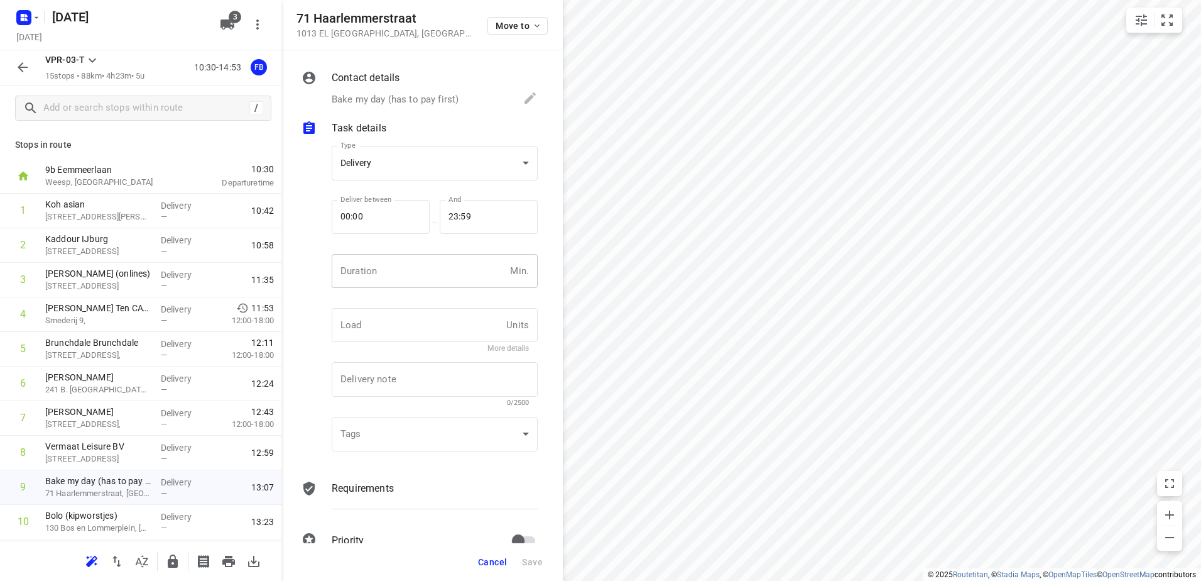
click at [423, 266] on input "number" at bounding box center [418, 271] width 173 height 34
type input "15"
click at [533, 561] on span "Save" at bounding box center [532, 562] width 21 height 10
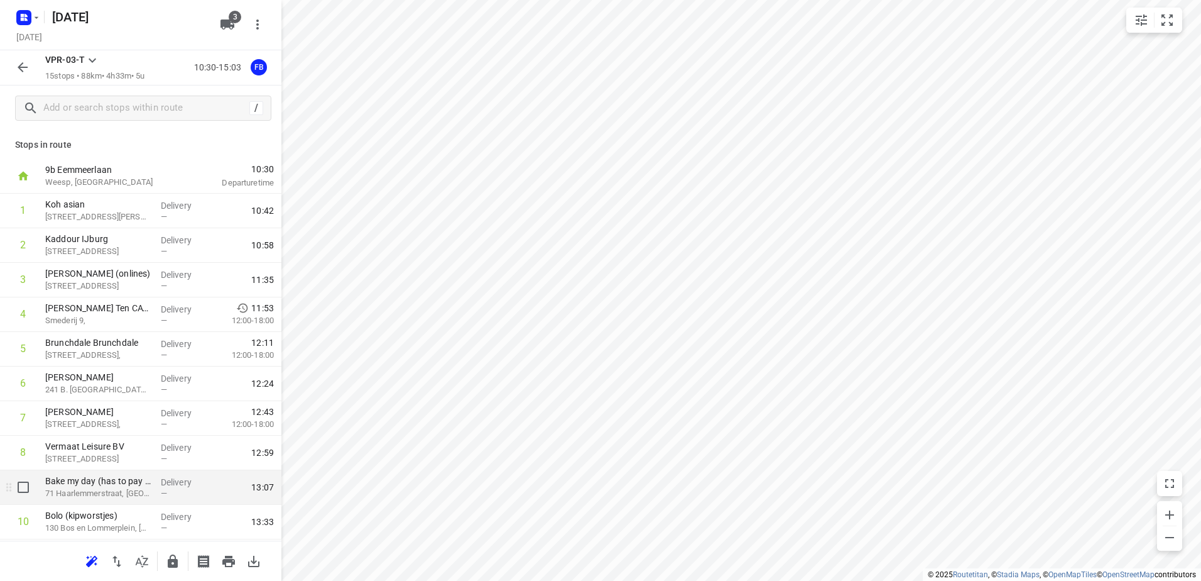
scroll to position [63, 0]
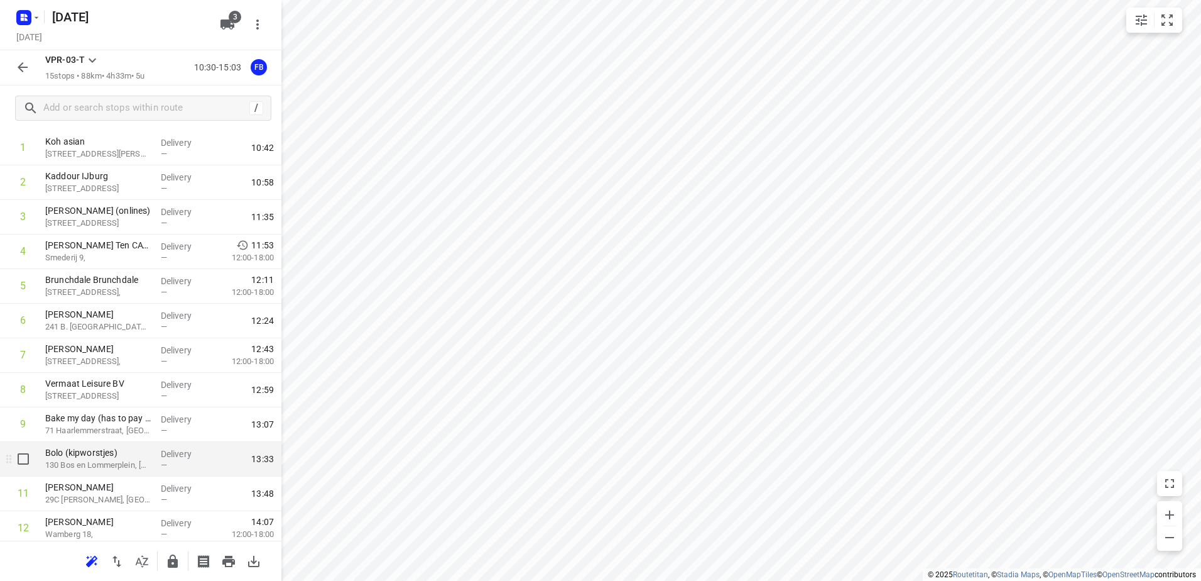
click at [161, 462] on span "—" at bounding box center [164, 464] width 6 height 9
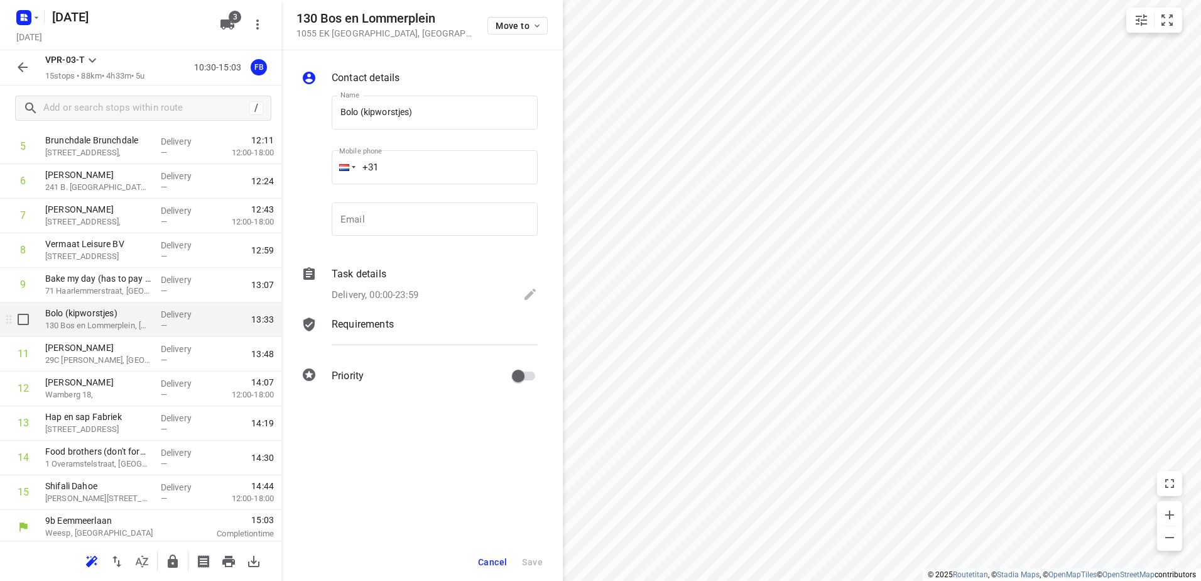
scroll to position [206, 0]
click at [428, 295] on div "Delivery, 00:00-23:59" at bounding box center [435, 296] width 206 height 18
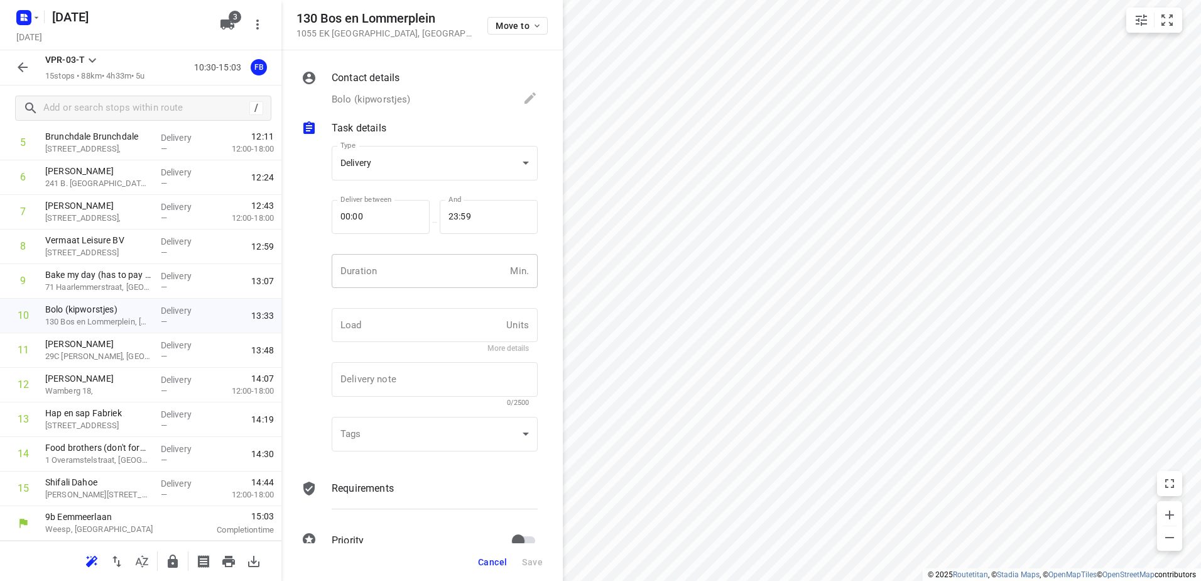
click at [434, 283] on input "number" at bounding box center [418, 271] width 173 height 34
type input "5"
click at [529, 555] on button "Save" at bounding box center [532, 561] width 31 height 23
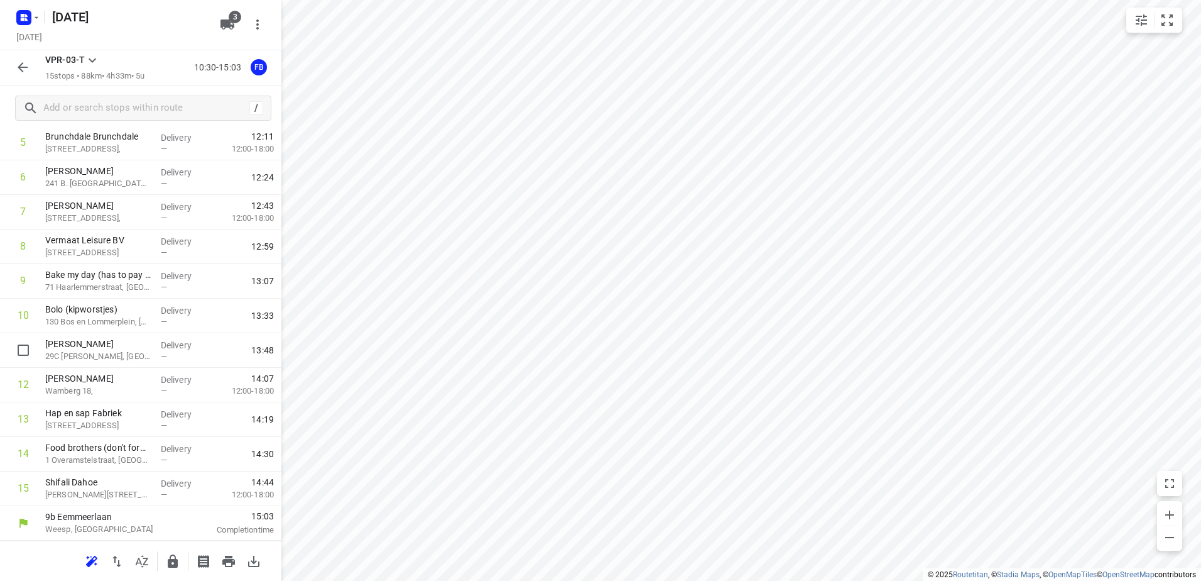
click at [115, 348] on p "[PERSON_NAME]" at bounding box center [98, 343] width 106 height 13
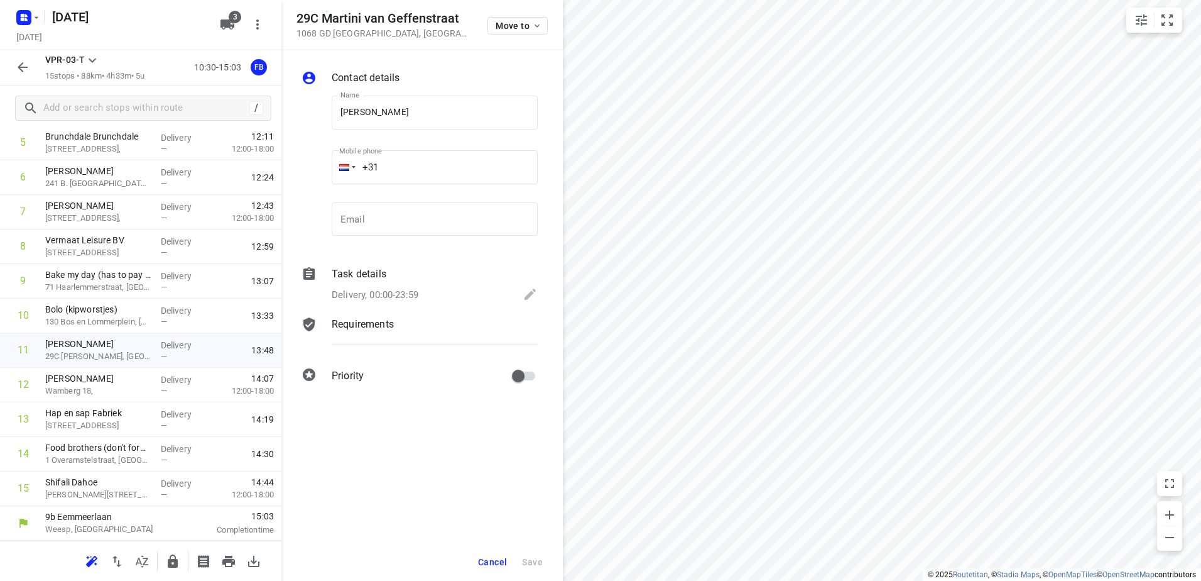
click at [412, 290] on p "Delivery, 00:00-23:59" at bounding box center [375, 295] width 87 height 14
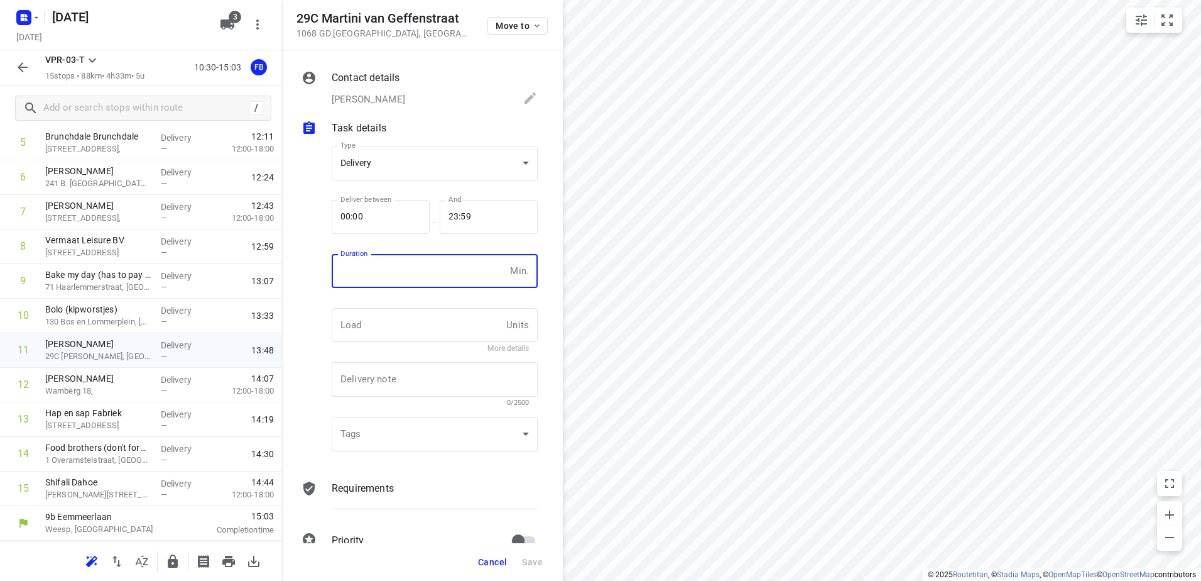
click at [409, 271] on input "number" at bounding box center [418, 271] width 173 height 34
drag, startPoint x: 390, startPoint y: 273, endPoint x: 295, endPoint y: 290, distance: 96.4
click at [295, 290] on div "Contact details [GEOGRAPHIC_DATA][PERSON_NAME][GEOGRAPHIC_DATA] Name [GEOGRAPHI…" at bounding box center [423, 296] width 282 height 493
type input "30"
click at [537, 562] on span "Save" at bounding box center [532, 562] width 21 height 10
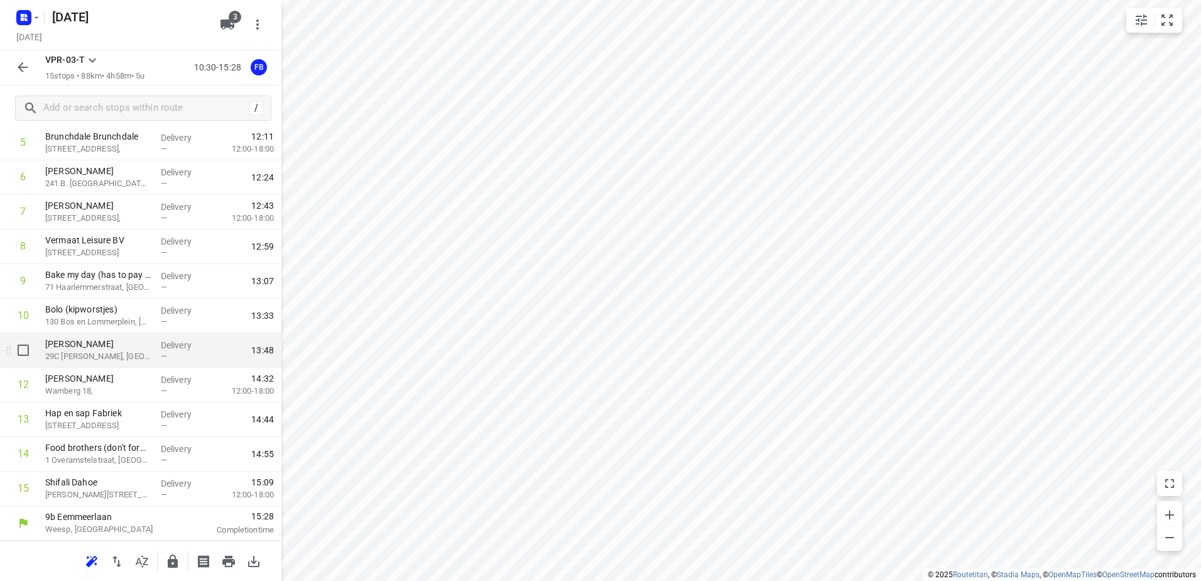
click at [156, 354] on div "Delivery —" at bounding box center [184, 350] width 57 height 35
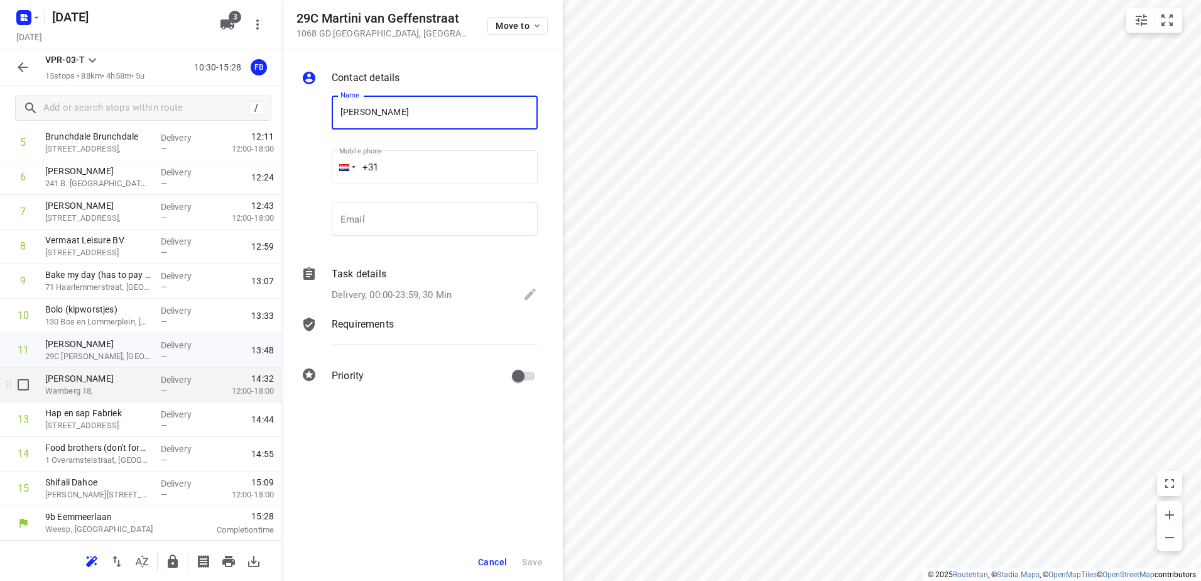
click at [168, 378] on p "Delivery" at bounding box center [184, 379] width 47 height 13
click at [169, 378] on p "Delivery" at bounding box center [184, 379] width 47 height 13
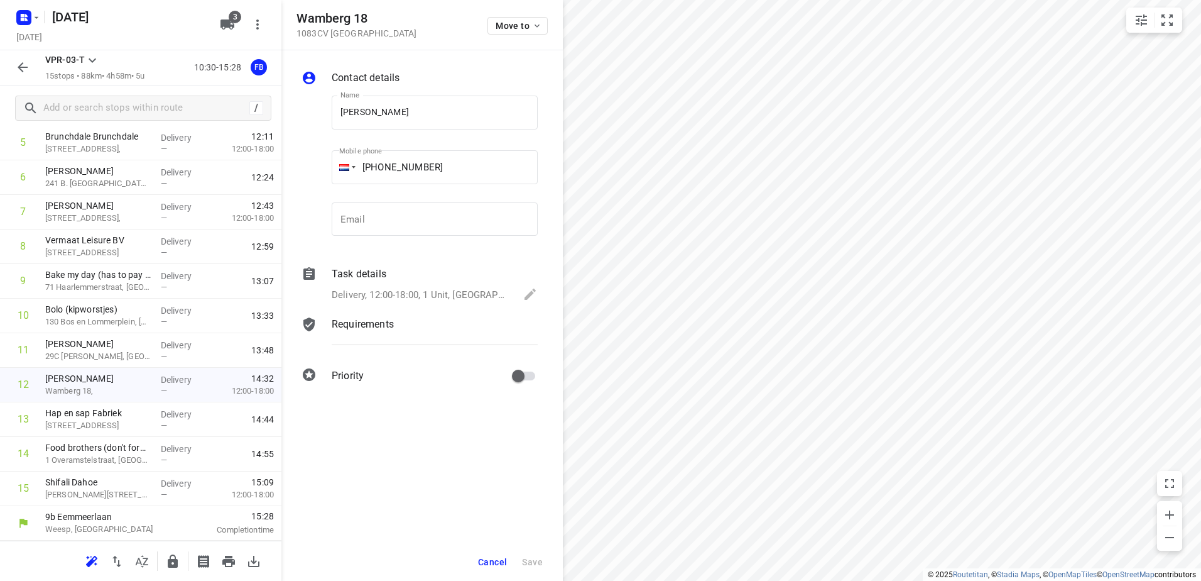
drag, startPoint x: 418, startPoint y: 274, endPoint x: 417, endPoint y: 295, distance: 21.4
click at [417, 278] on div "Task details" at bounding box center [435, 273] width 206 height 15
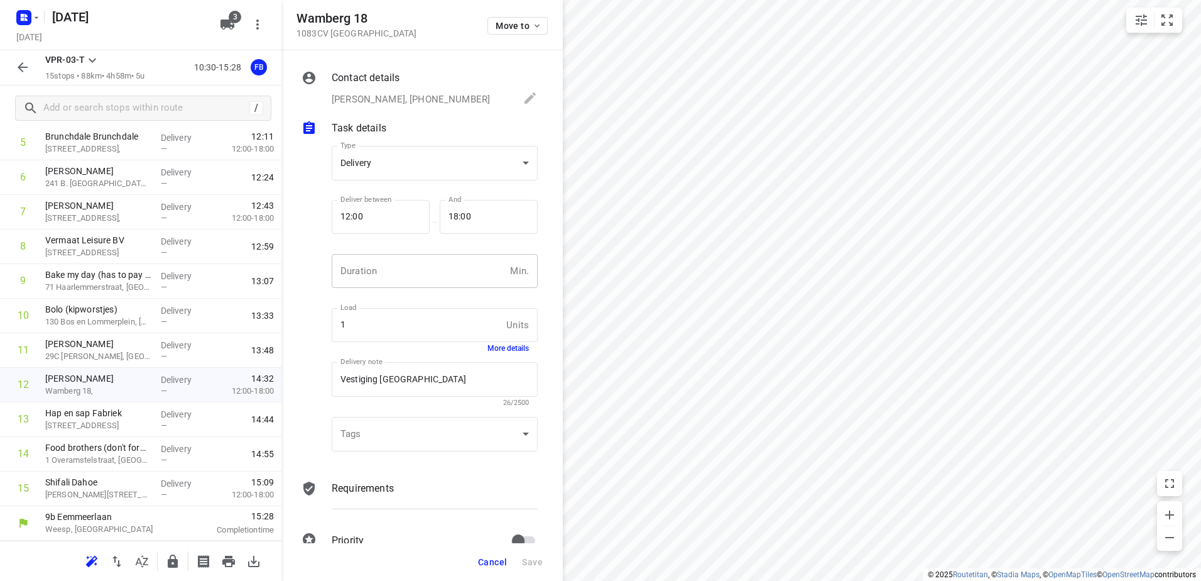
click at [423, 279] on input "number" at bounding box center [418, 271] width 173 height 34
type input "5"
click at [531, 559] on span "Save" at bounding box center [532, 562] width 21 height 10
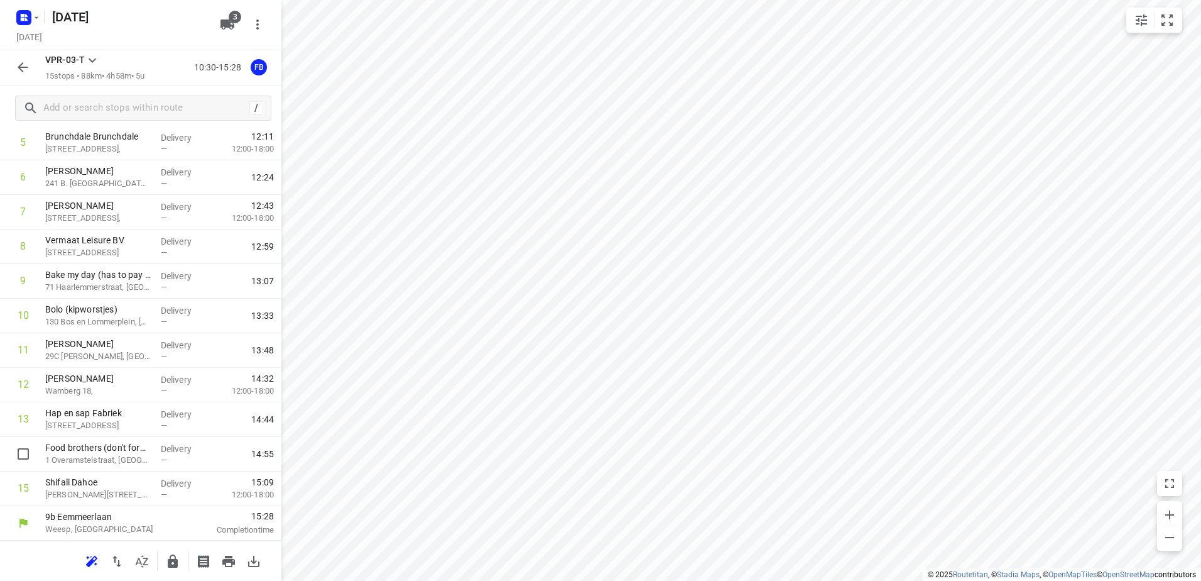
click at [122, 439] on div "Food brothers (don't forget the key) 1 Overamstelstraat, [GEOGRAPHIC_DATA]" at bounding box center [98, 454] width 116 height 35
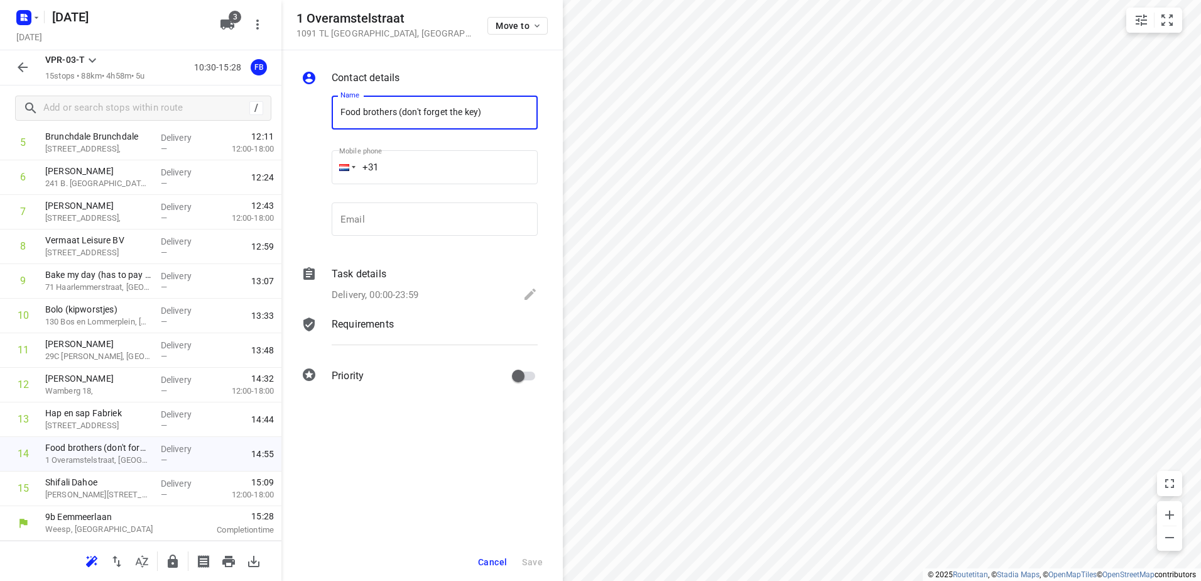
click at [423, 280] on div "Task details" at bounding box center [435, 273] width 206 height 15
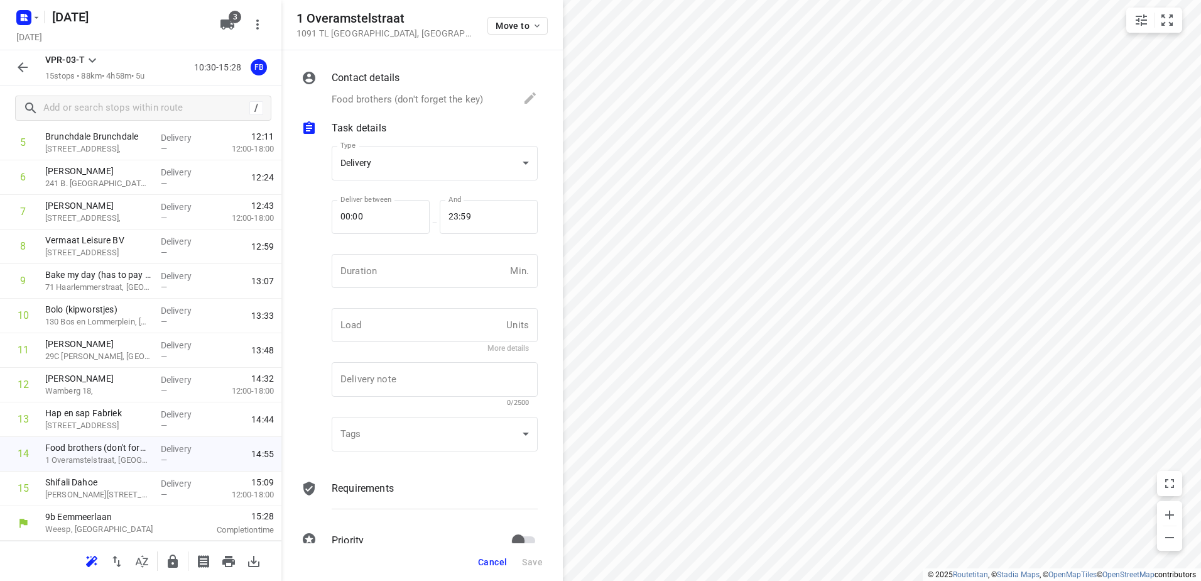
click at [423, 280] on input "number" at bounding box center [418, 271] width 173 height 34
type input "5"
click at [529, 569] on button "Save" at bounding box center [532, 561] width 31 height 23
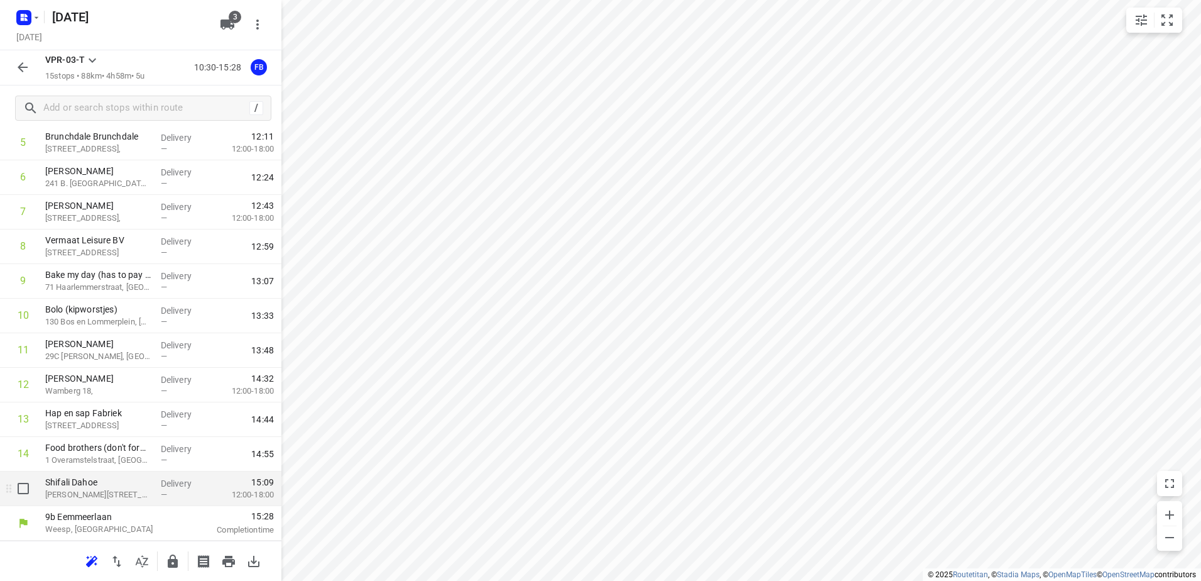
click at [170, 491] on div "—" at bounding box center [184, 494] width 47 height 9
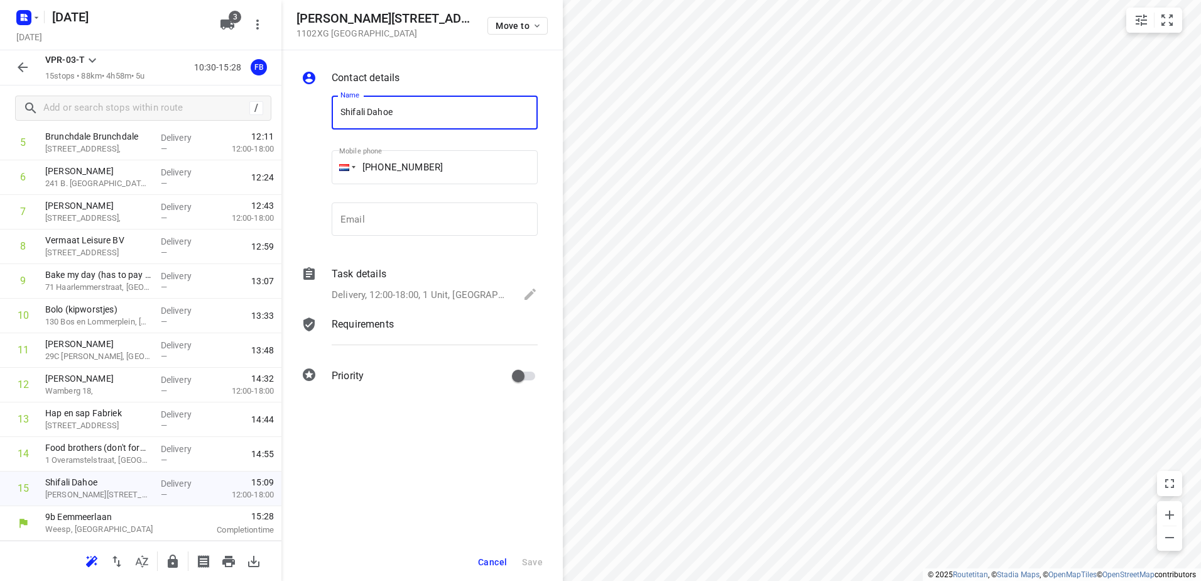
click at [474, 284] on div "Task details Delivery, 12:00-18:00, [GEOGRAPHIC_DATA]" at bounding box center [434, 285] width 211 height 43
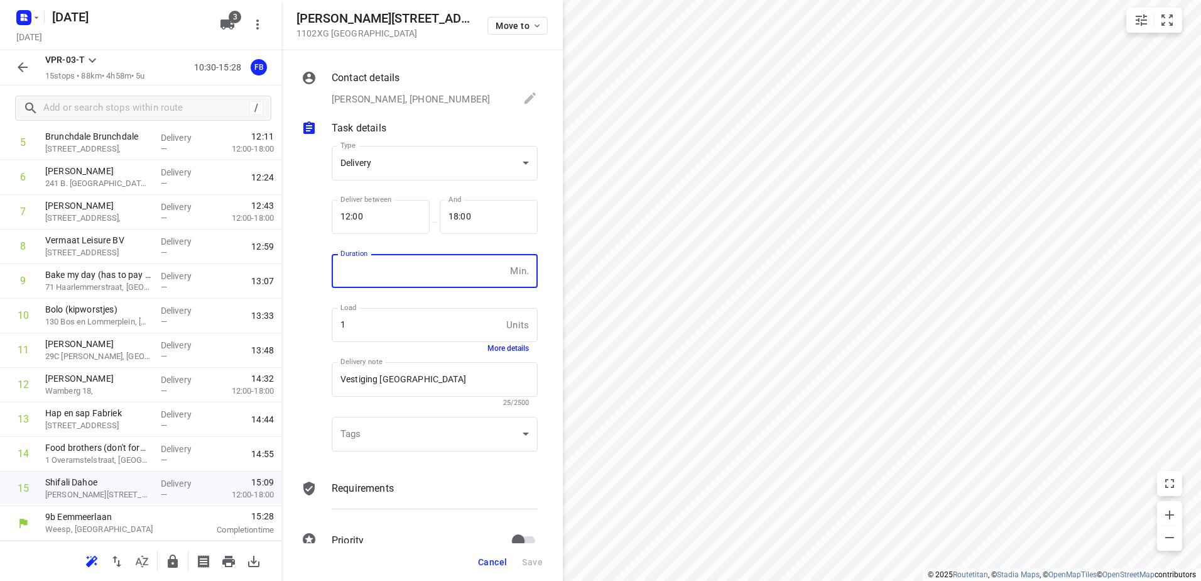
click at [403, 267] on input "number" at bounding box center [418, 271] width 173 height 34
type input "5"
click at [539, 566] on button "Save" at bounding box center [532, 561] width 31 height 23
